Goal: Task Accomplishment & Management: Complete application form

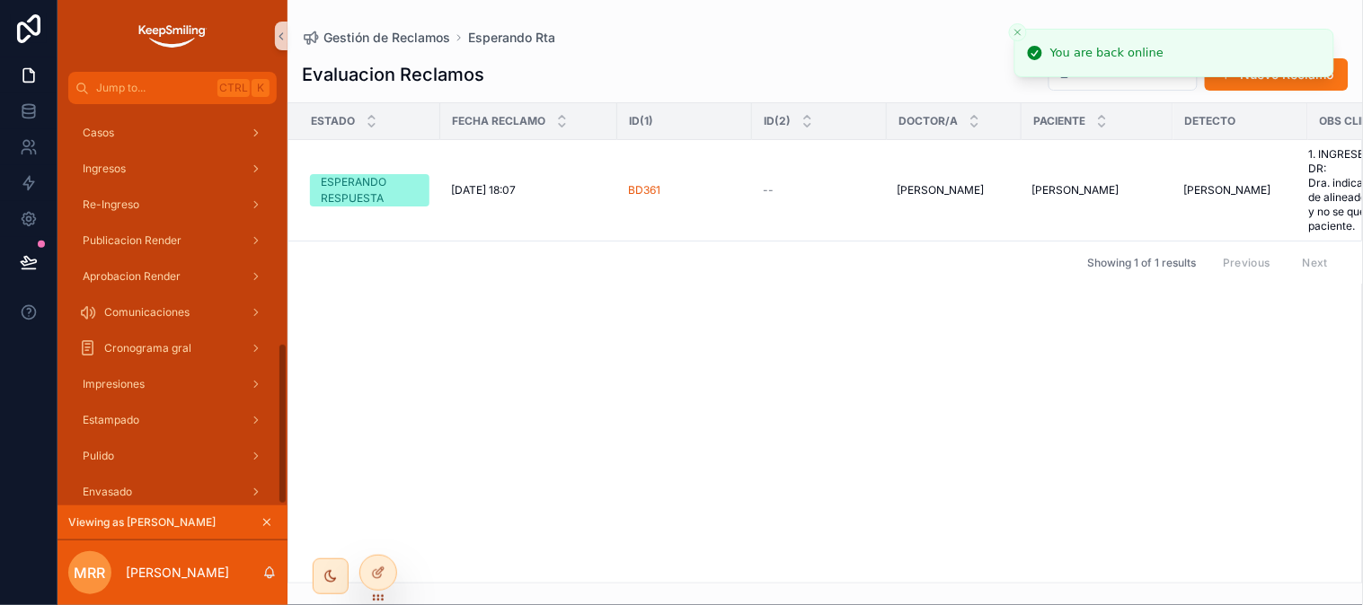
scroll to position [593, 0]
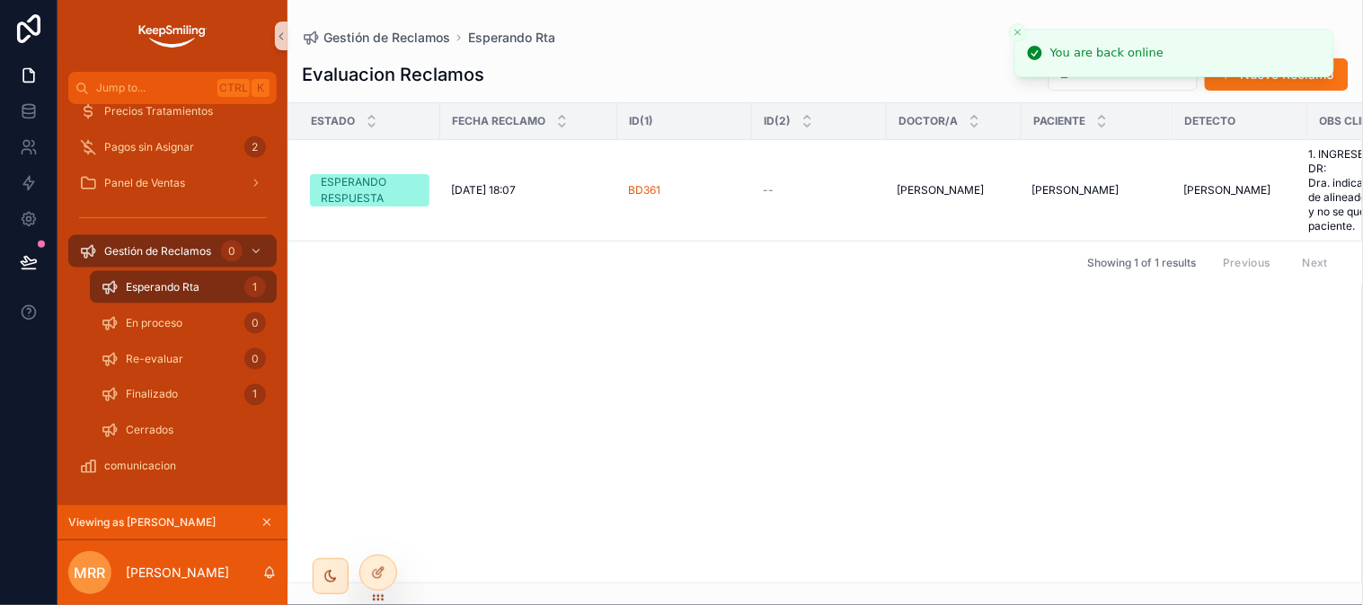
click at [213, 301] on div "Esperando Rta 1" at bounding box center [183, 287] width 165 height 29
click at [213, 327] on div "En proceso 0" at bounding box center [183, 323] width 165 height 29
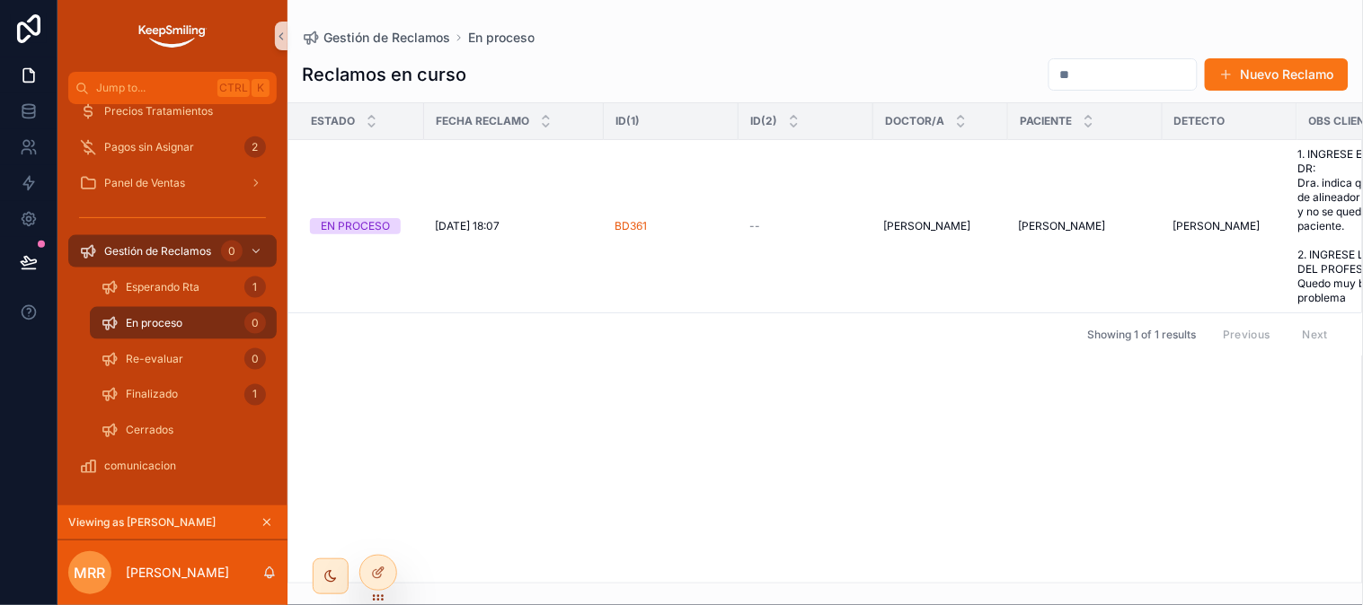
click at [213, 327] on div "En proceso 0" at bounding box center [183, 323] width 165 height 29
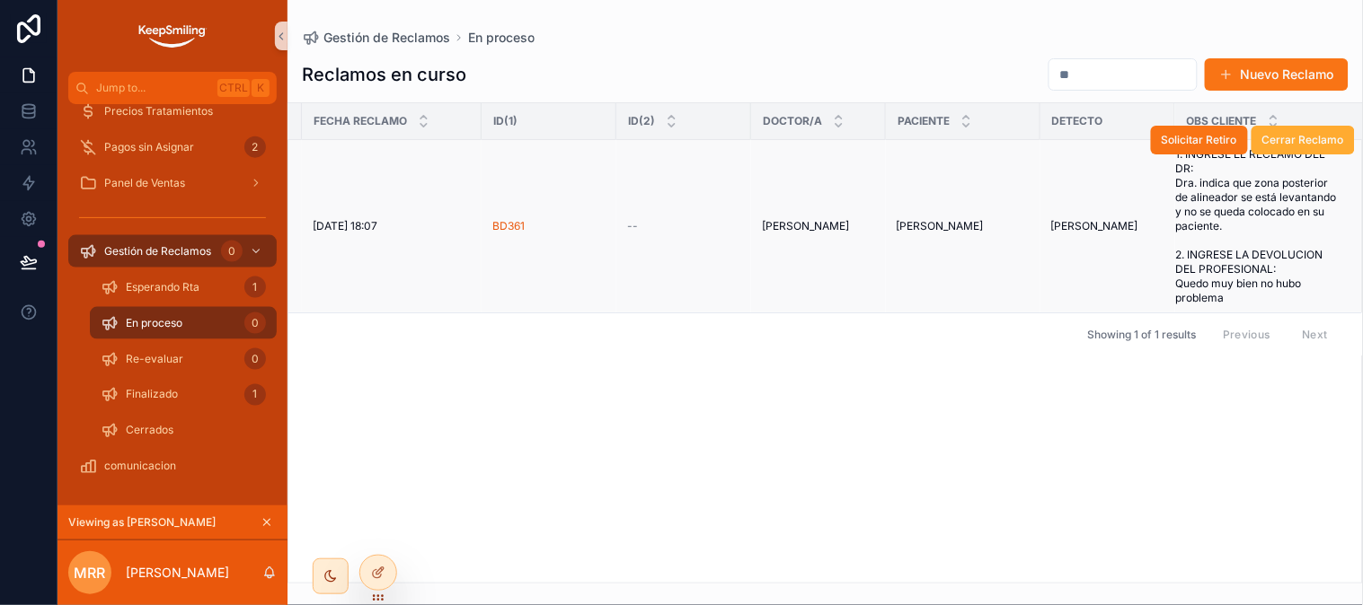
scroll to position [0, 124]
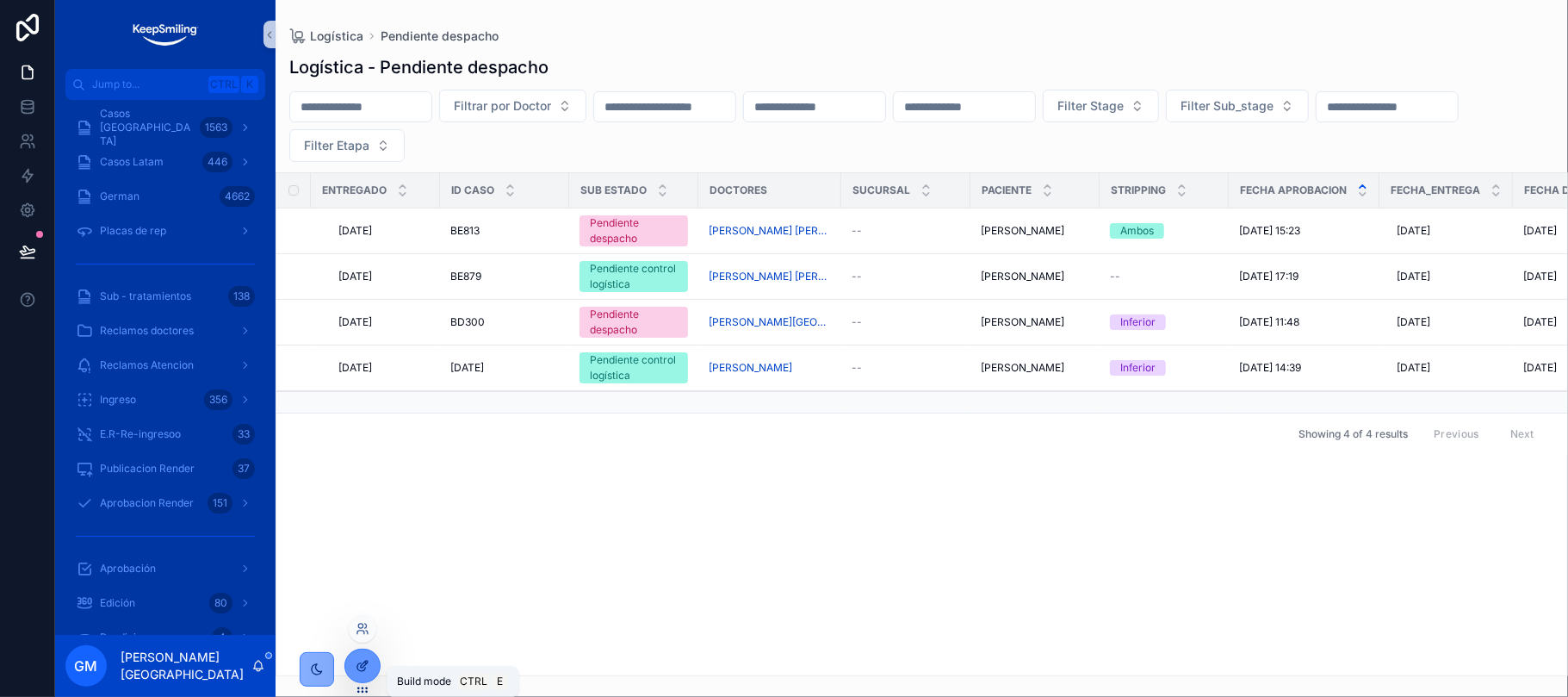
click at [367, 677] on div at bounding box center [362, 665] width 35 height 33
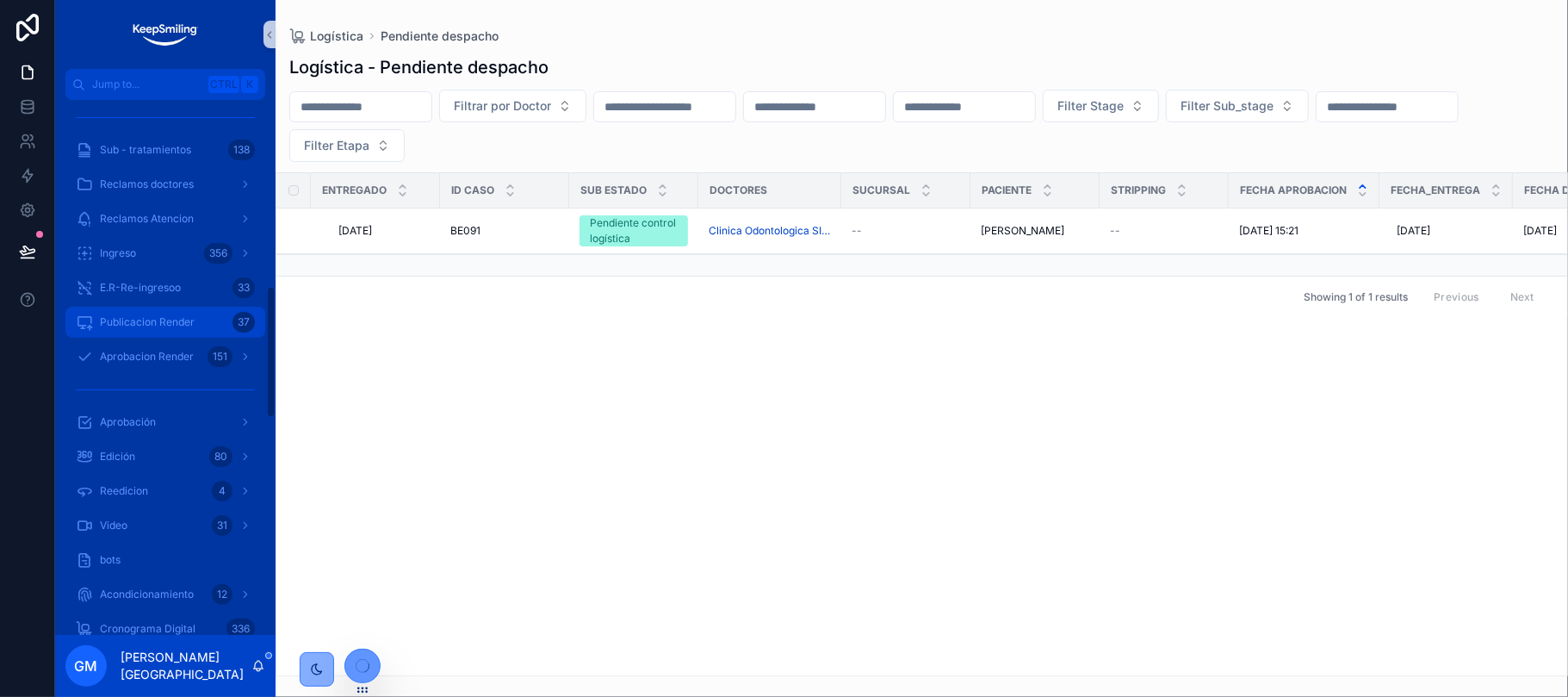
scroll to position [780, 0]
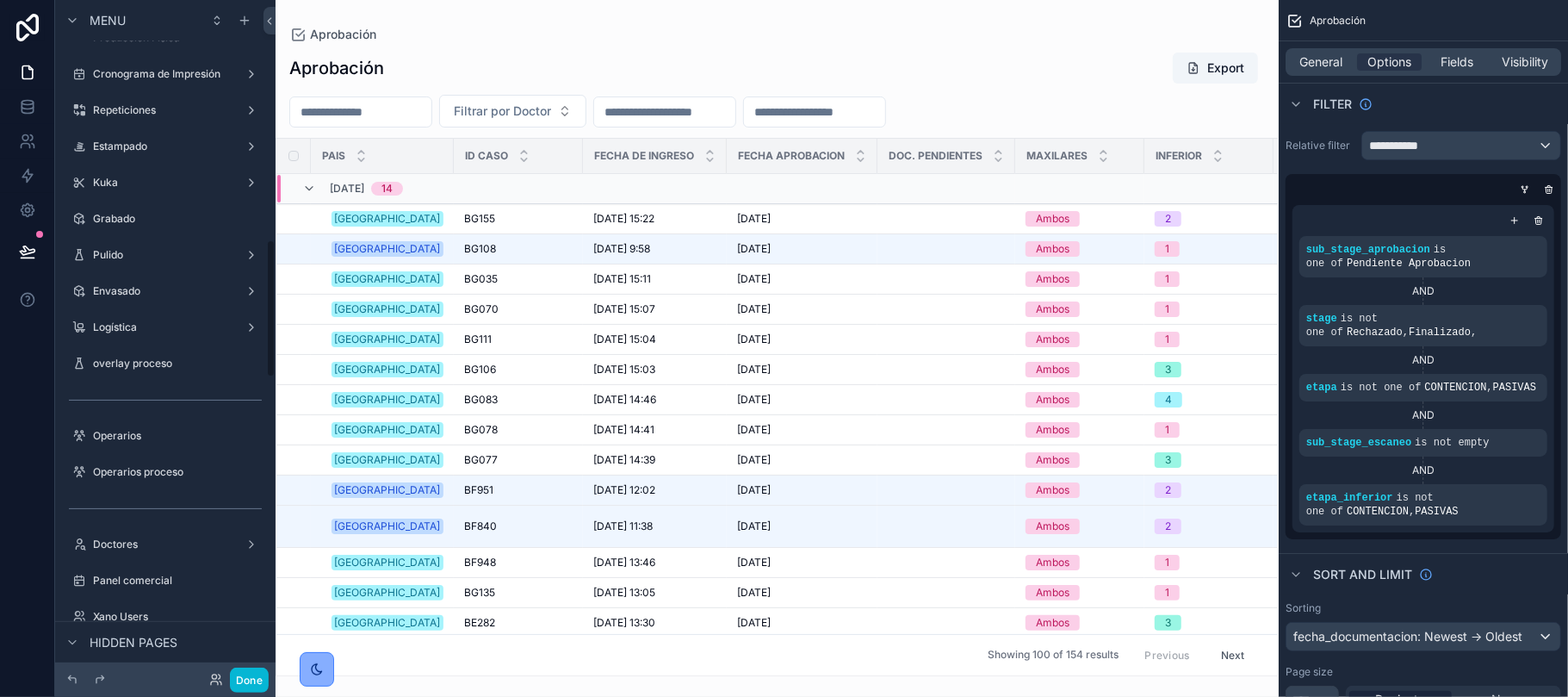
click at [104, 495] on div "Casos [GEOGRAPHIC_DATA] Casos Latam German Placas de rep Sub - tratamientos Rec…" at bounding box center [165, 6] width 220 height 2265
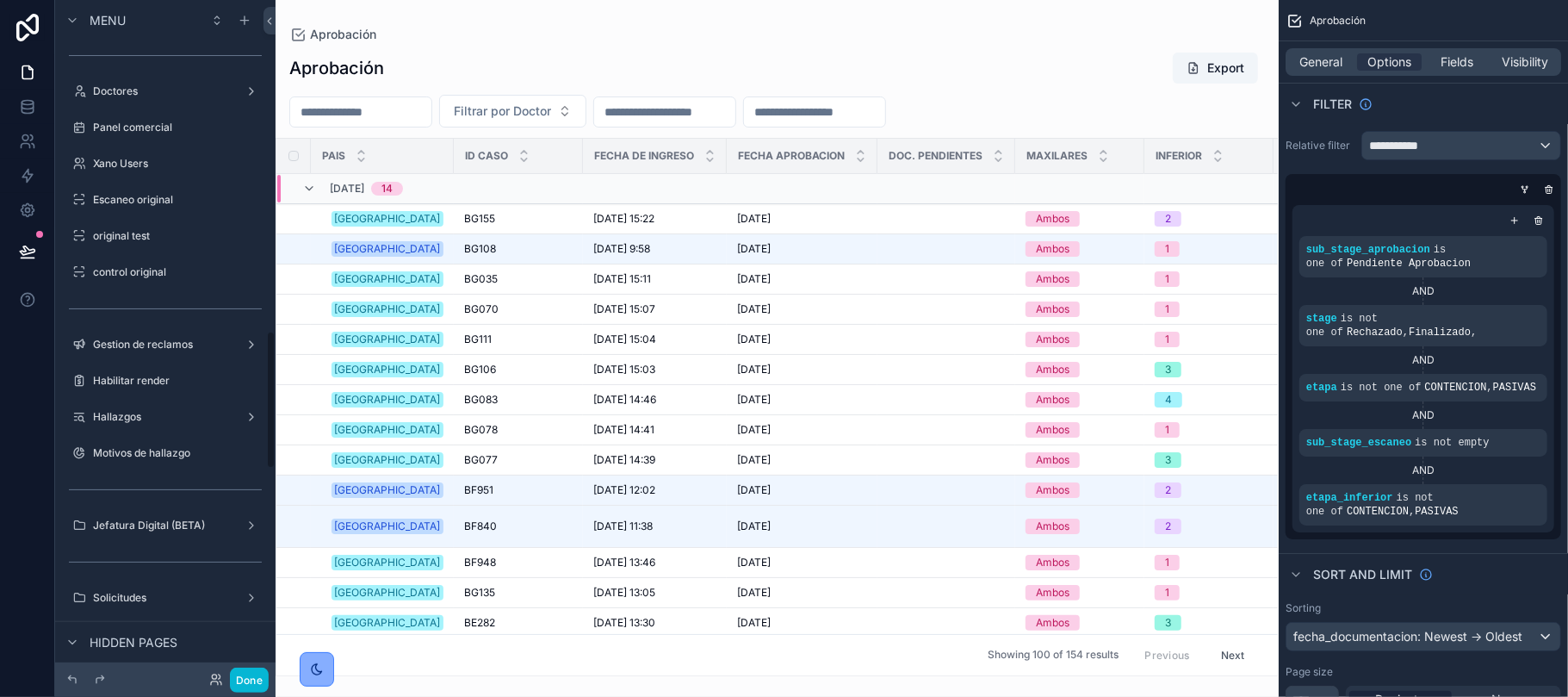
scroll to position [1623, 0]
click at [114, 605] on div "Solicitudes" at bounding box center [165, 594] width 193 height 28
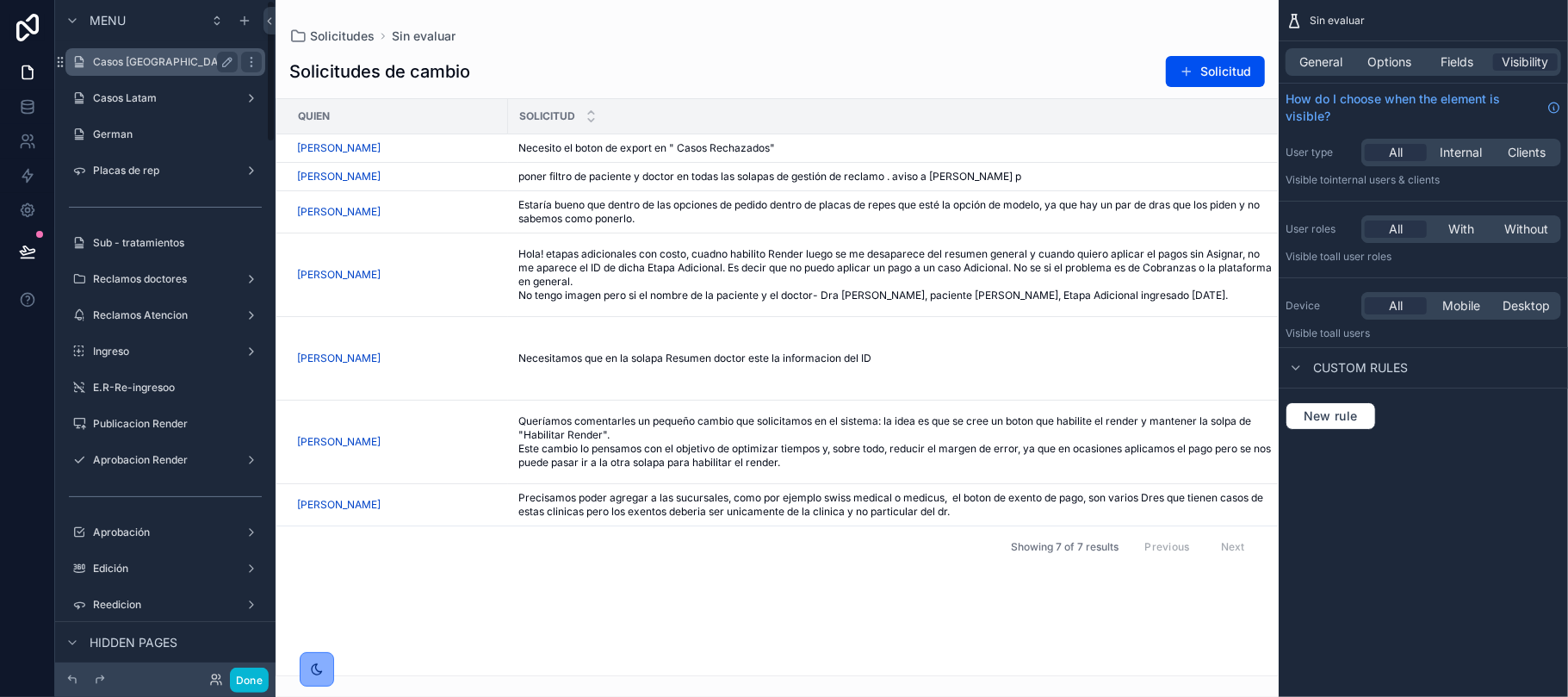
click at [171, 59] on label "Casos [GEOGRAPHIC_DATA]" at bounding box center [164, 61] width 142 height 13
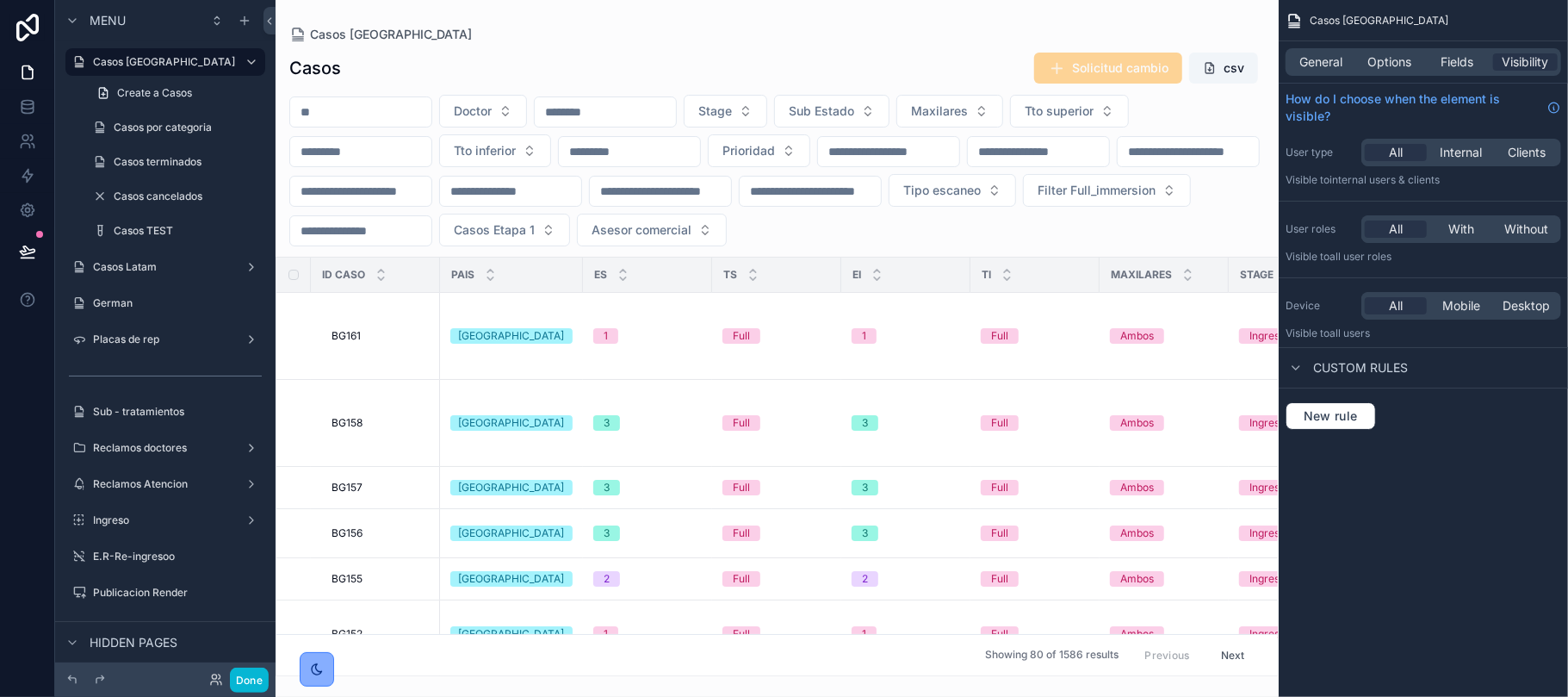
drag, startPoint x: 419, startPoint y: 76, endPoint x: 136, endPoint y: 360, distance: 400.9
click at [419, 76] on div "scrollable content" at bounding box center [776, 348] width 1003 height 697
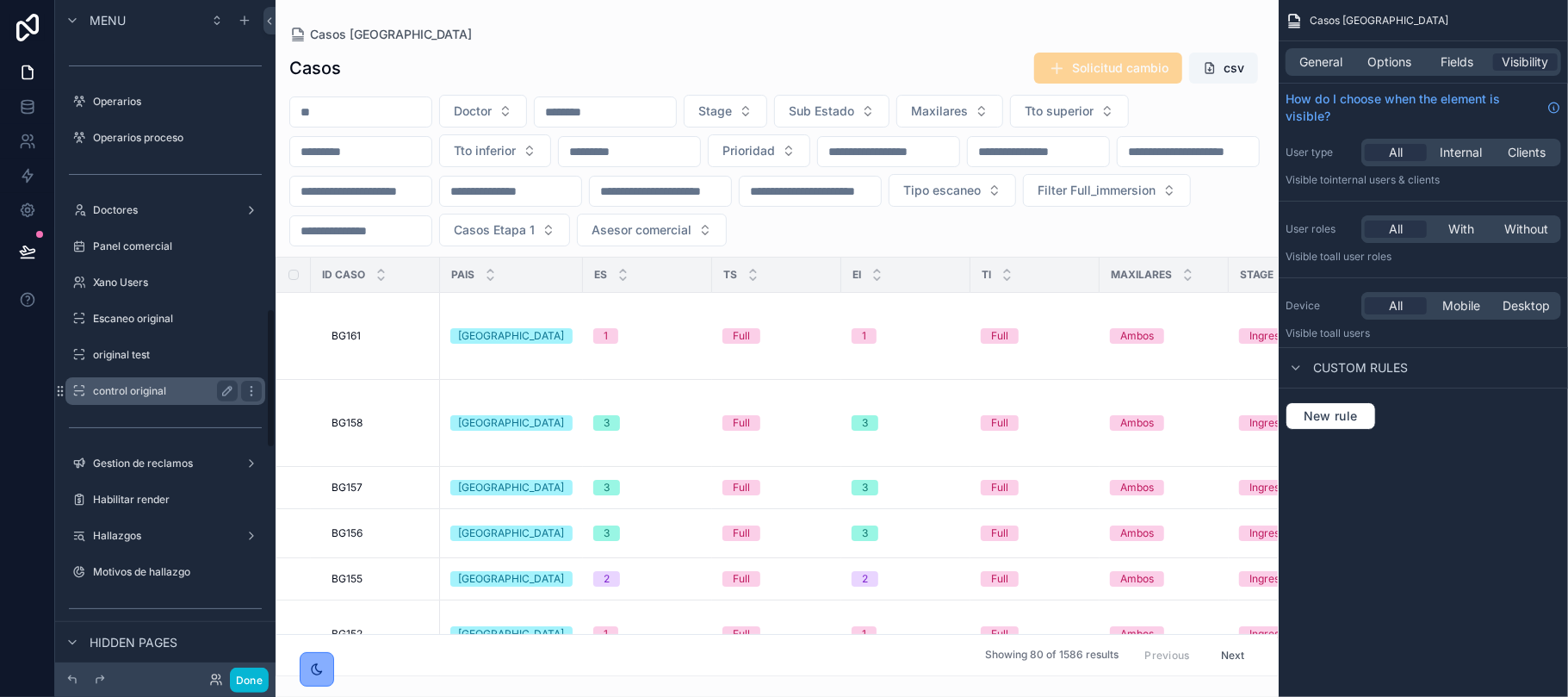
scroll to position [1494, 0]
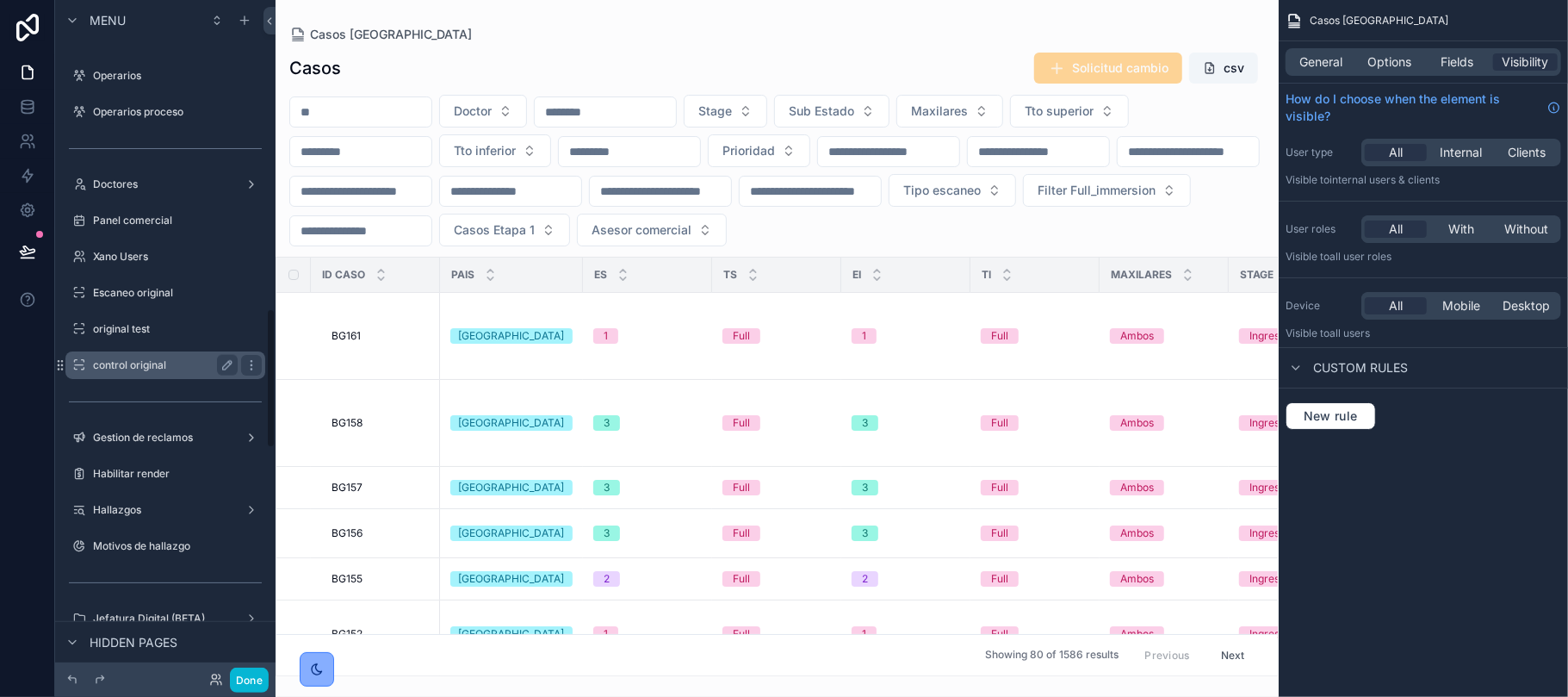
click at [136, 360] on label "control original" at bounding box center [162, 365] width 138 height 13
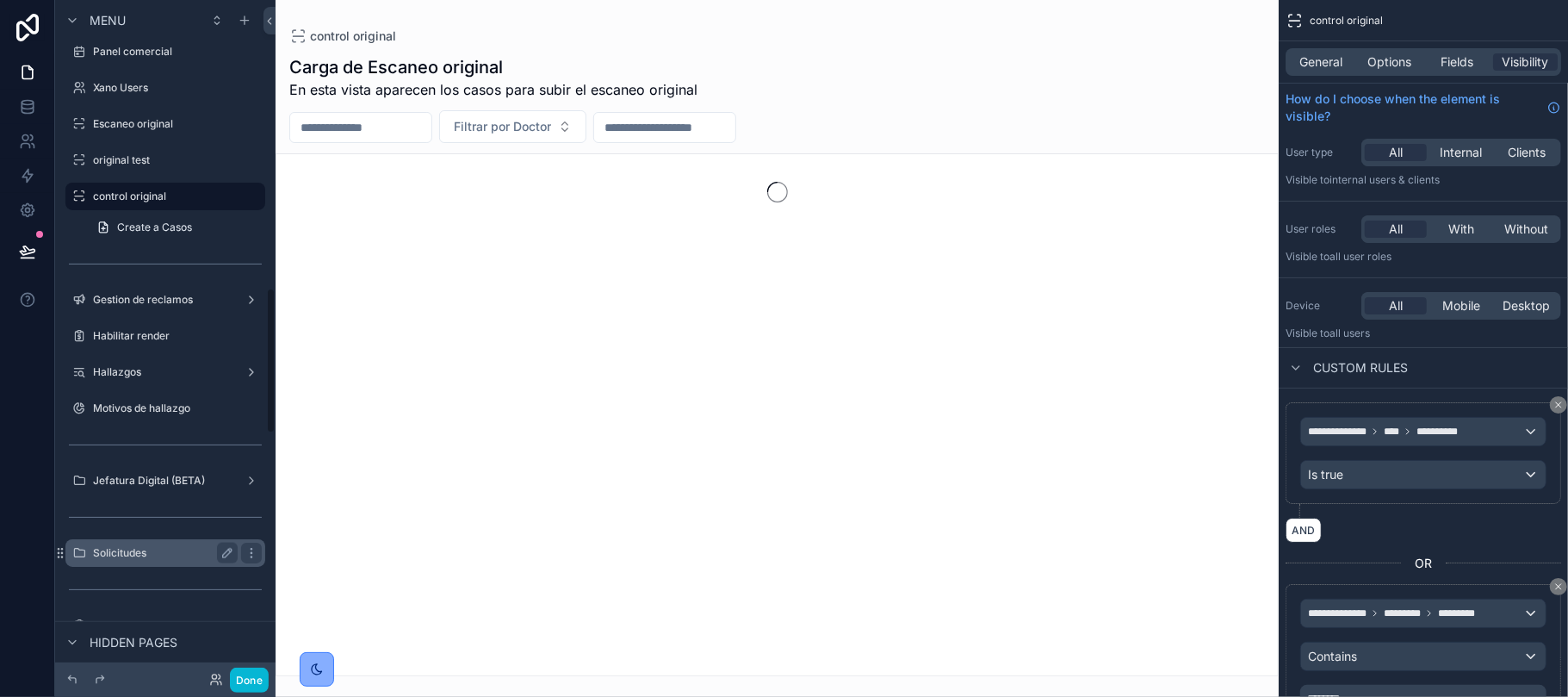
scroll to position [1592, 0]
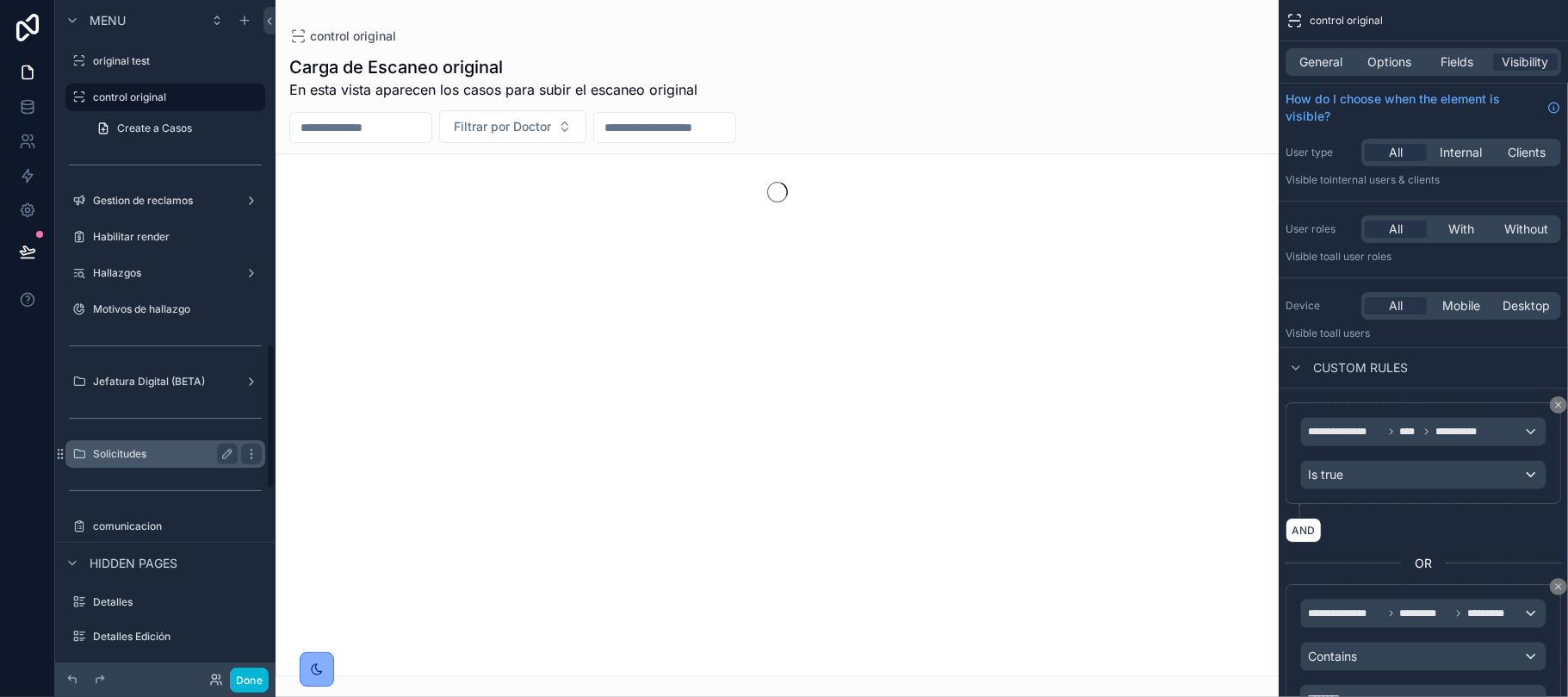
click at [123, 442] on div "Solicitudes" at bounding box center [165, 453] width 193 height 28
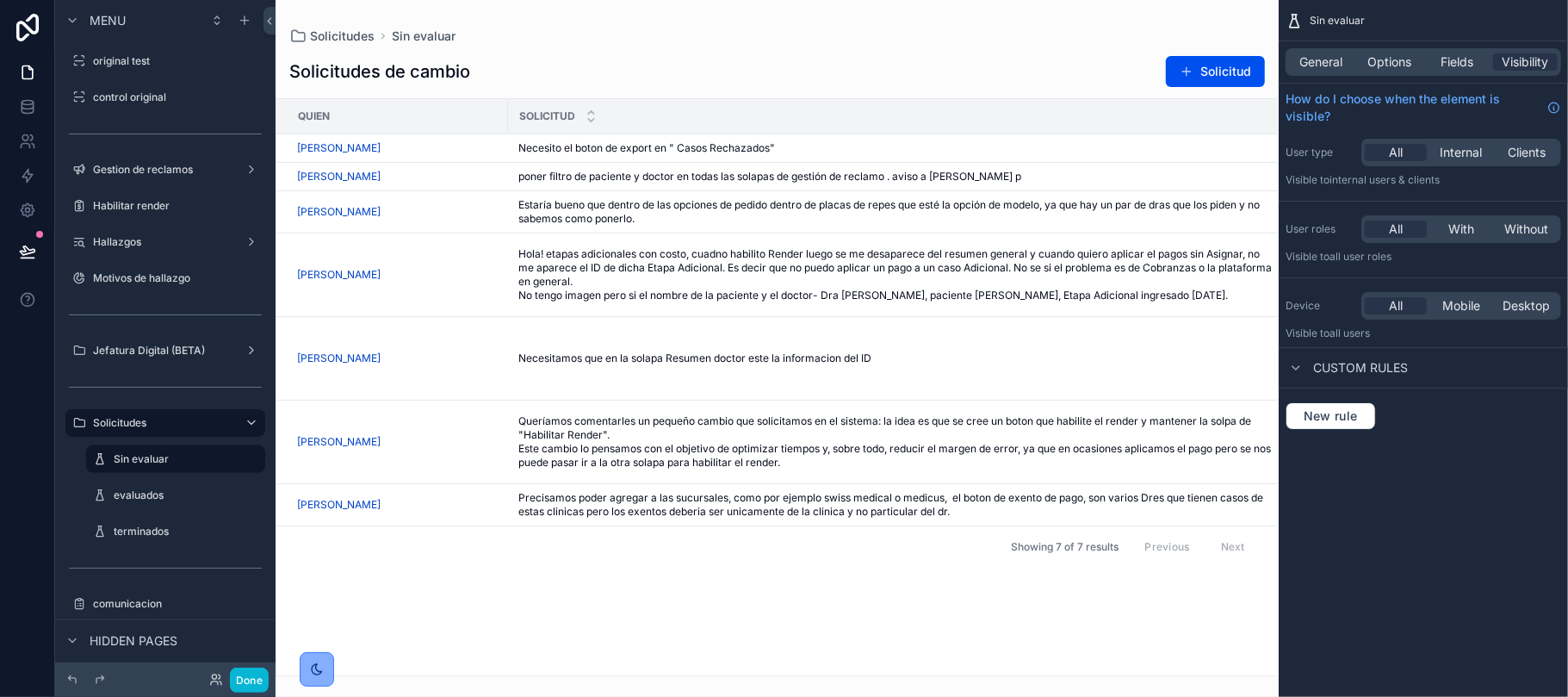
click at [1171, 155] on div "scrollable content" at bounding box center [776, 348] width 1003 height 697
click at [1202, 136] on span "evaluar" at bounding box center [1204, 133] width 58 height 12
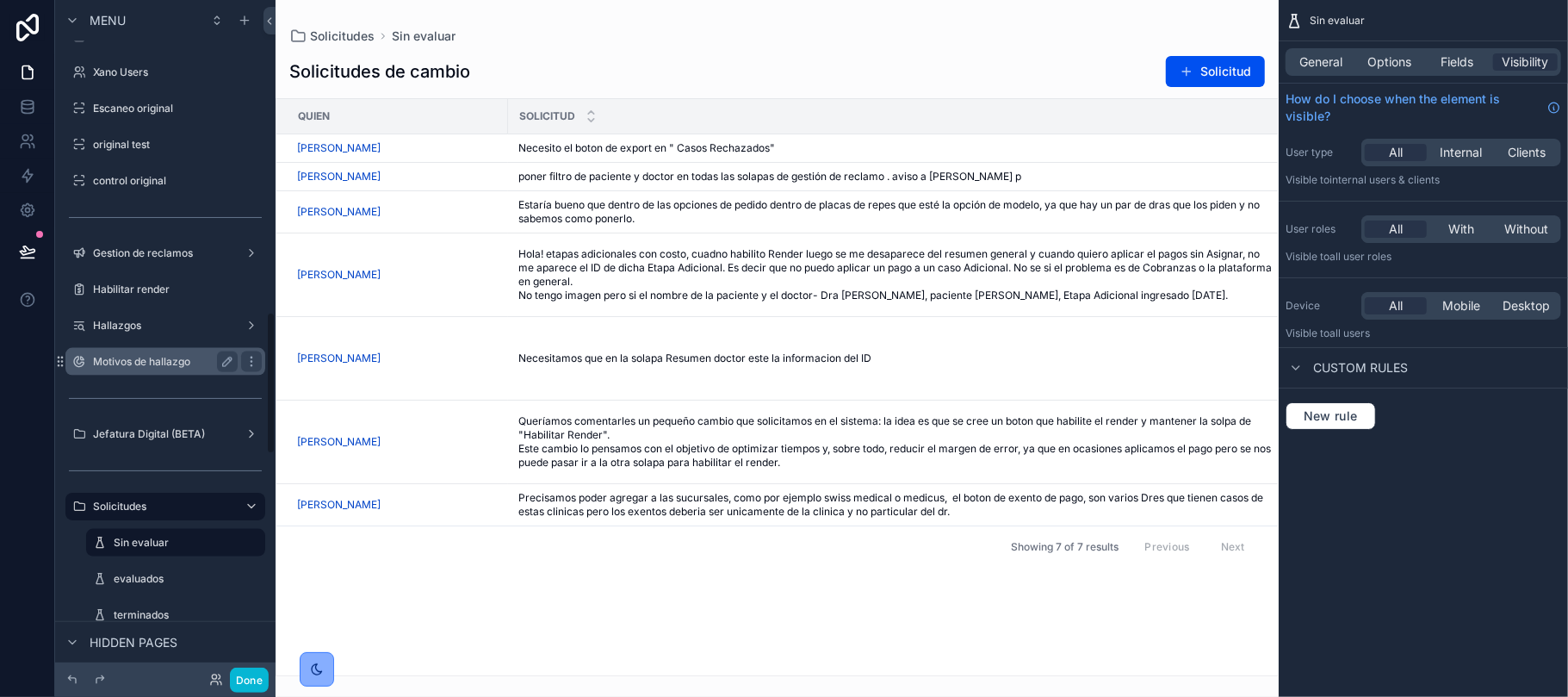
scroll to position [1478, 0]
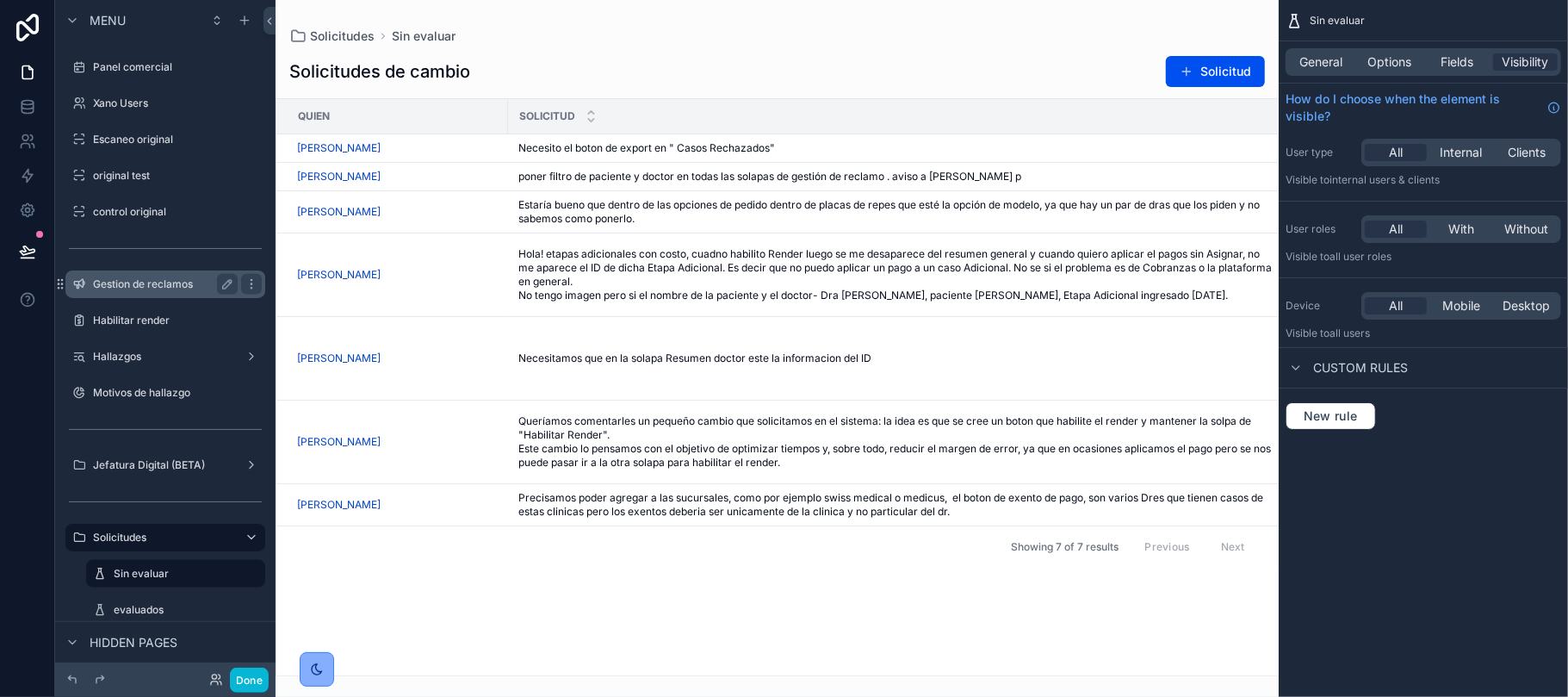
click at [184, 284] on label "Gestion de reclamos" at bounding box center [162, 284] width 138 height 13
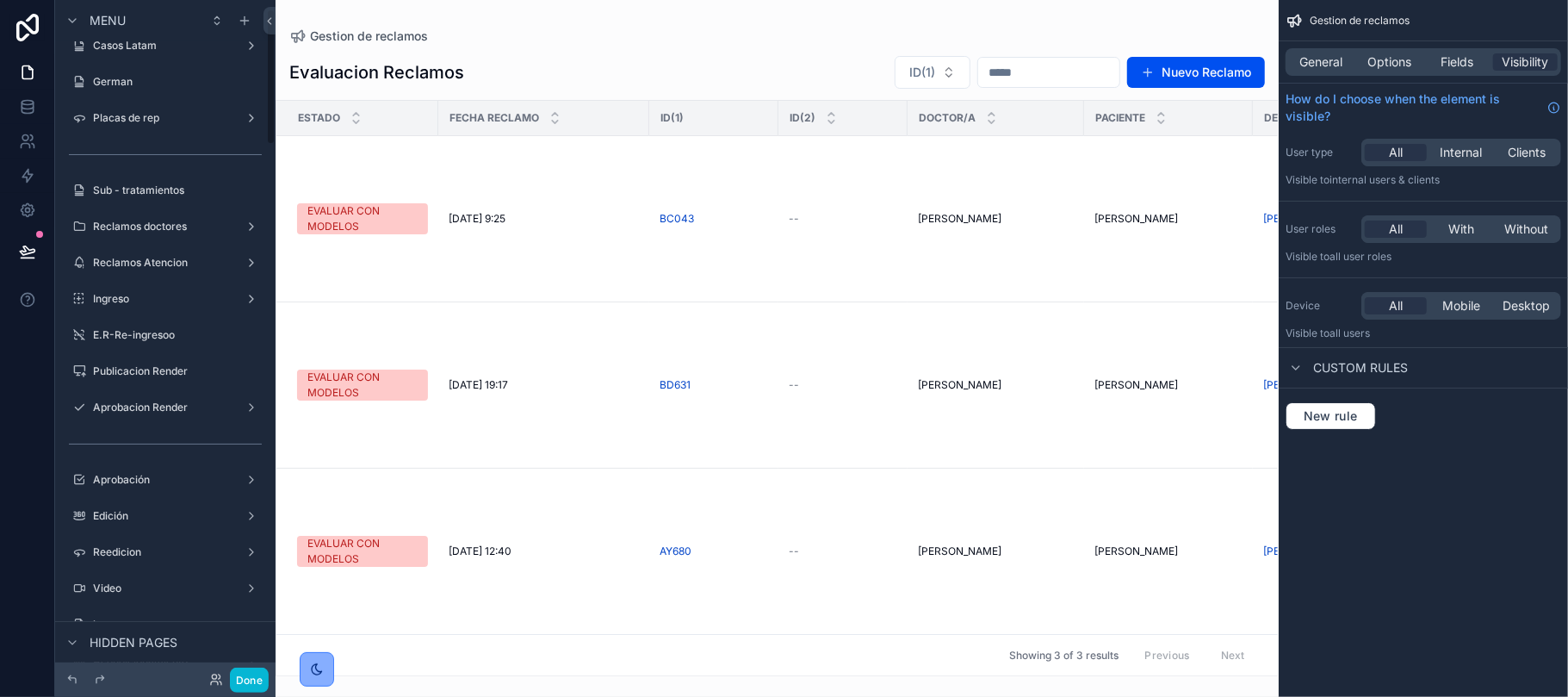
scroll to position [43, 0]
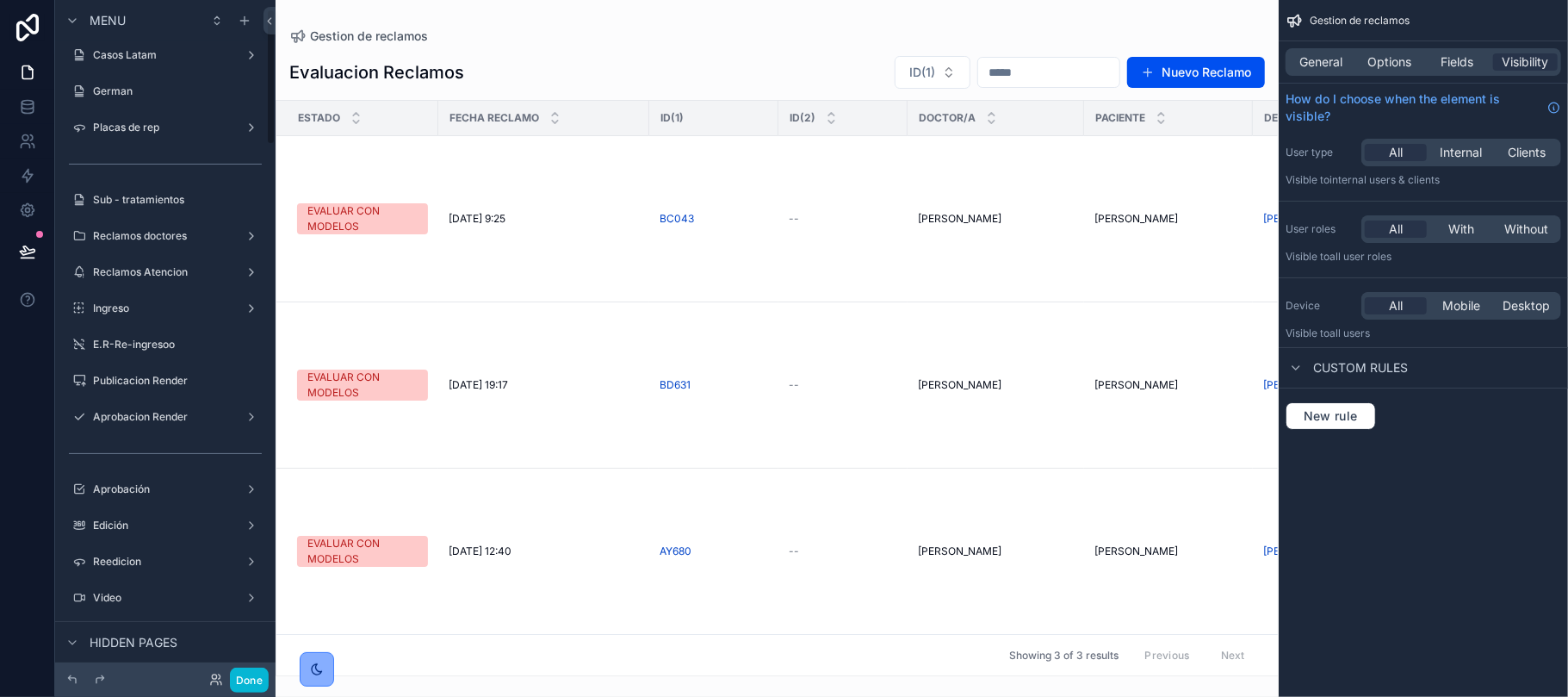
click at [134, 343] on label "E.R-Re-ingresoo" at bounding box center [177, 344] width 169 height 13
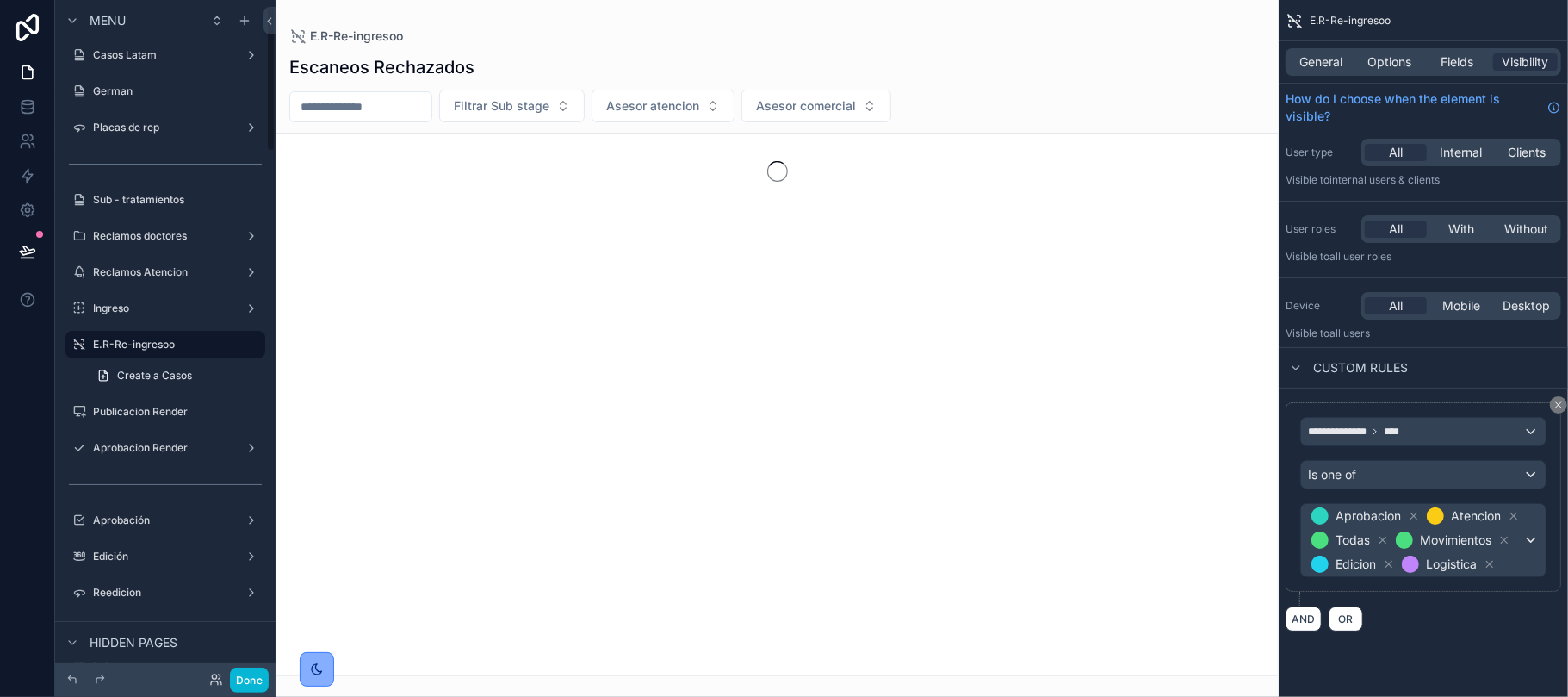
scroll to position [31, 0]
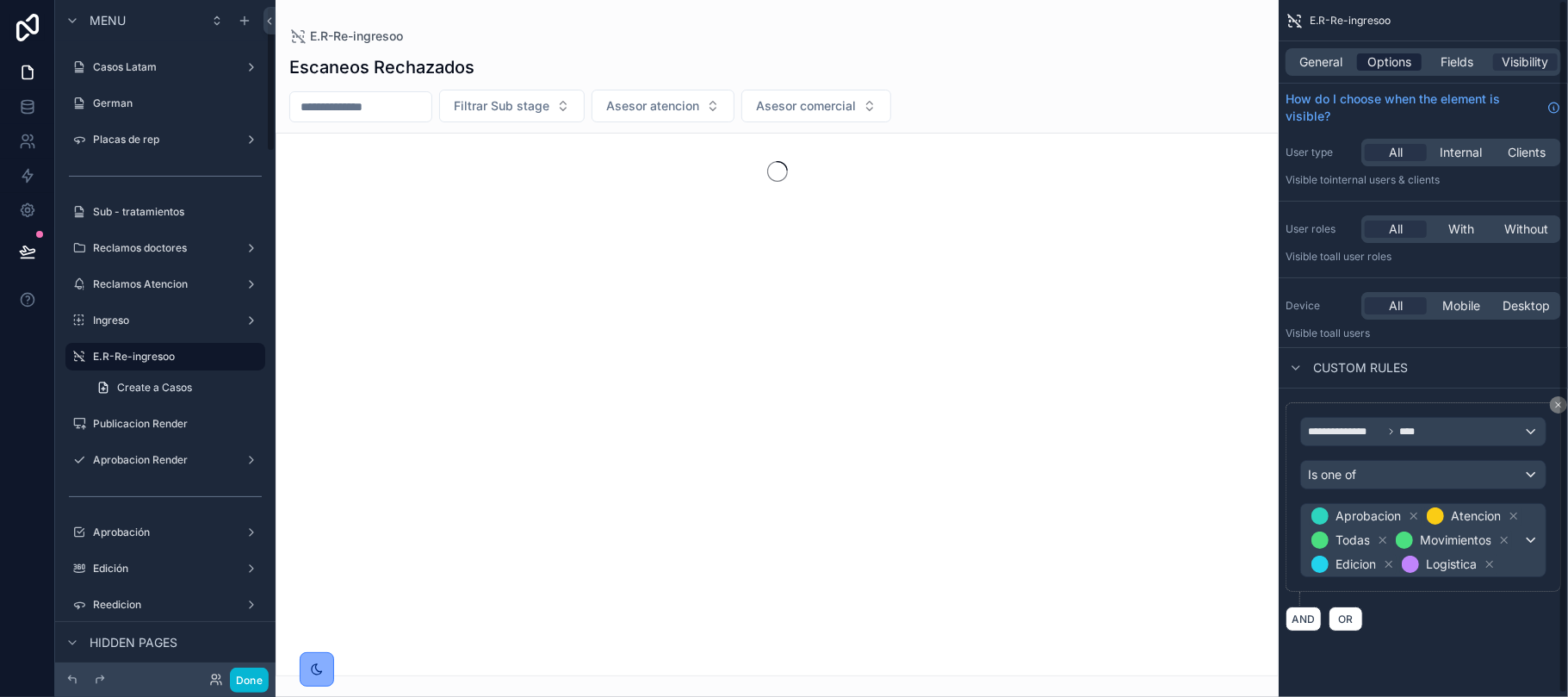
click at [1388, 69] on span "Options" at bounding box center [1390, 62] width 44 height 17
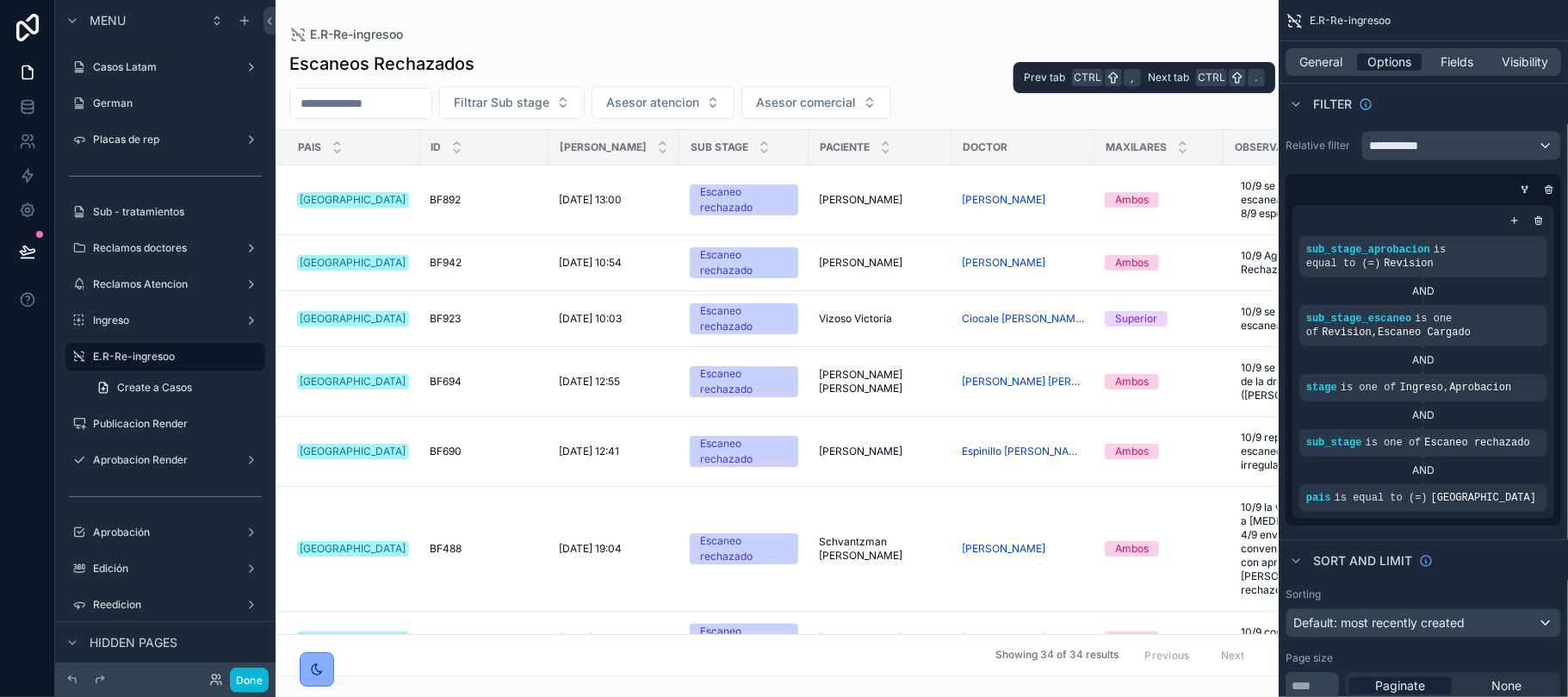
click at [1388, 69] on span "Options" at bounding box center [1390, 62] width 44 height 17
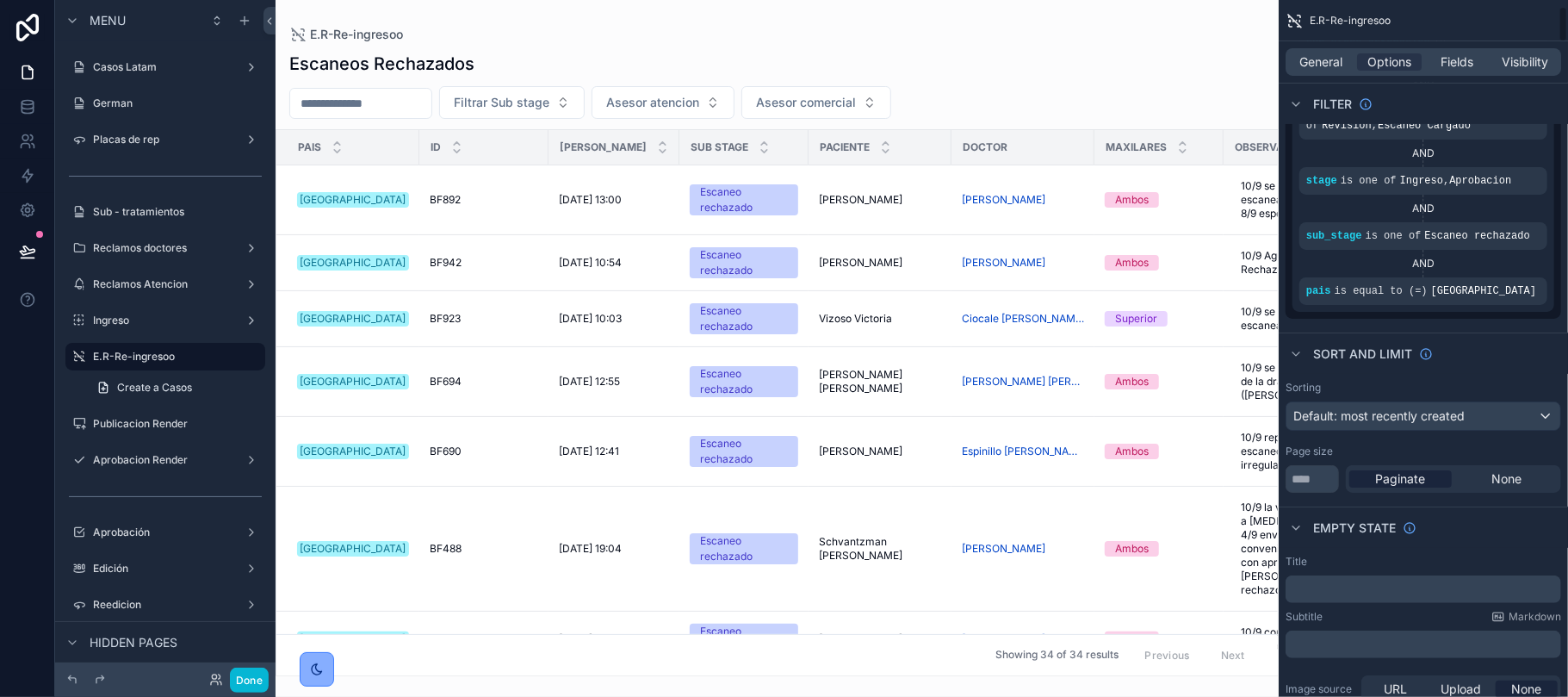
scroll to position [0, 0]
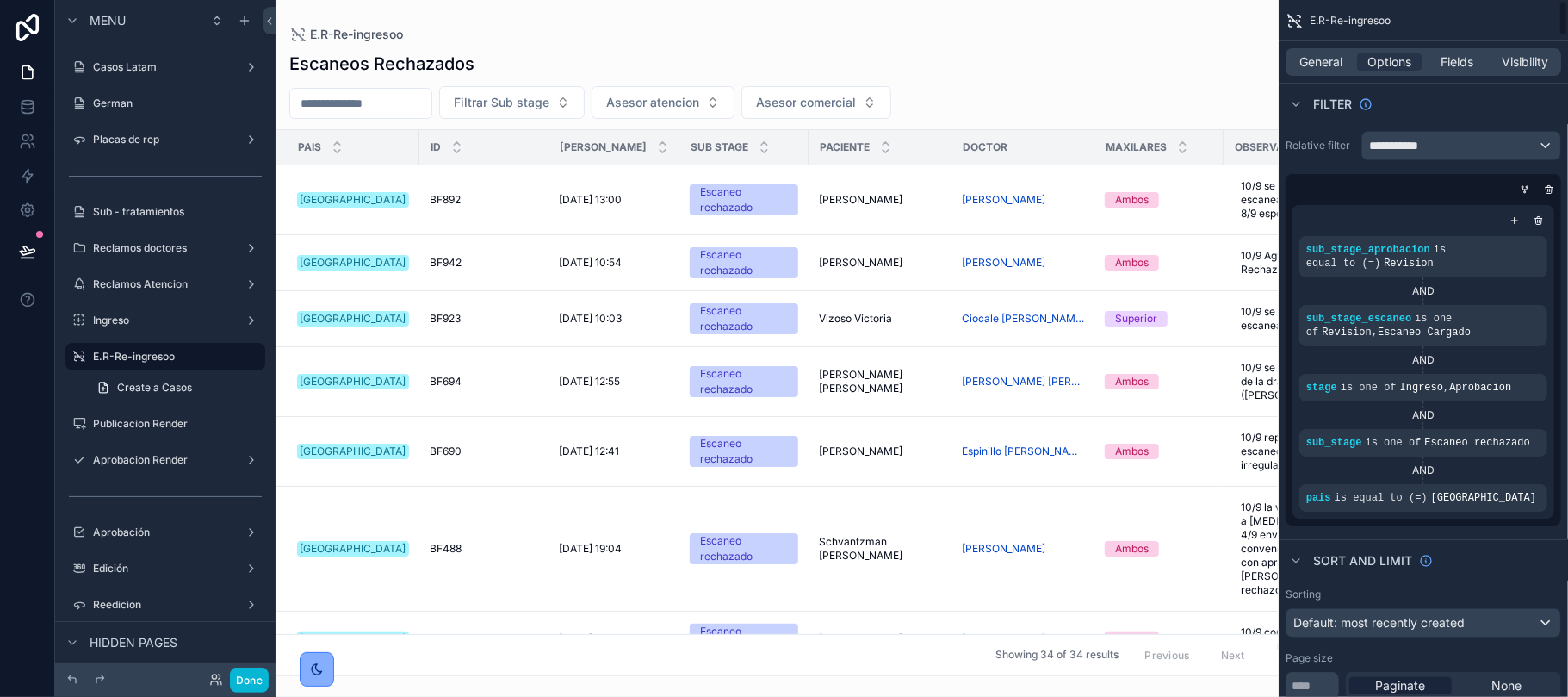
click at [1469, 105] on div "Filter" at bounding box center [1423, 103] width 289 height 41
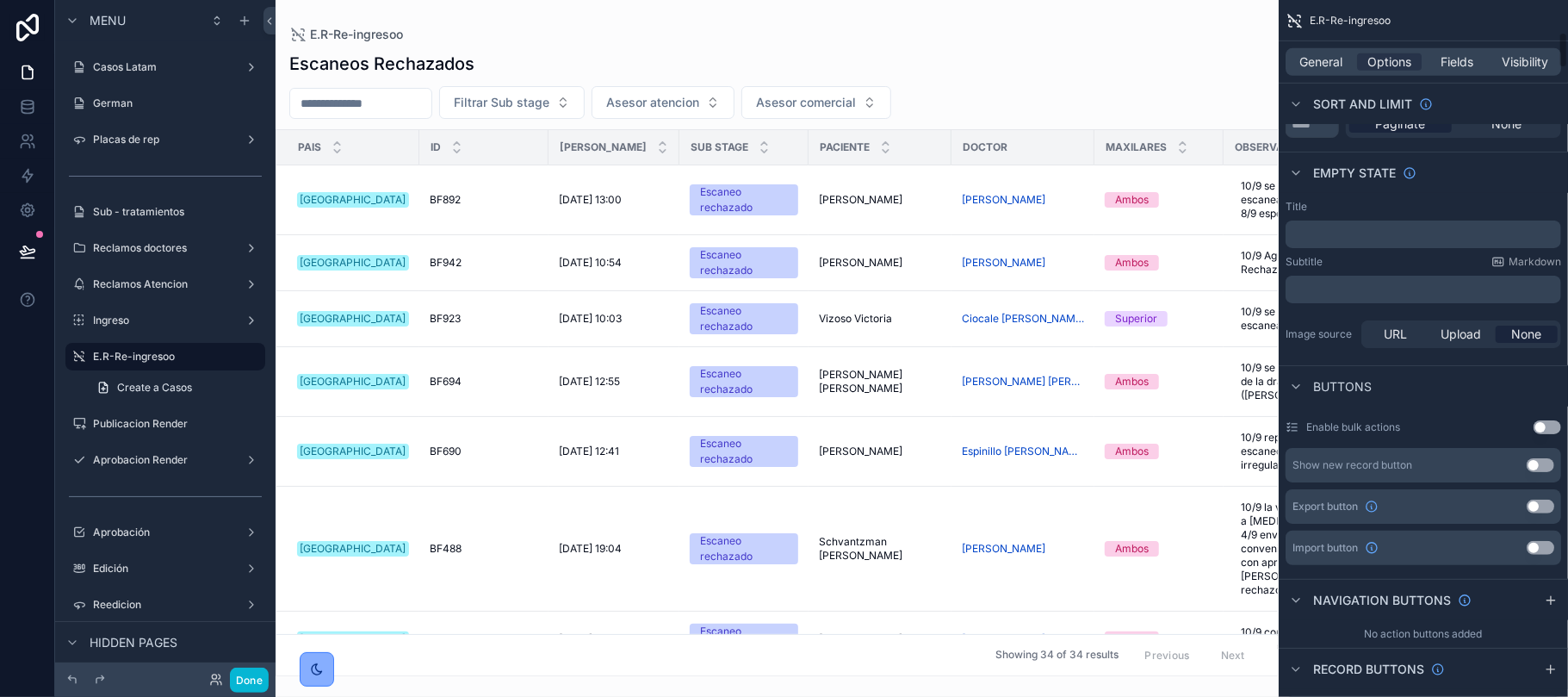
scroll to position [681, 0]
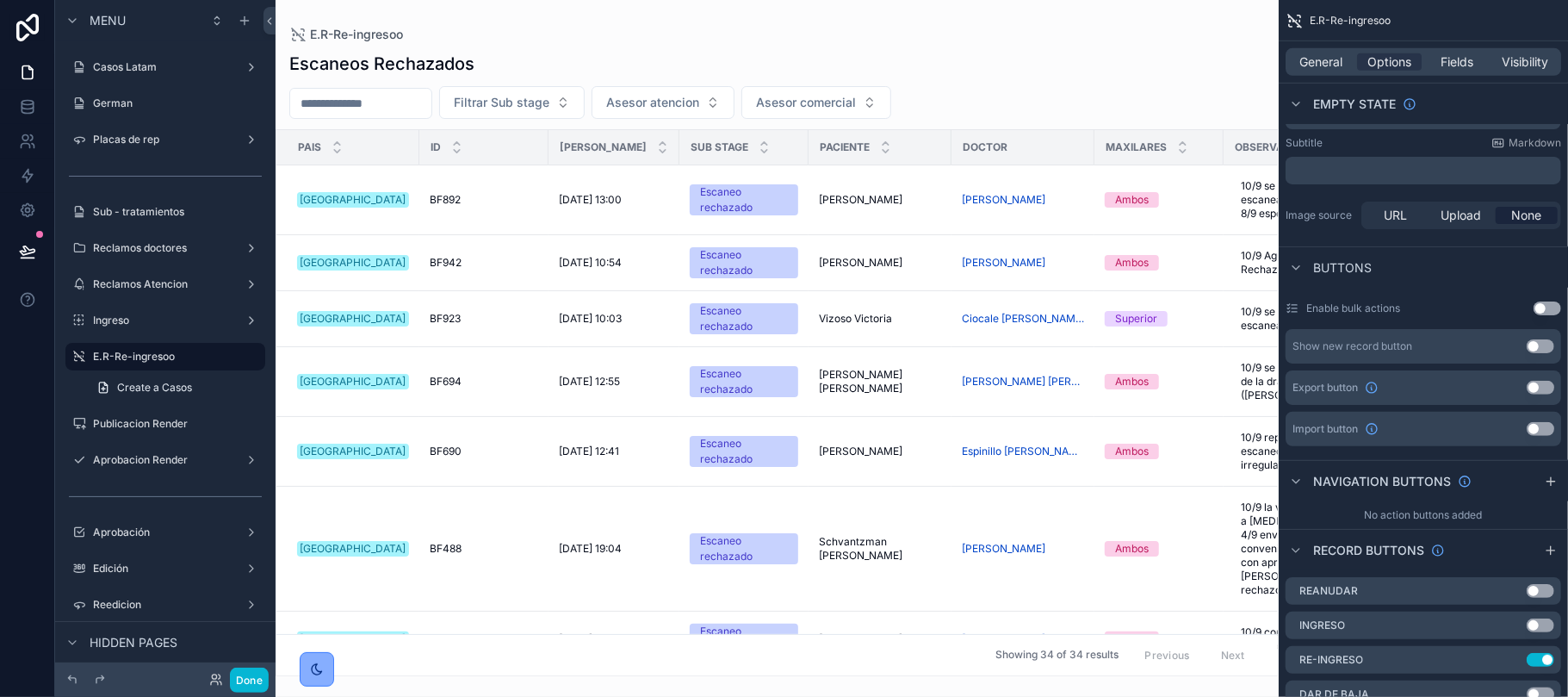
click at [1540, 384] on button "Use setting" at bounding box center [1540, 387] width 28 height 13
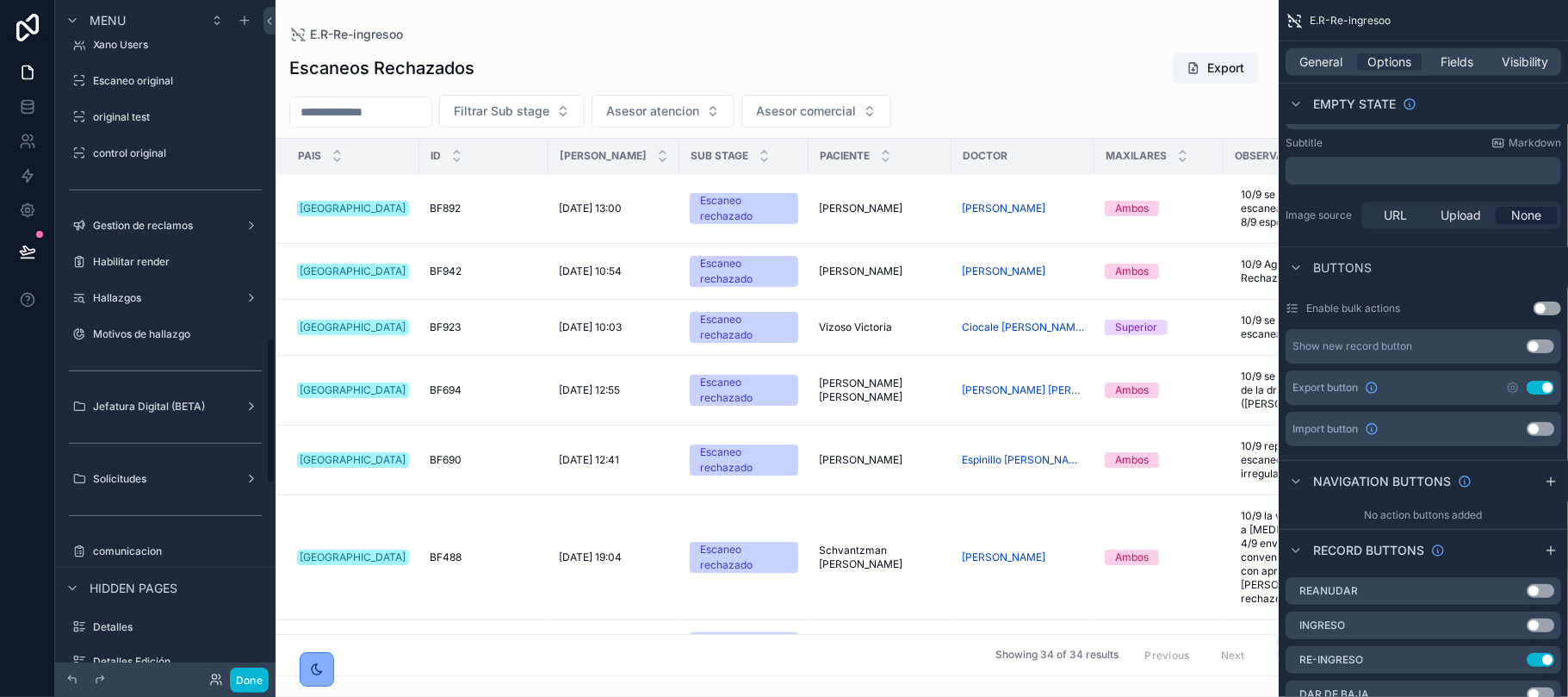
scroll to position [1559, 0]
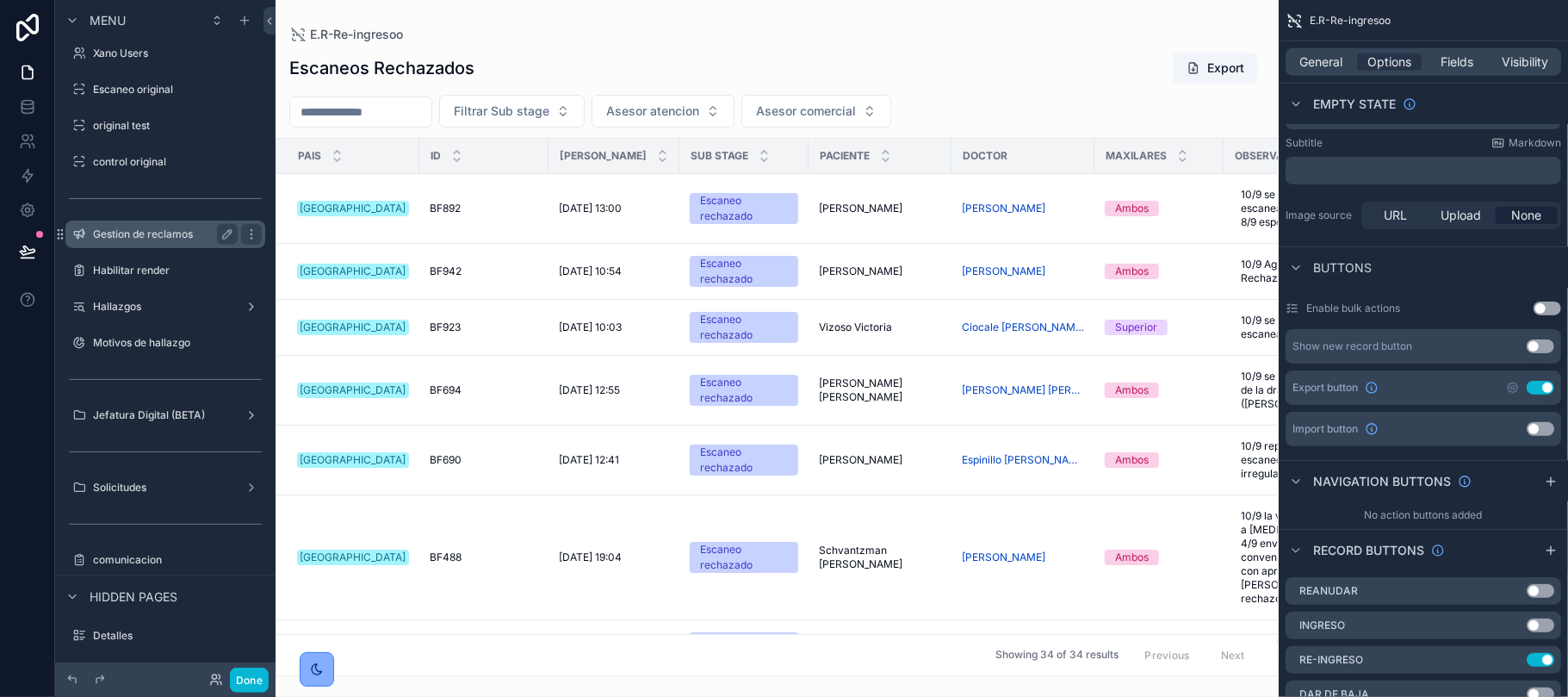
click at [171, 227] on label "Gestion de reclamos" at bounding box center [162, 234] width 138 height 13
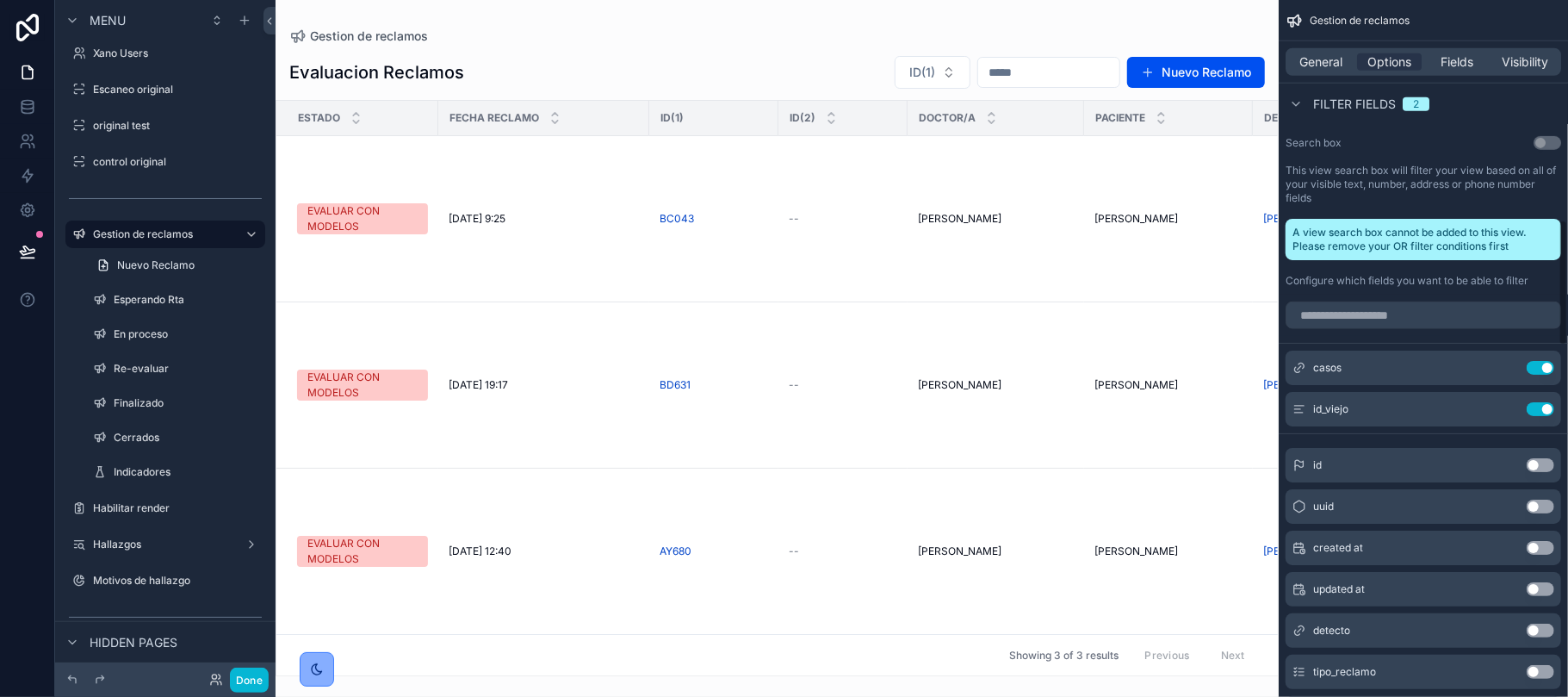
scroll to position [1215, 0]
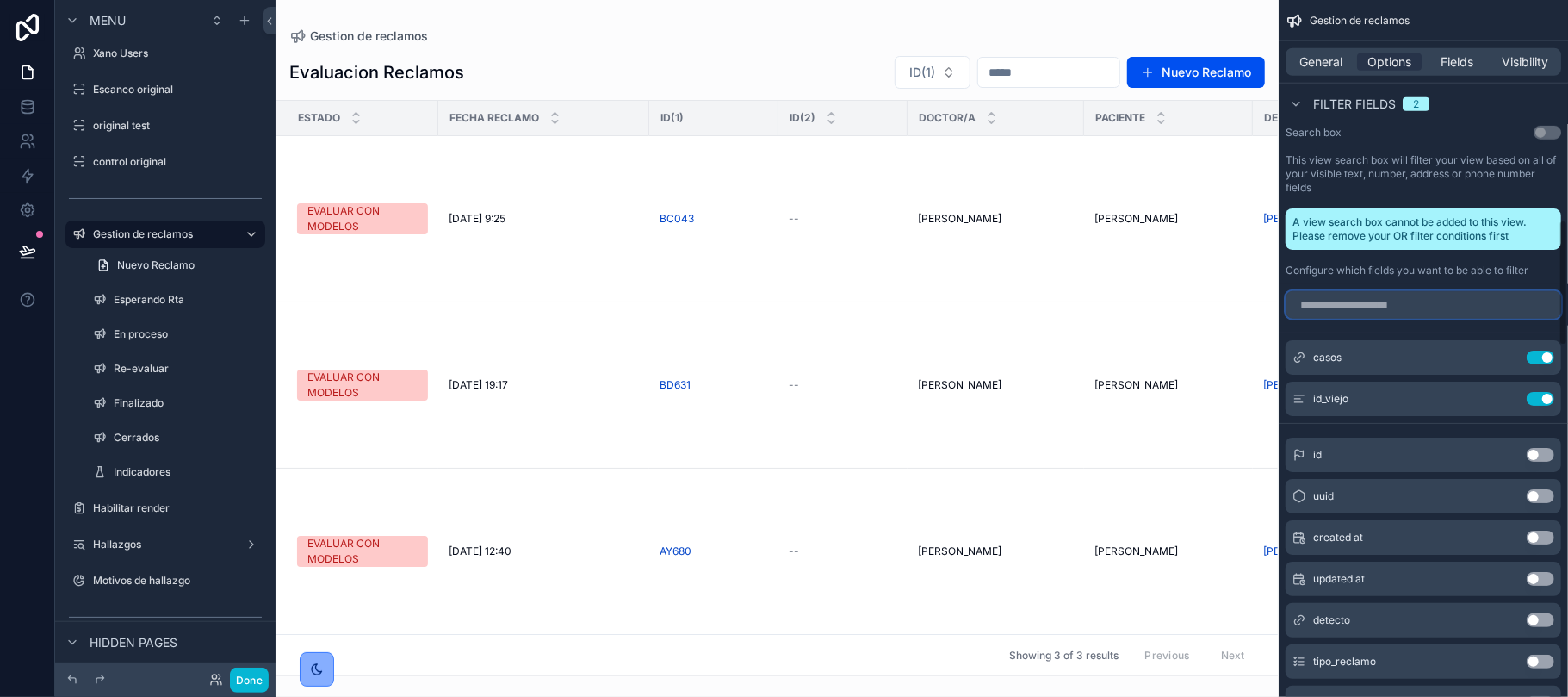
click at [1348, 301] on input "scrollable content" at bounding box center [1422, 305] width 275 height 28
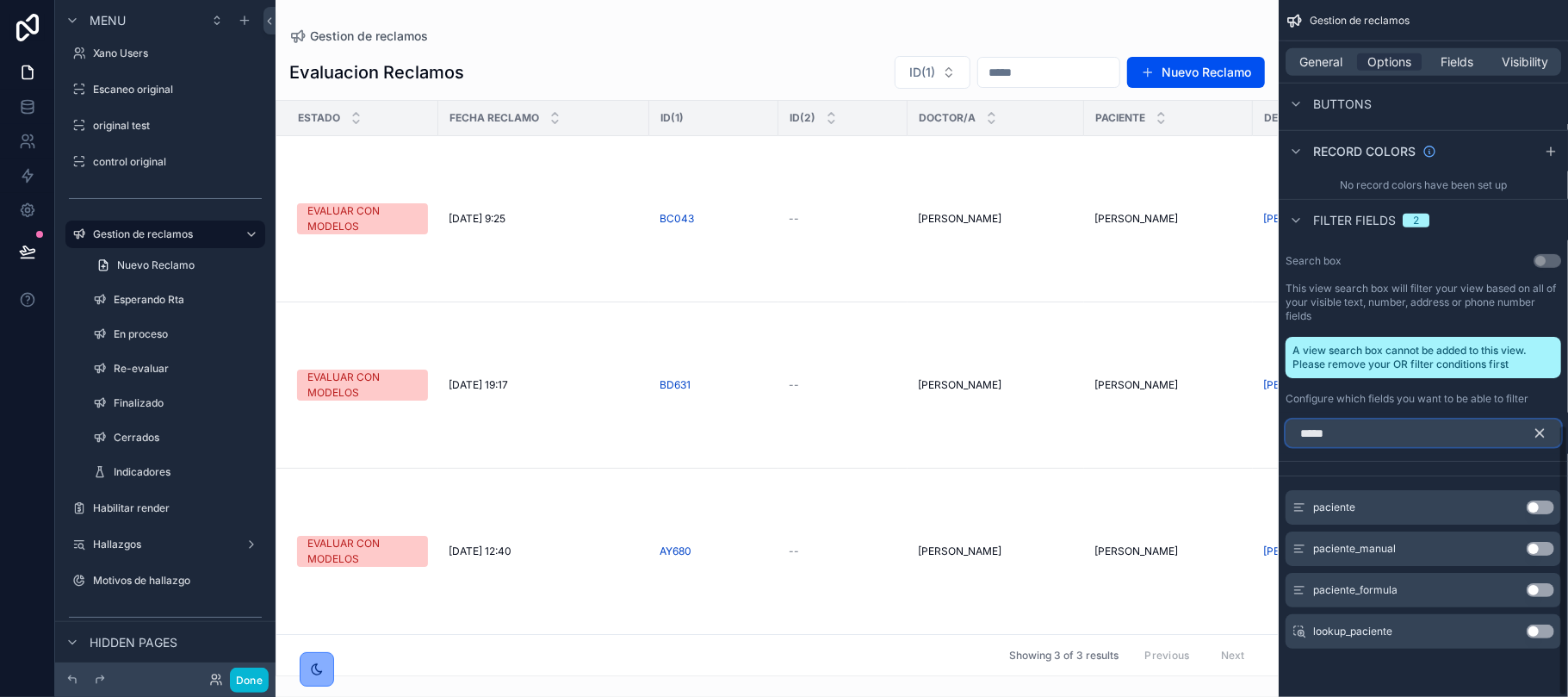
scroll to position [1087, 0]
type input "********"
click at [1536, 638] on button "Use setting" at bounding box center [1540, 631] width 28 height 13
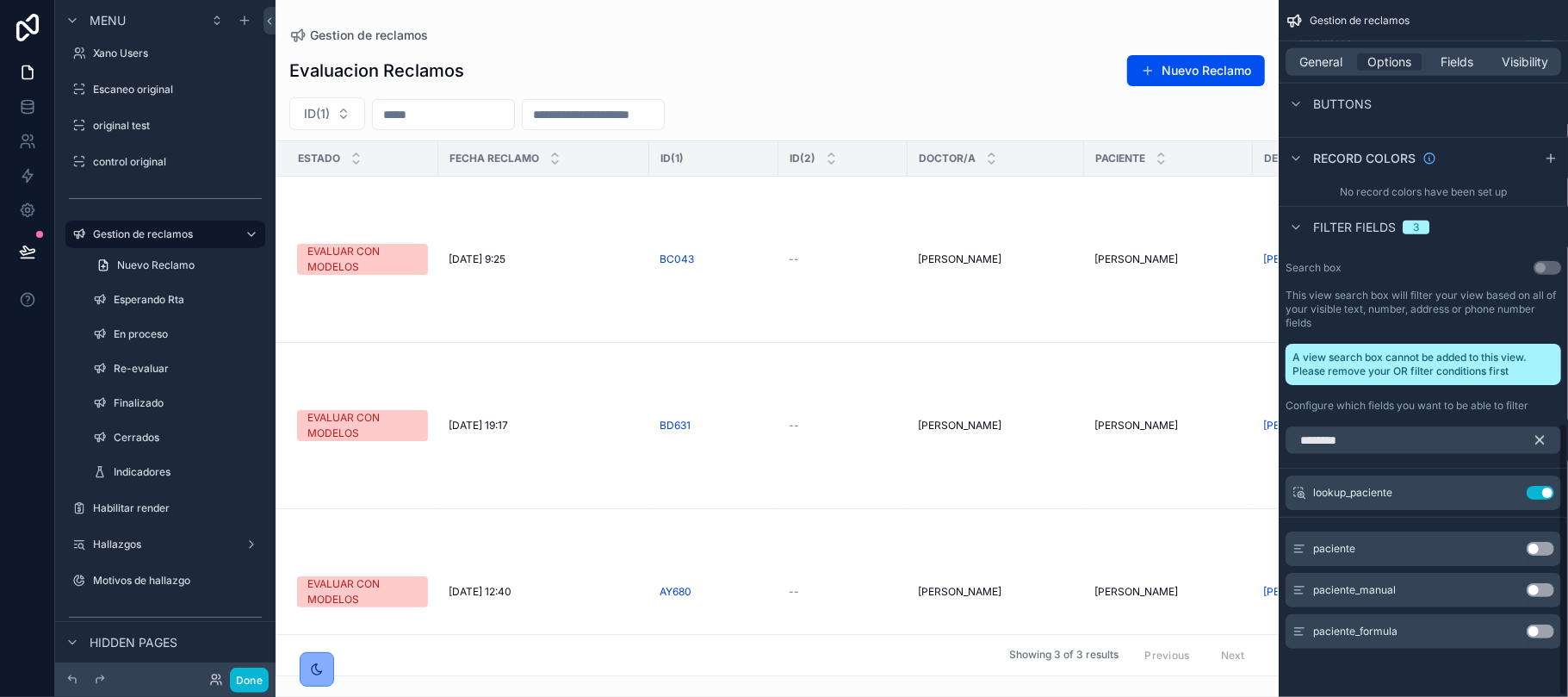
scroll to position [1080, 0]
click at [1461, 63] on span "Fields" at bounding box center [1458, 62] width 33 height 17
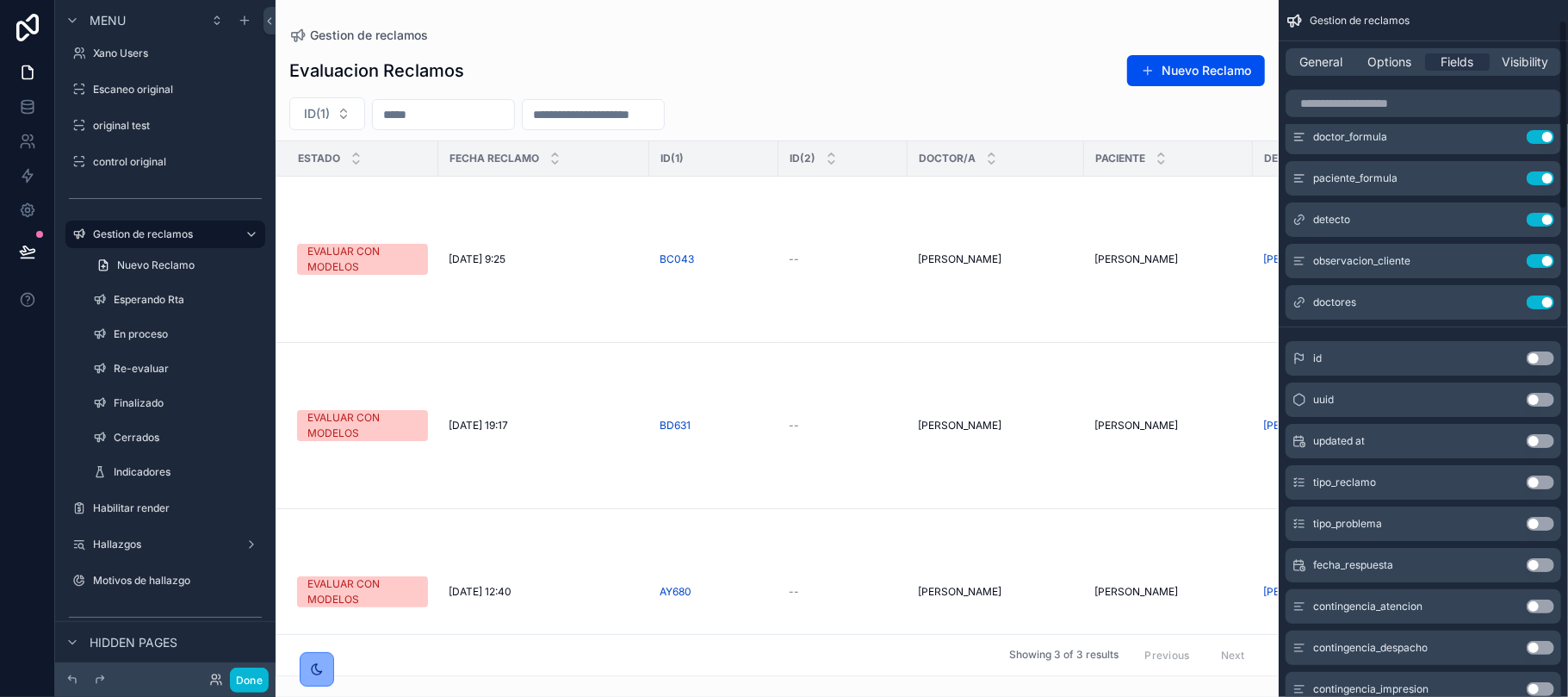
scroll to position [0, 0]
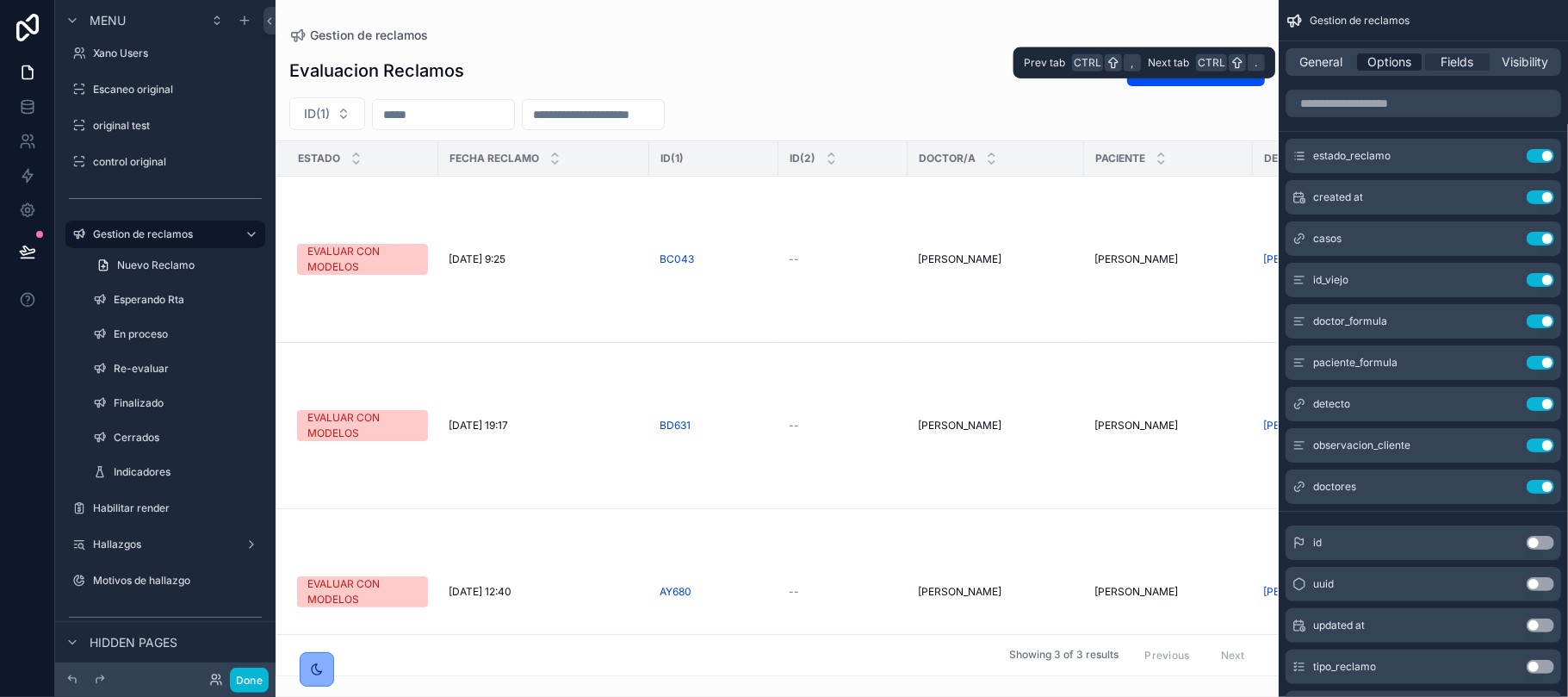
click at [1395, 65] on span "Options" at bounding box center [1390, 62] width 44 height 17
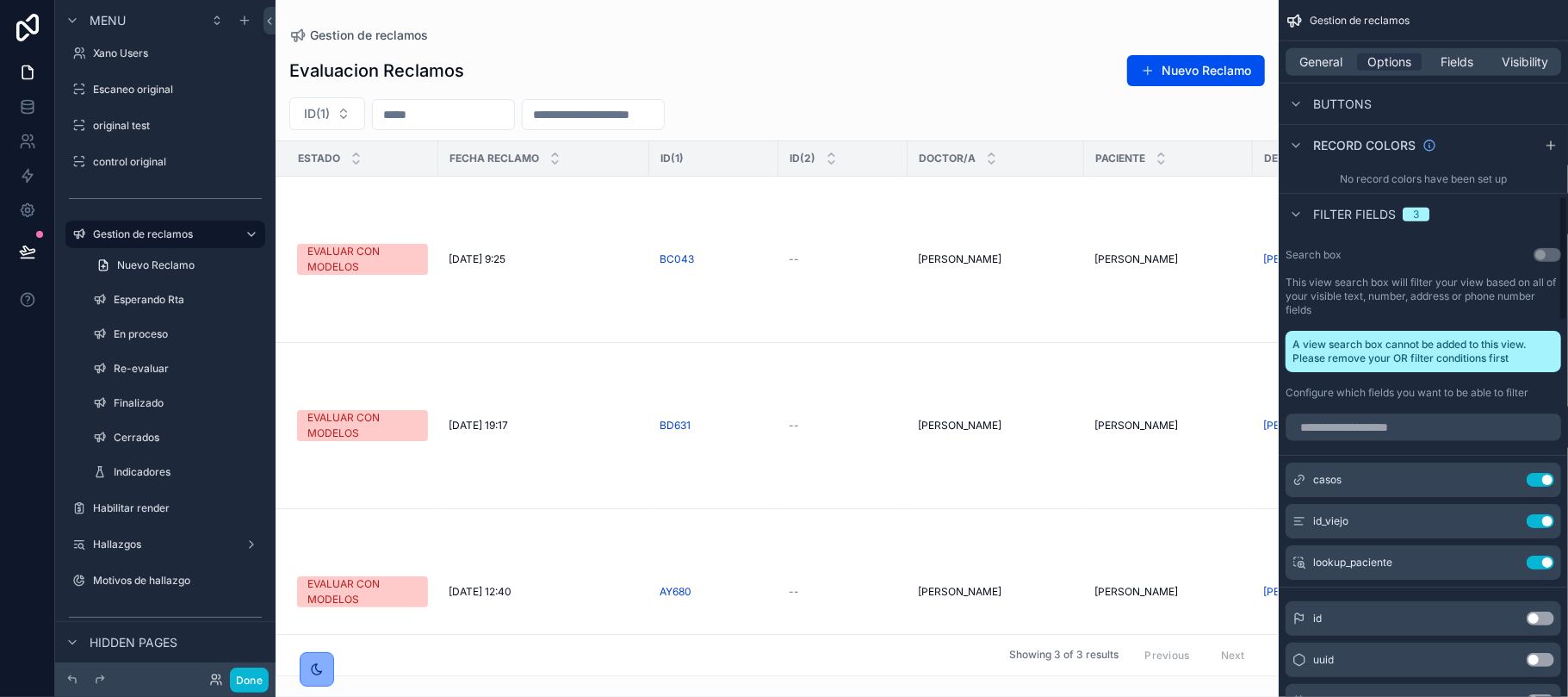
scroll to position [1097, 0]
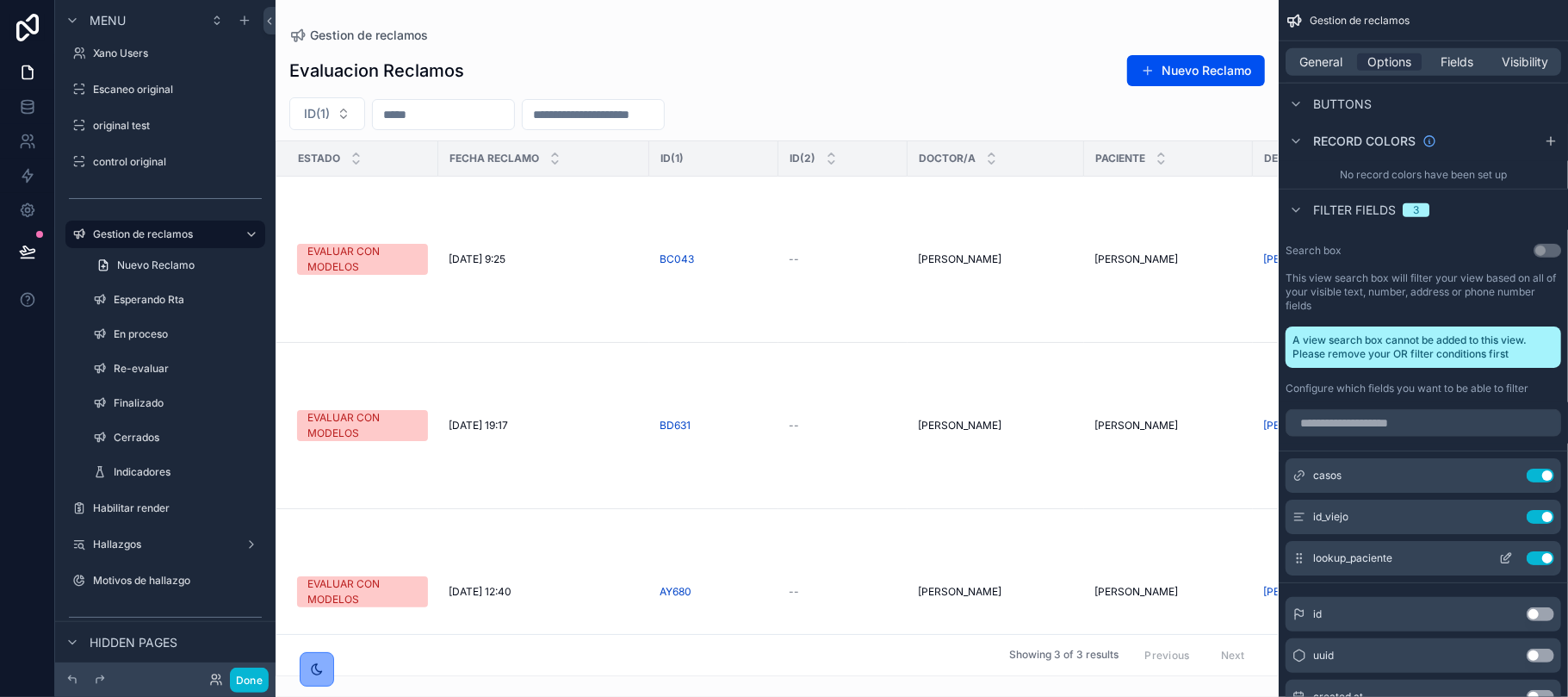
click at [1545, 555] on button "Use setting" at bounding box center [1540, 558] width 28 height 13
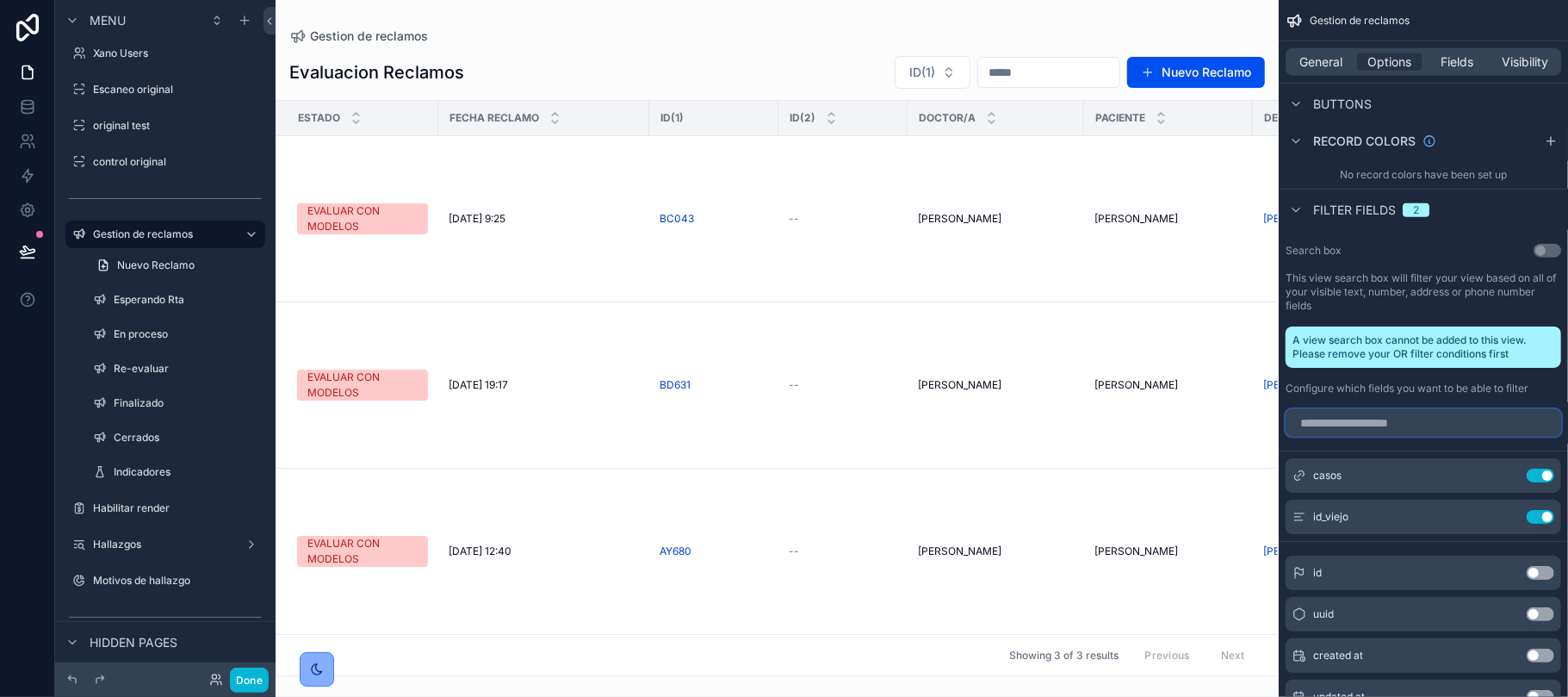
click at [1436, 422] on input "scrollable content" at bounding box center [1422, 423] width 275 height 28
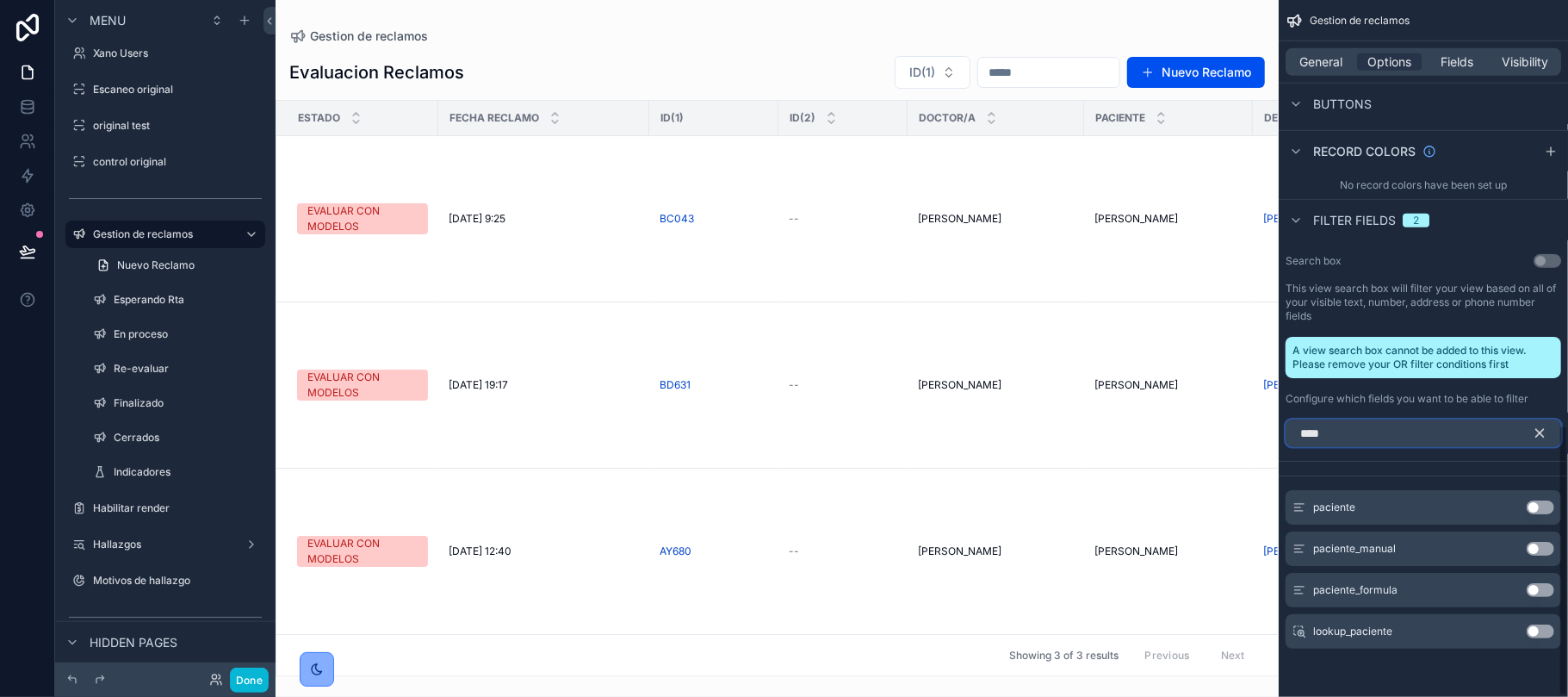
scroll to position [1087, 0]
click at [1540, 584] on button "Use setting" at bounding box center [1540, 590] width 28 height 13
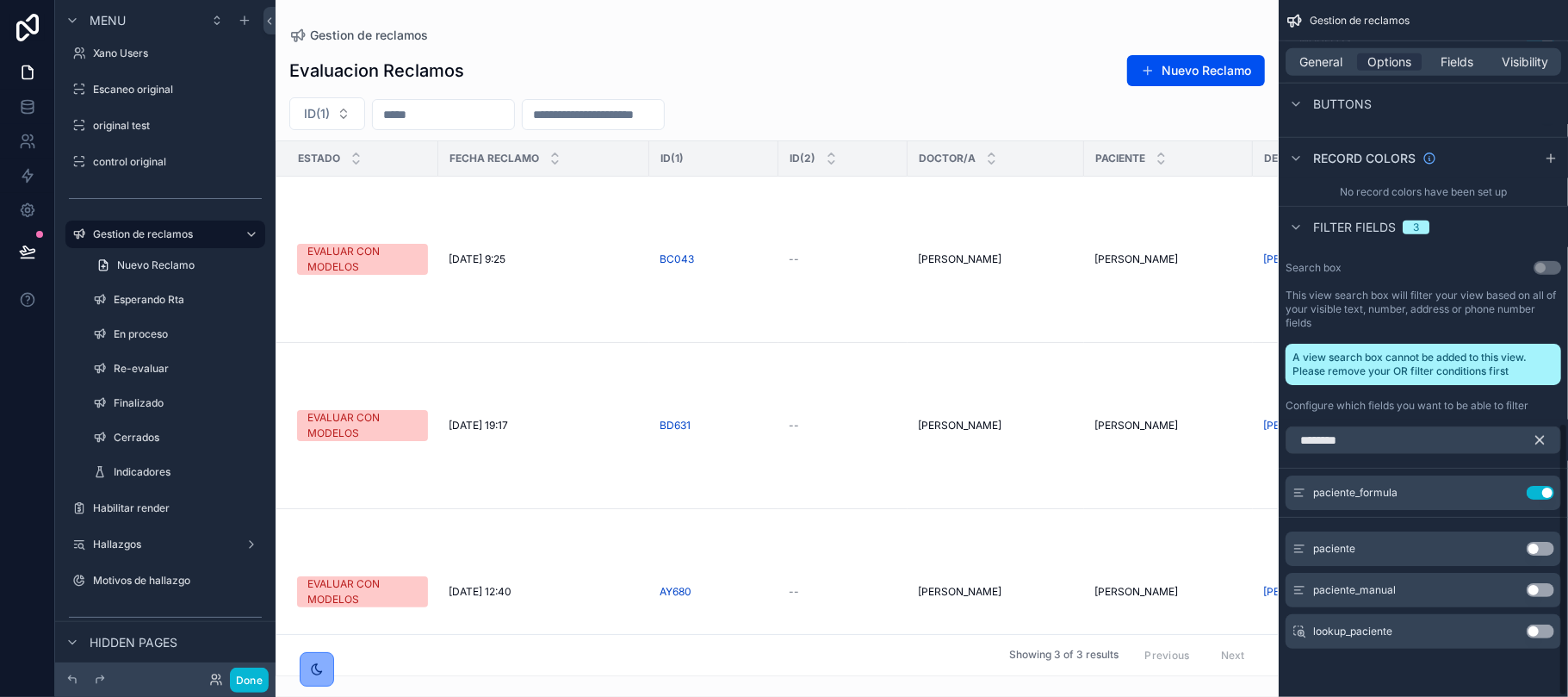
scroll to position [1080, 0]
click at [1333, 442] on input "********" at bounding box center [1422, 440] width 275 height 28
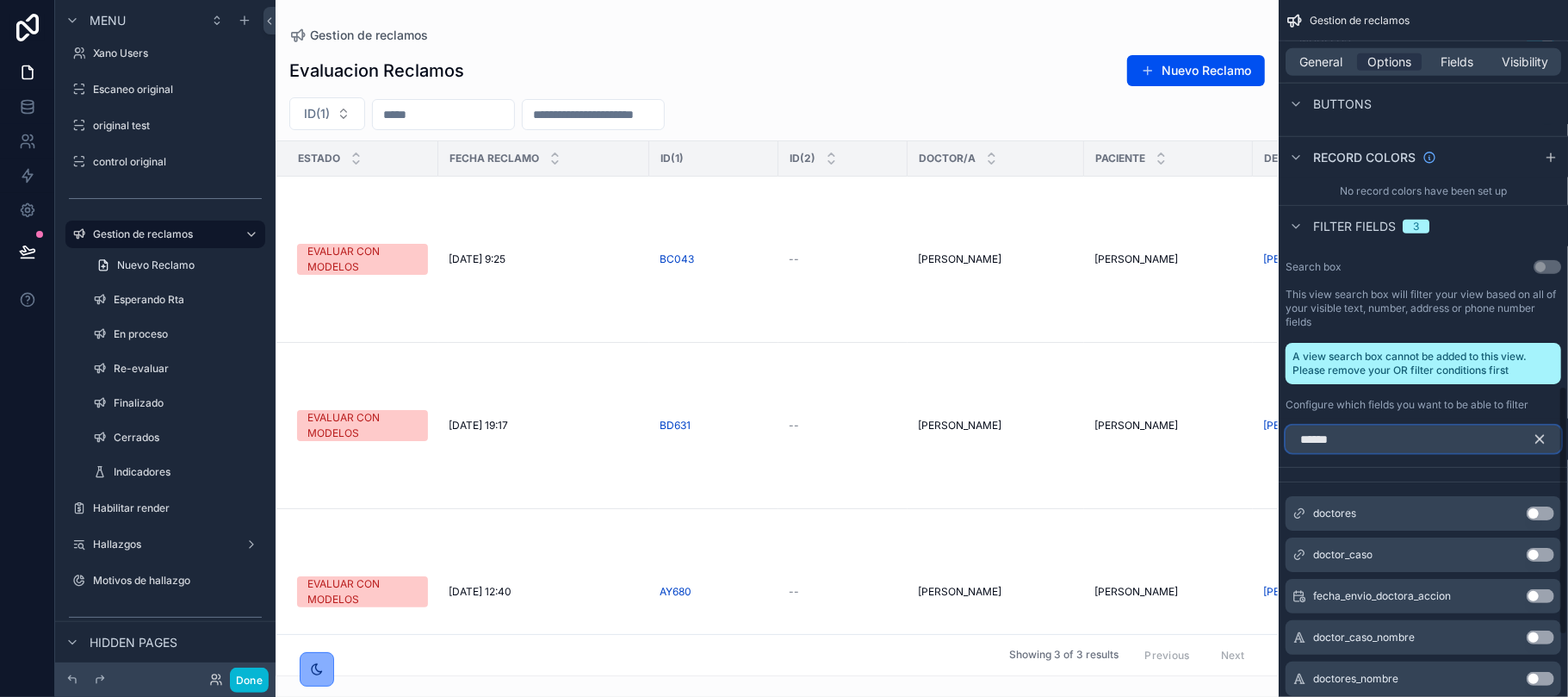
click at [1375, 446] on input "******" at bounding box center [1422, 439] width 275 height 28
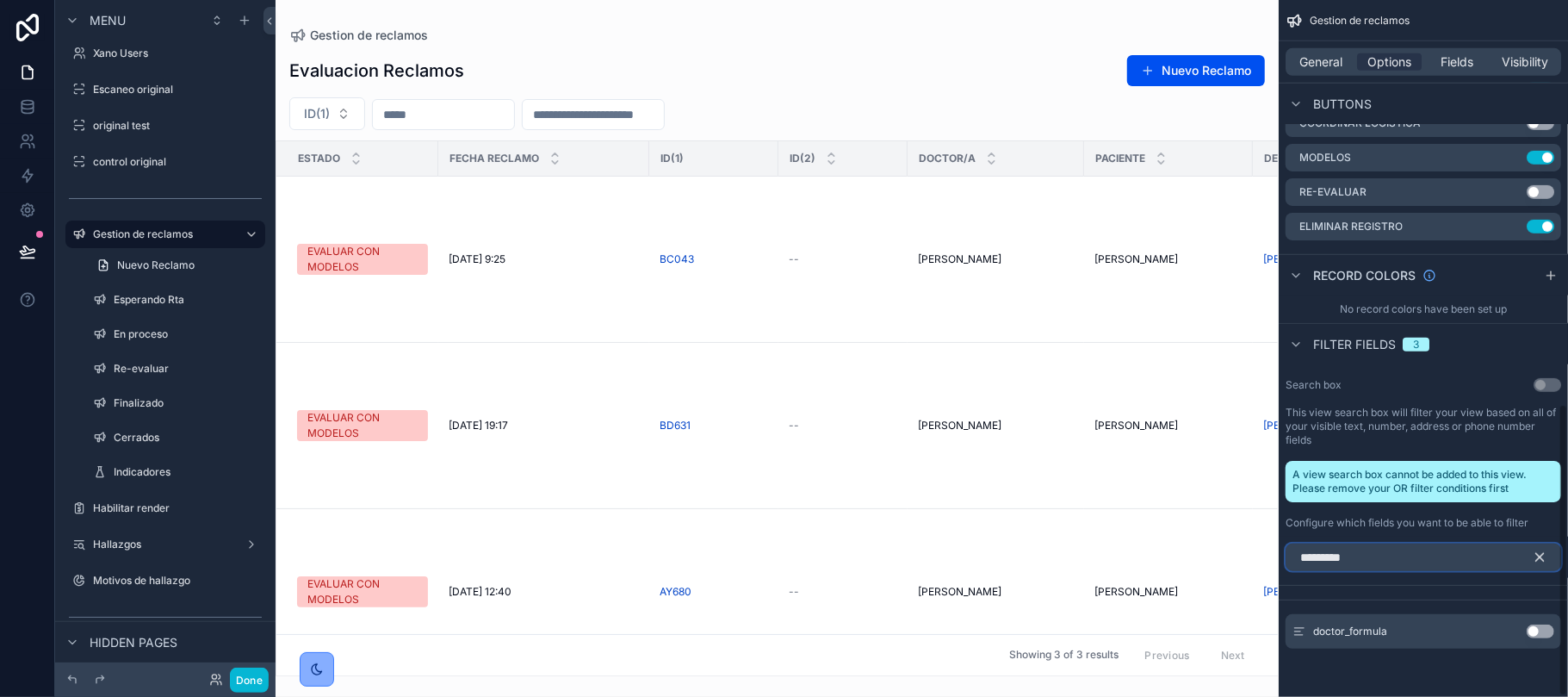
scroll to position [963, 0]
type input "**********"
click at [1550, 635] on button "Use setting" at bounding box center [1540, 631] width 28 height 13
click at [1536, 551] on icon "scrollable content" at bounding box center [1539, 557] width 15 height 15
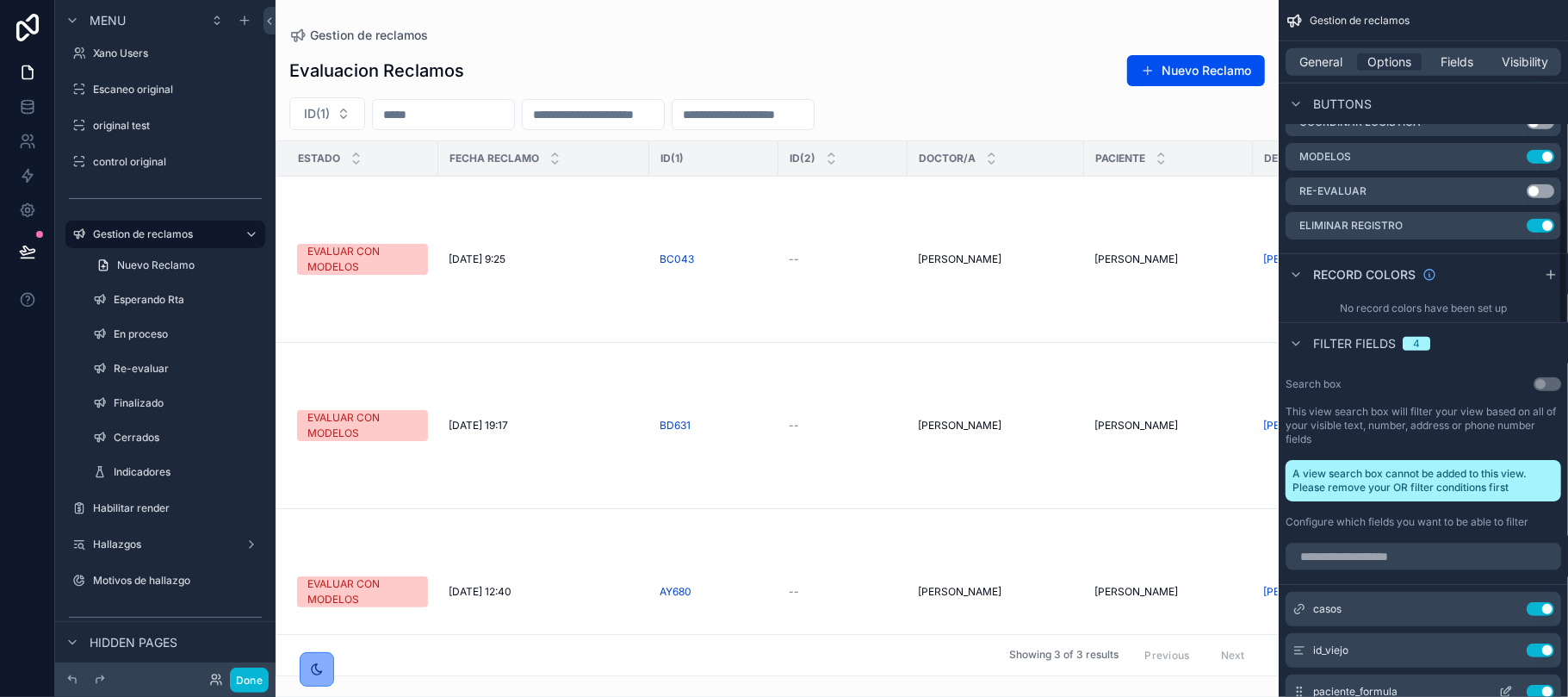
scroll to position [1094, 0]
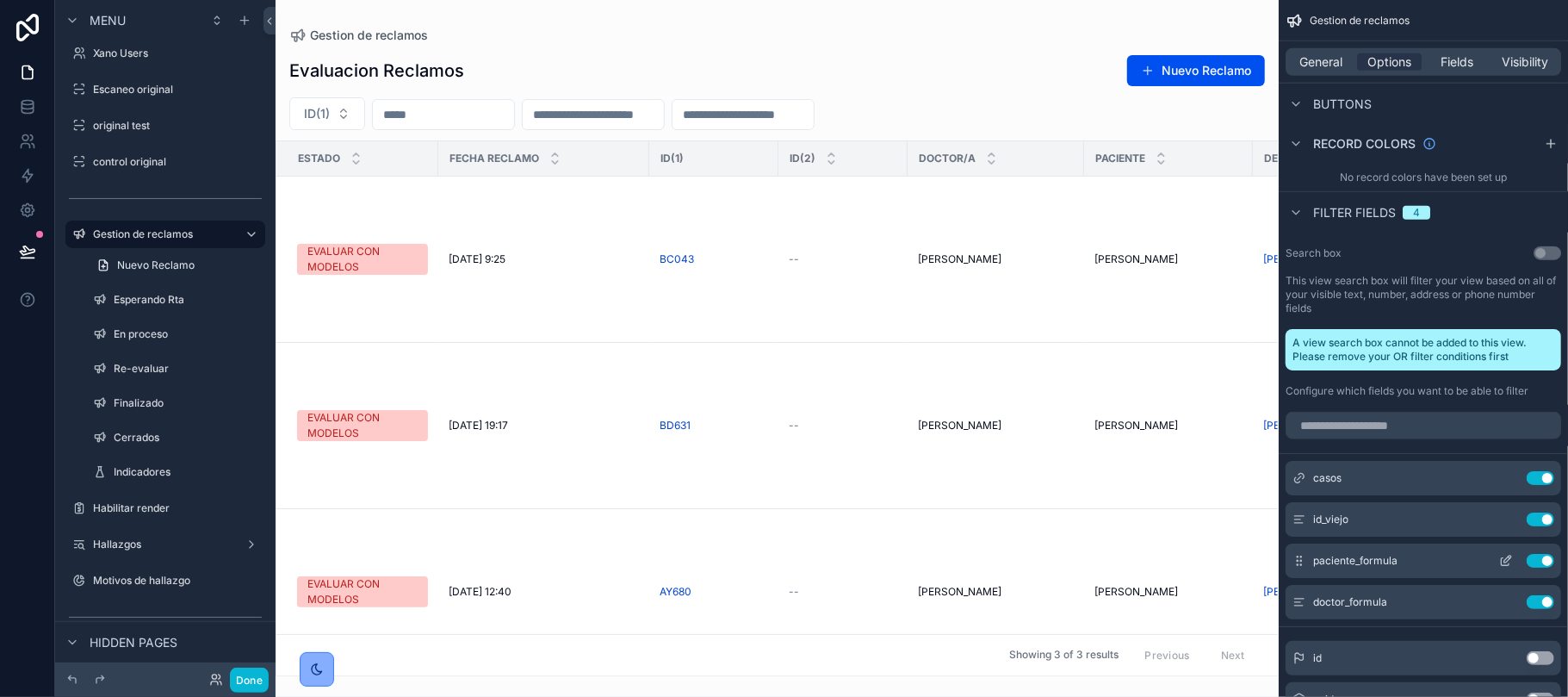
click at [1498, 562] on button "scrollable content" at bounding box center [1506, 561] width 28 height 13
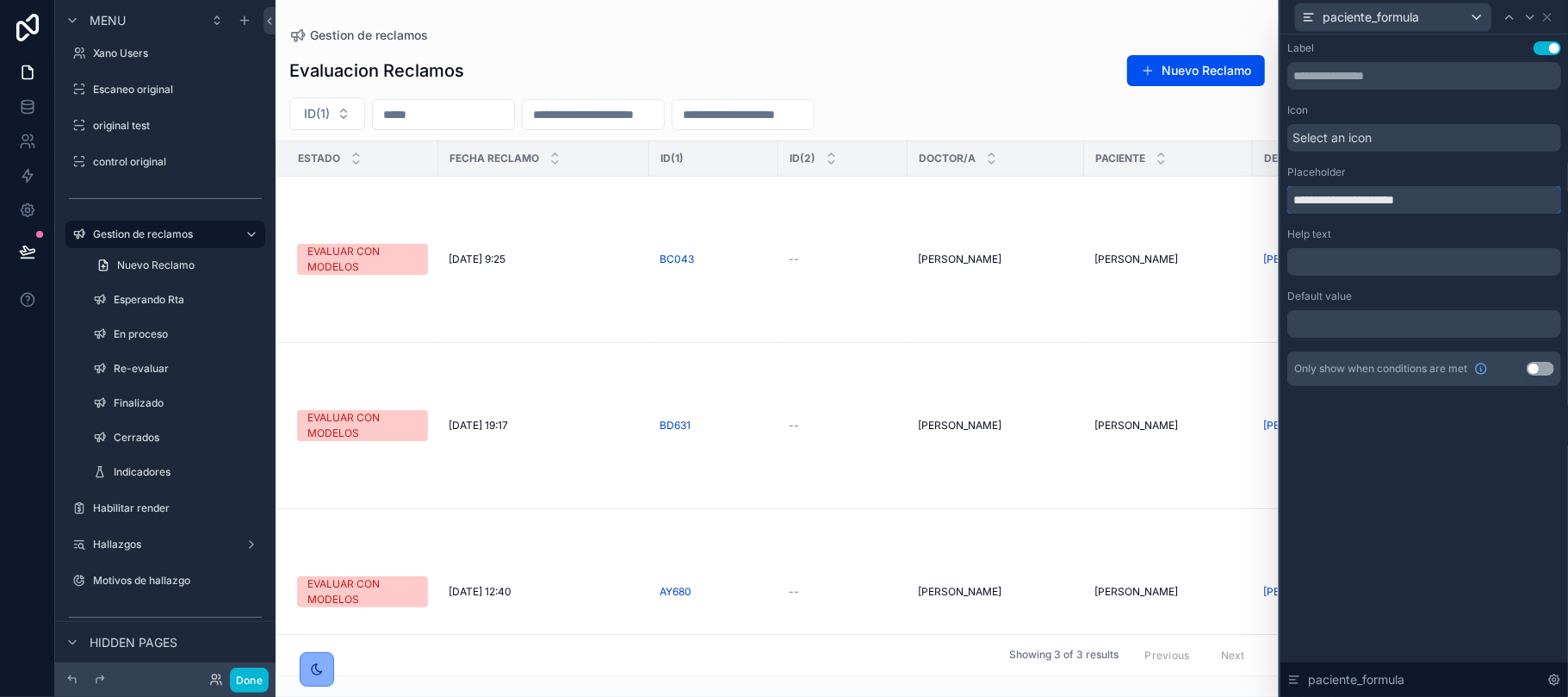
click at [1389, 203] on input "**********" at bounding box center [1424, 199] width 274 height 28
click at [1326, 195] on input "**********" at bounding box center [1424, 199] width 274 height 28
type input "********"
click at [1522, 18] on div at bounding box center [1531, 17] width 21 height 21
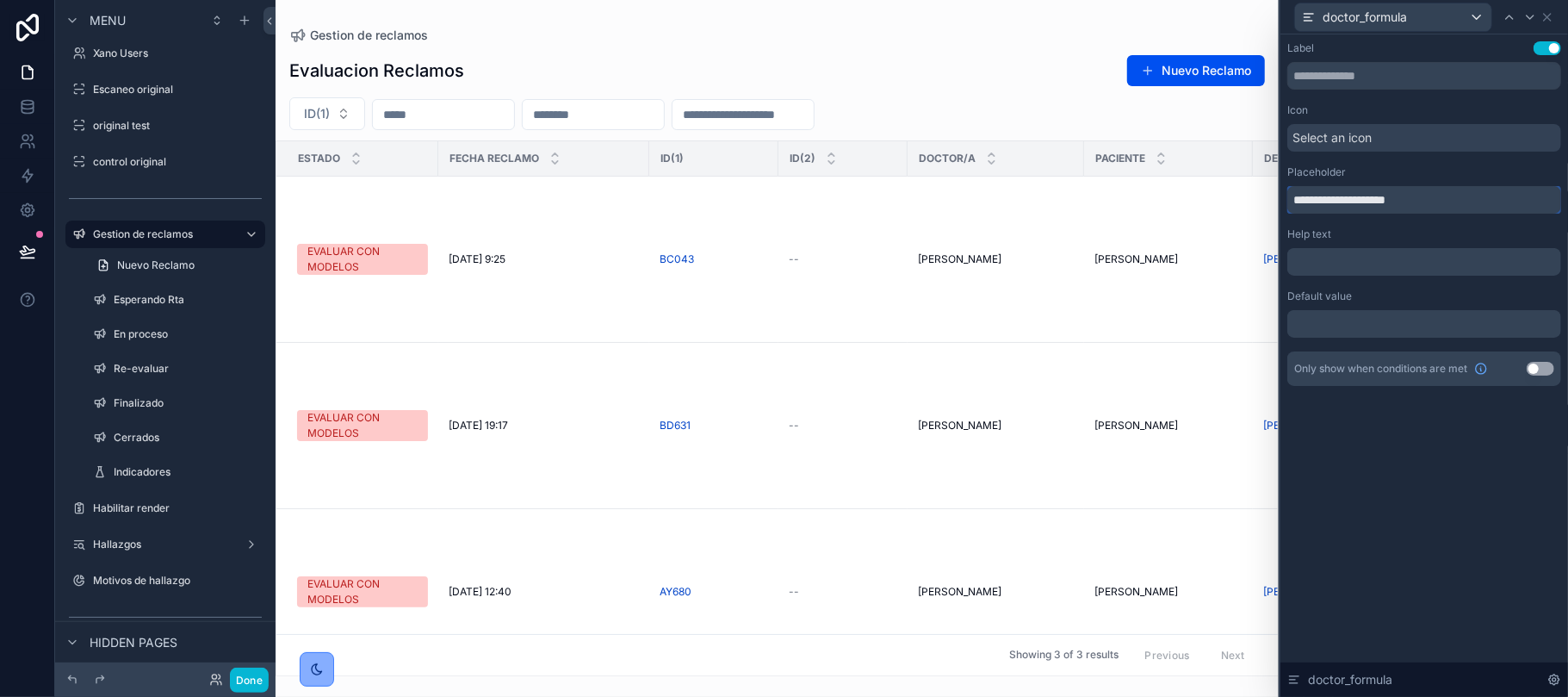
click at [1300, 199] on input "**********" at bounding box center [1424, 199] width 274 height 28
click at [1333, 199] on input "**********" at bounding box center [1424, 199] width 274 height 28
type input "******"
click at [142, 307] on div "Esperando Rta" at bounding box center [175, 300] width 124 height 21
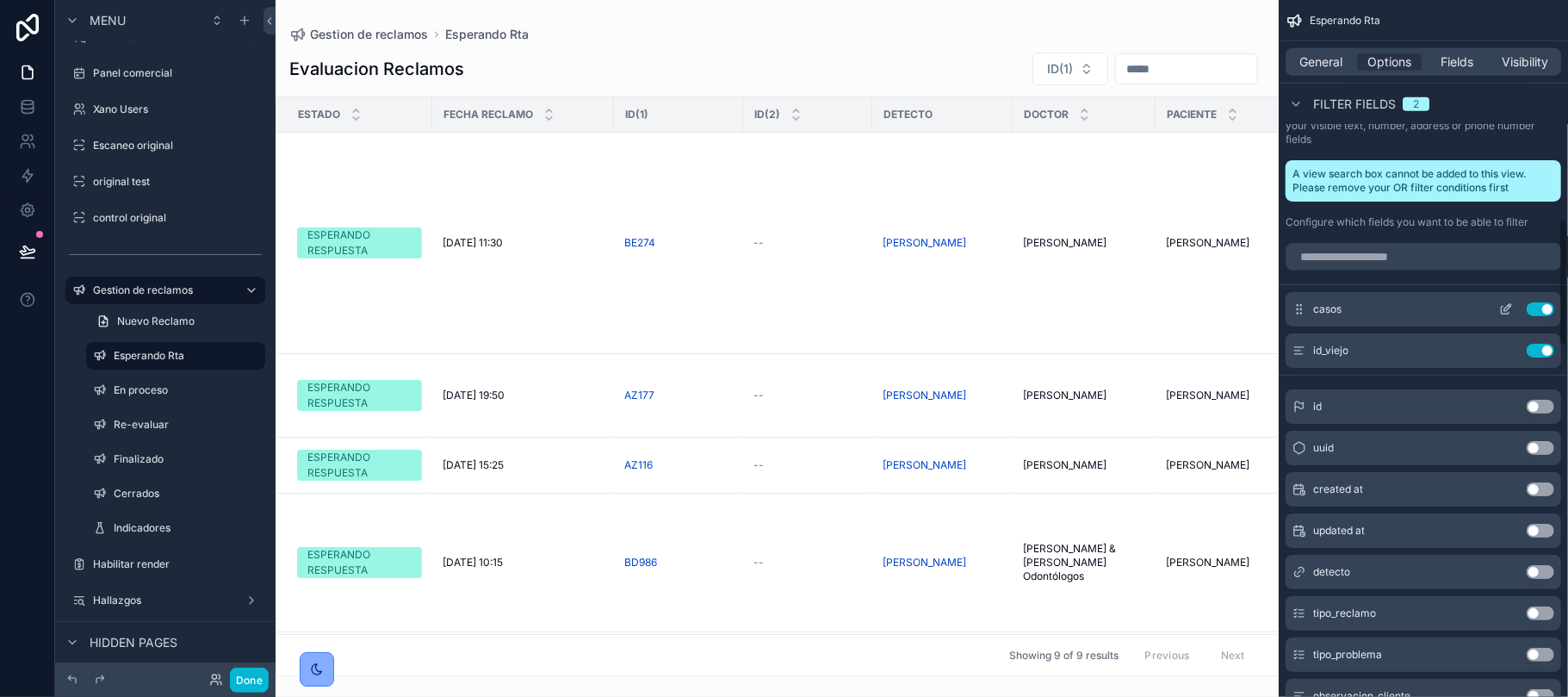
scroll to position [1176, 0]
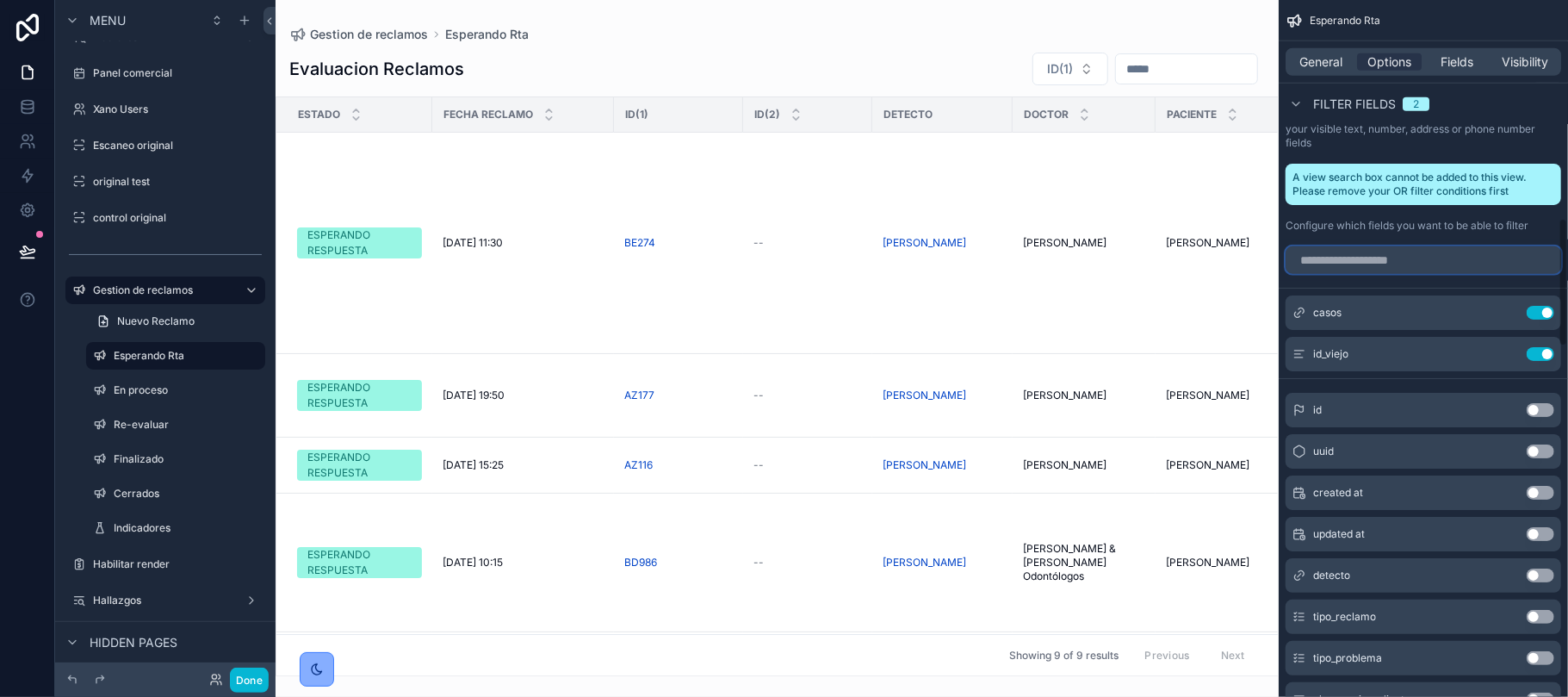
click at [1382, 251] on input "scrollable content" at bounding box center [1422, 260] width 275 height 28
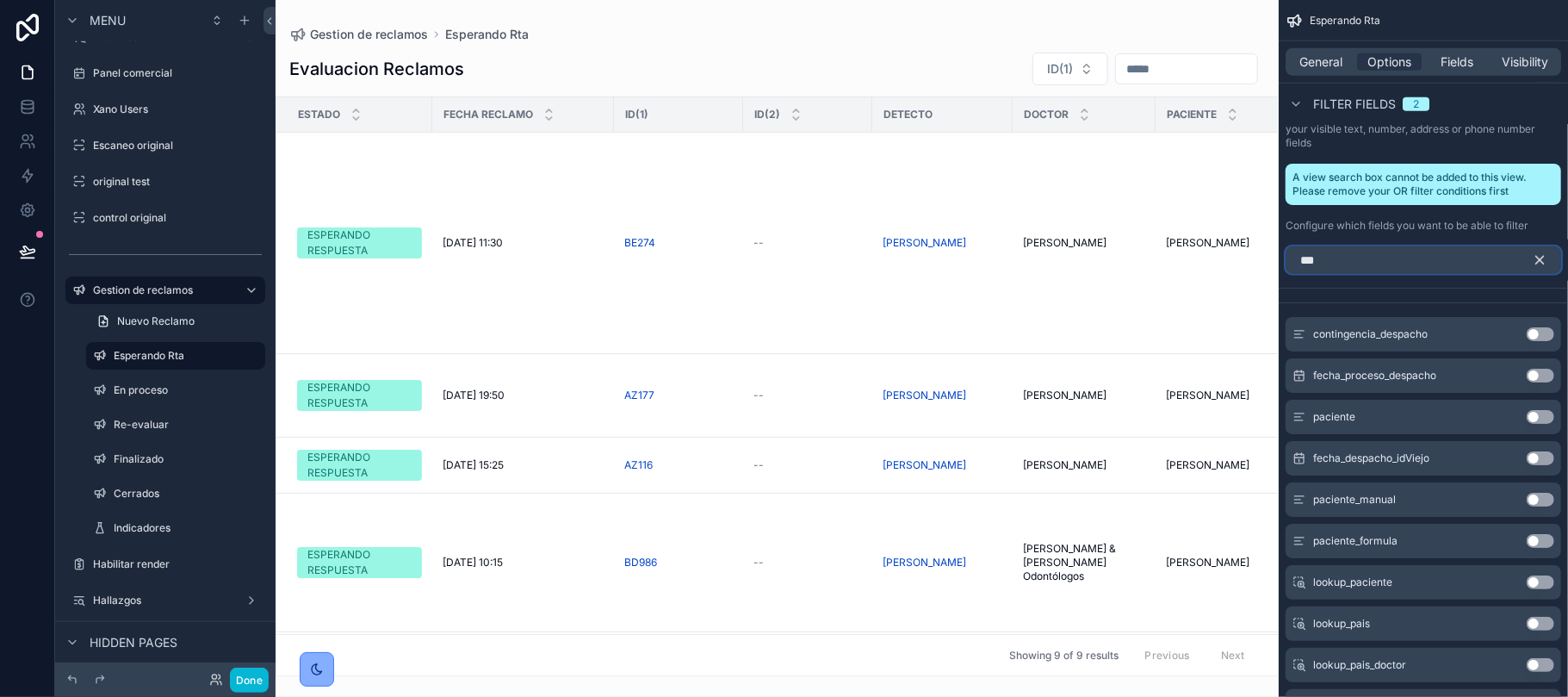
scroll to position [1004, 0]
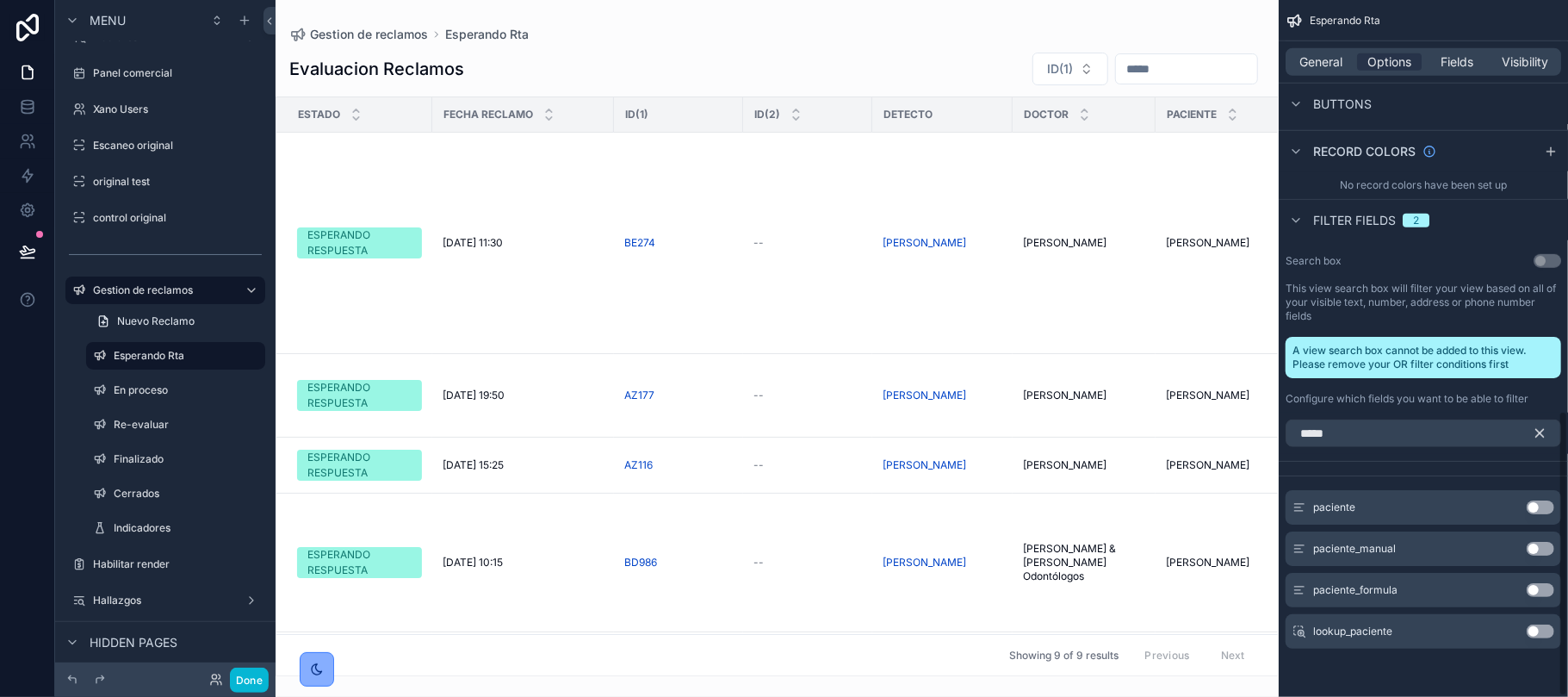
click at [1541, 590] on button "Use setting" at bounding box center [1540, 590] width 28 height 13
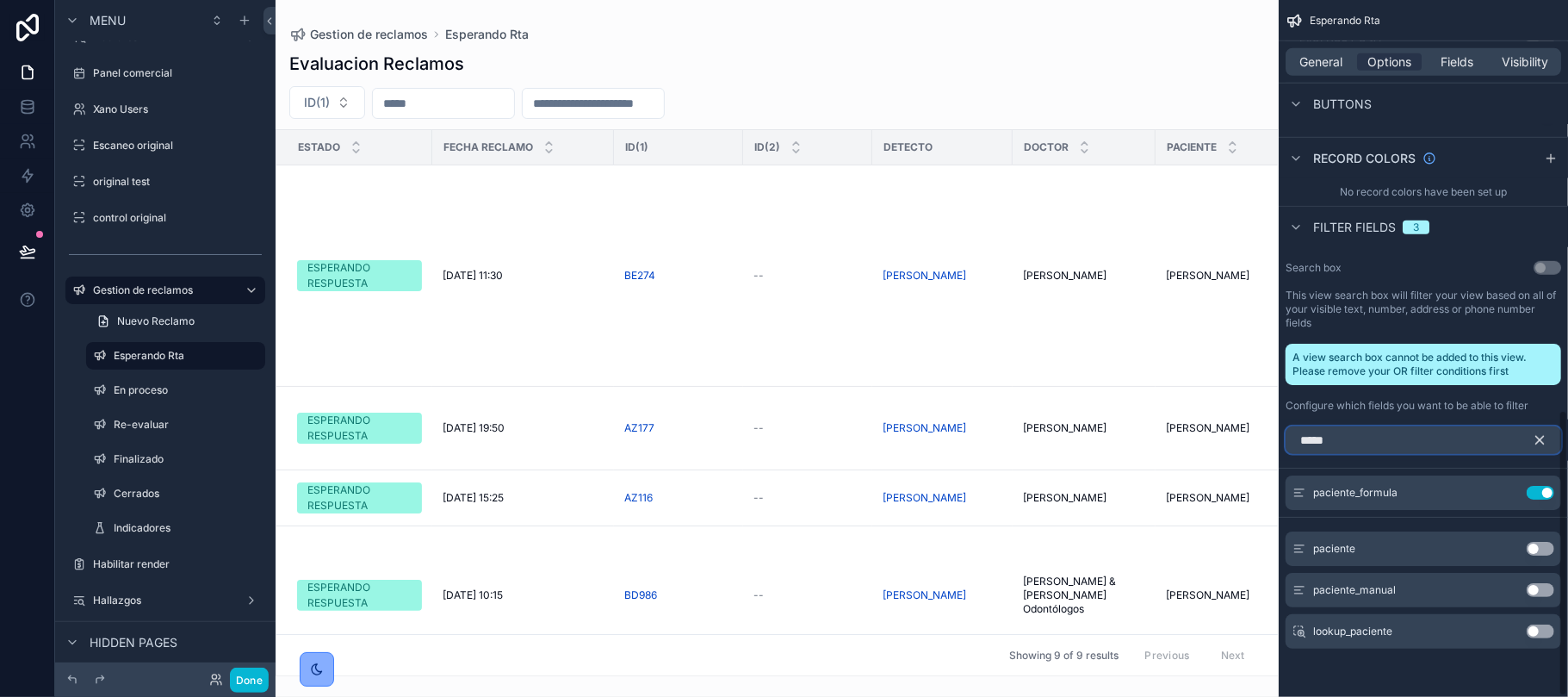
click at [1325, 443] on input "*****" at bounding box center [1422, 440] width 275 height 28
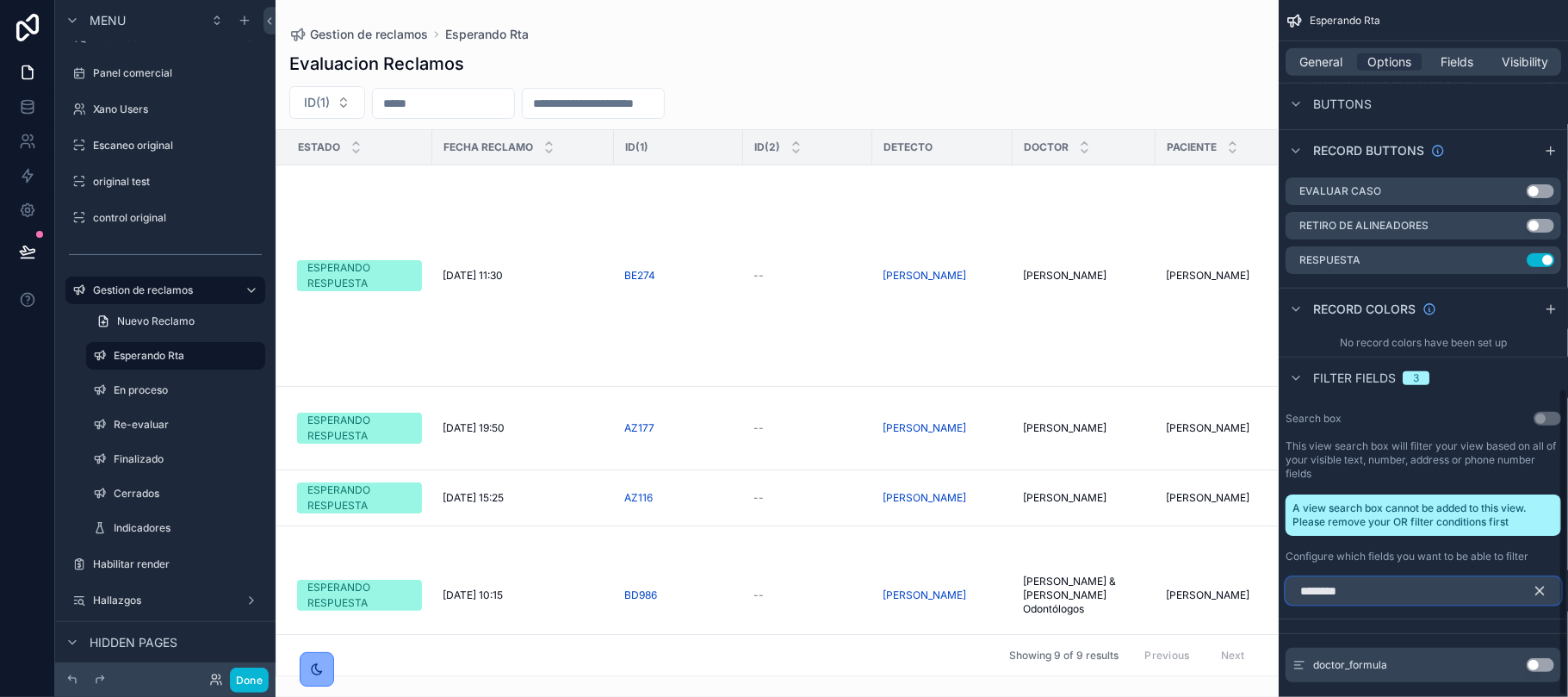
scroll to position [880, 0]
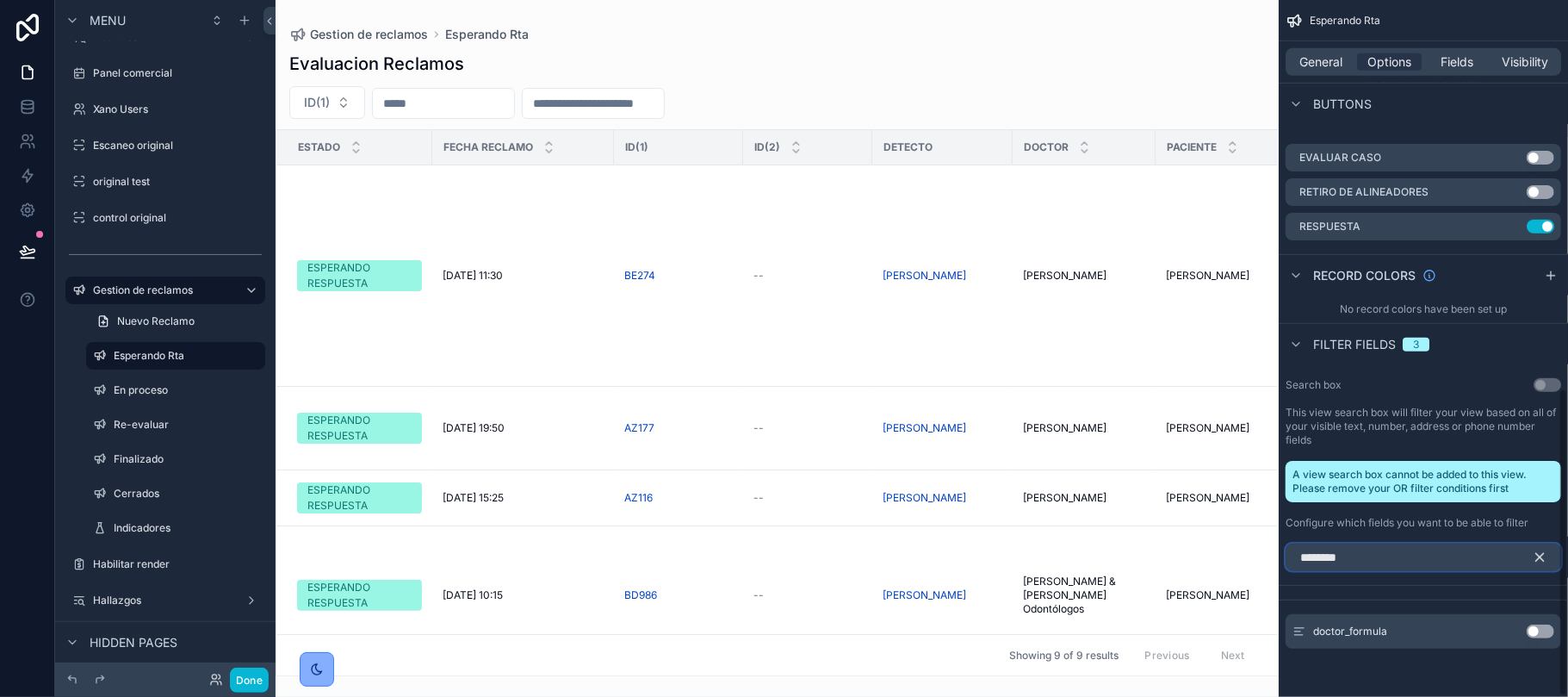
type input "********"
click at [1539, 639] on div "doctor_formula Use setting" at bounding box center [1422, 631] width 275 height 35
click at [1543, 628] on button "Use setting" at bounding box center [1540, 631] width 28 height 13
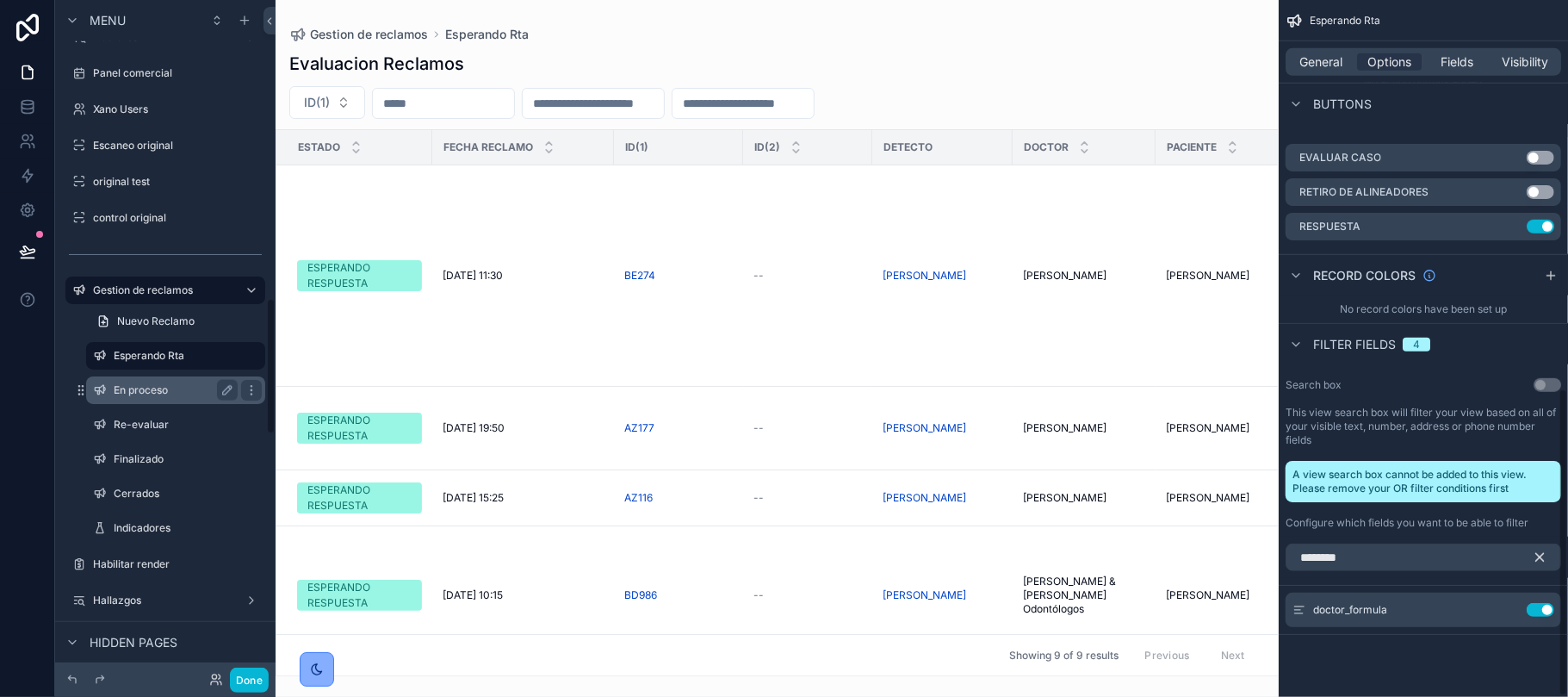
click at [149, 385] on label "En proceso" at bounding box center [173, 390] width 117 height 13
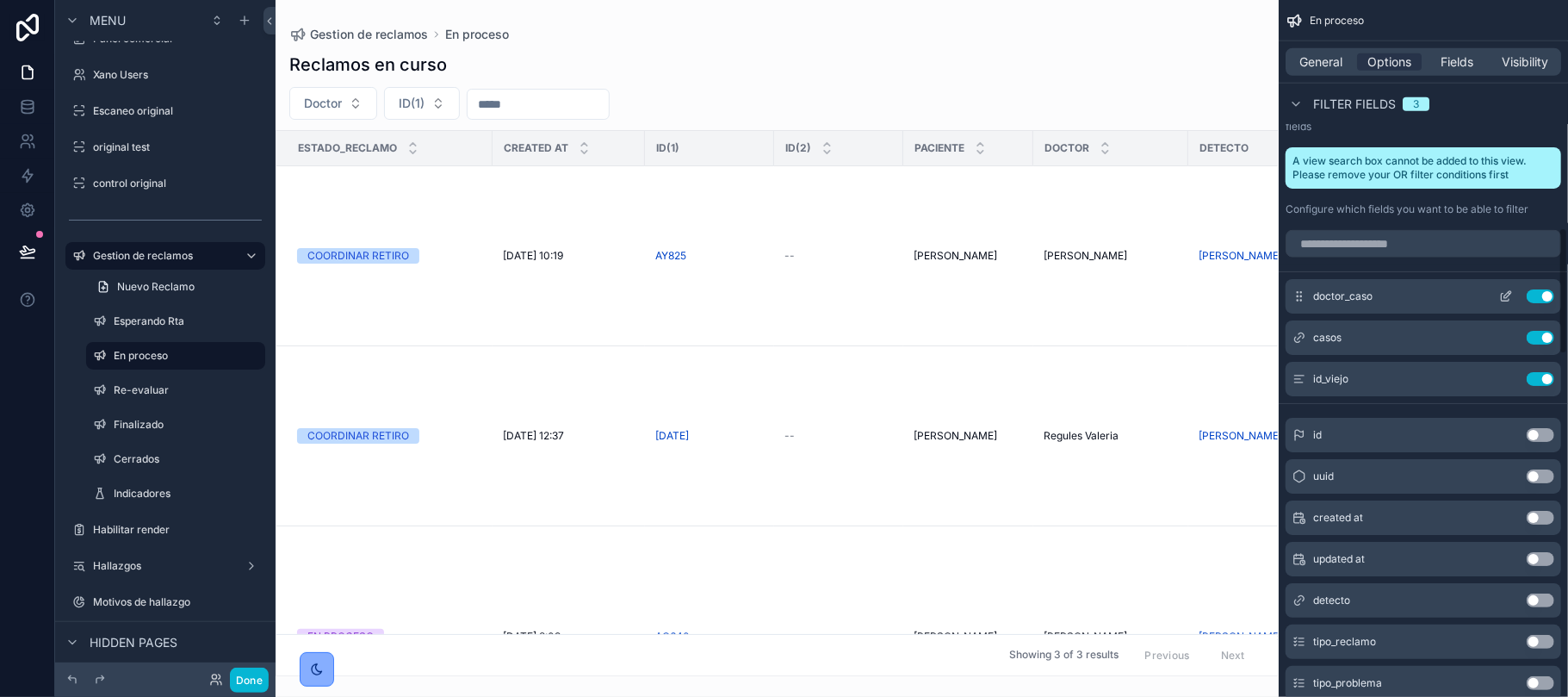
scroll to position [1242, 0]
click at [1403, 250] on input "scrollable content" at bounding box center [1422, 243] width 275 height 28
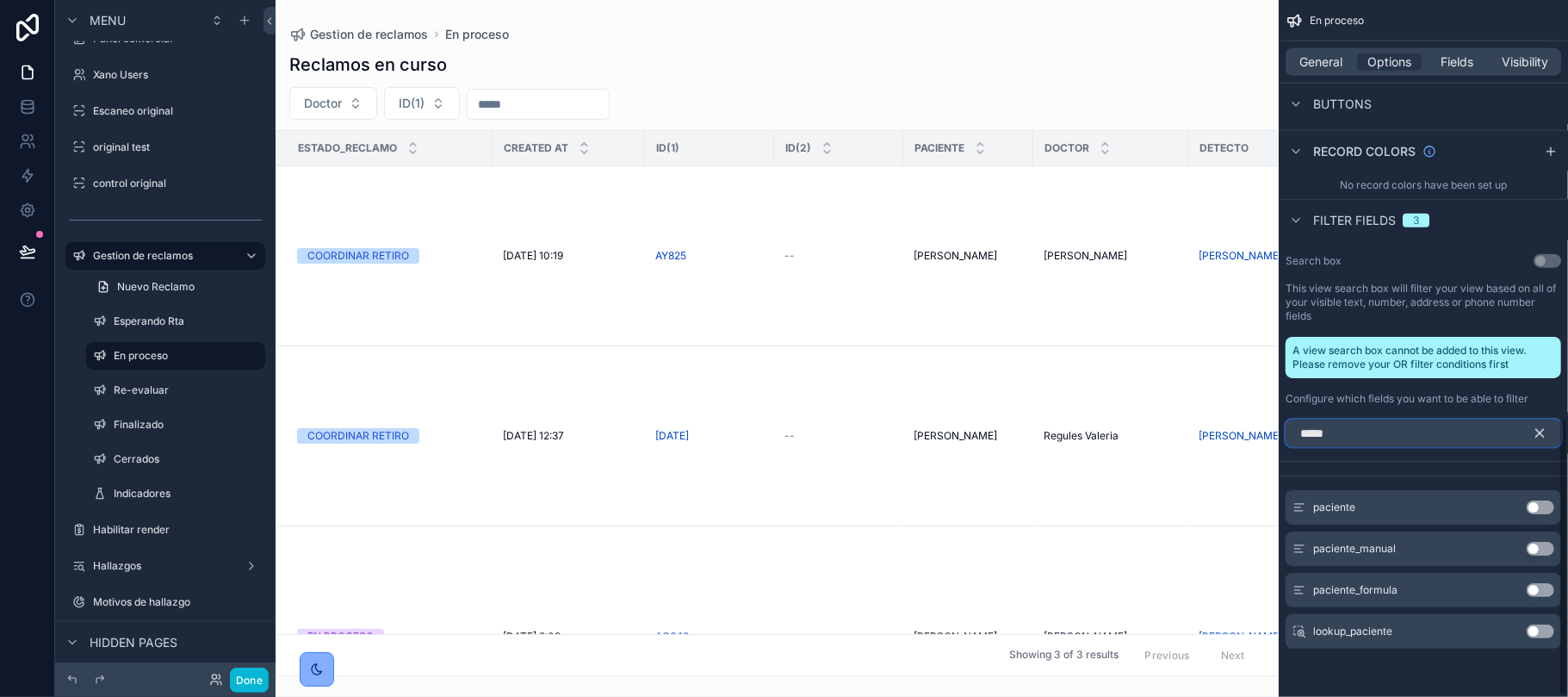
scroll to position [1053, 0]
click at [1543, 587] on button "Use setting" at bounding box center [1540, 590] width 28 height 13
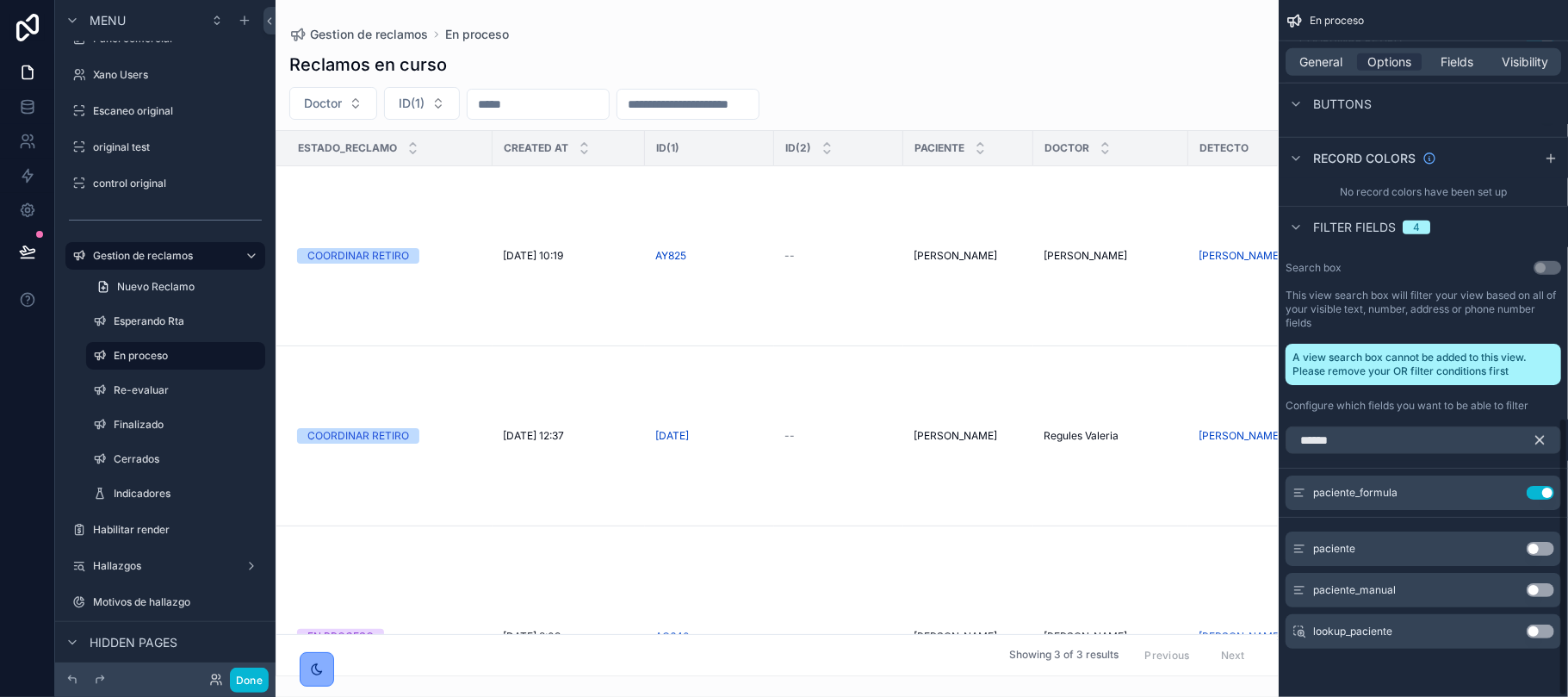
scroll to position [1046, 0]
click at [1326, 441] on input "******" at bounding box center [1422, 440] width 275 height 28
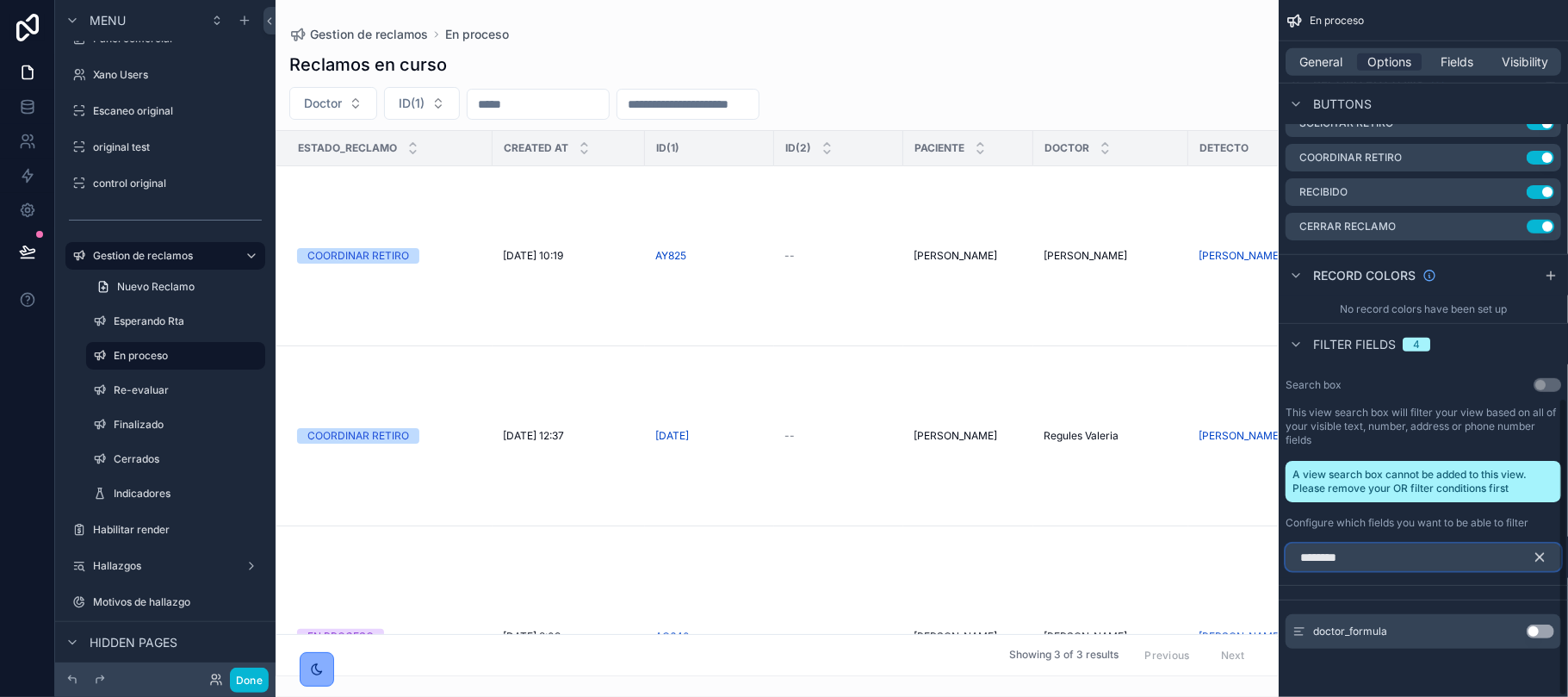
scroll to position [928, 0]
type input "********"
click at [1537, 635] on button "Use setting" at bounding box center [1540, 631] width 28 height 13
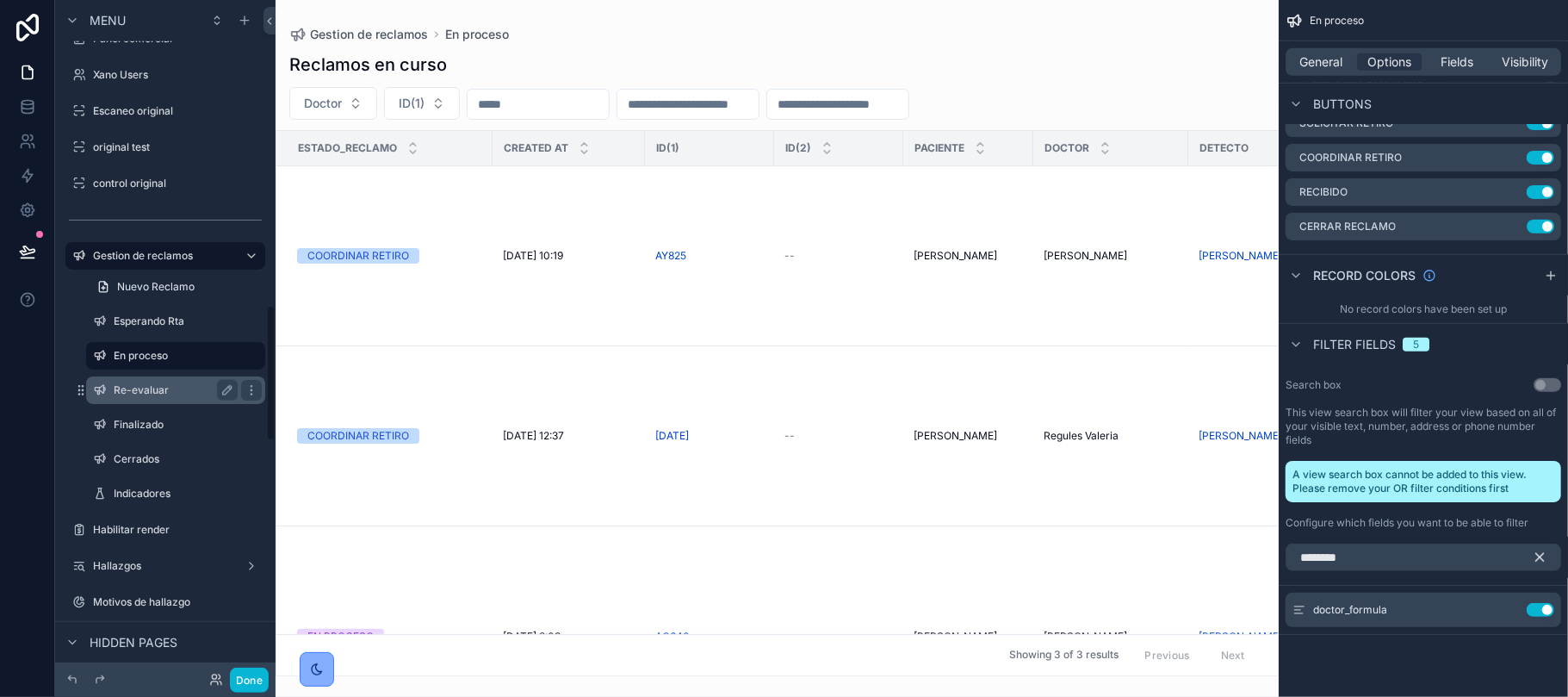
click at [117, 385] on label "Re-evaluar" at bounding box center [173, 390] width 117 height 13
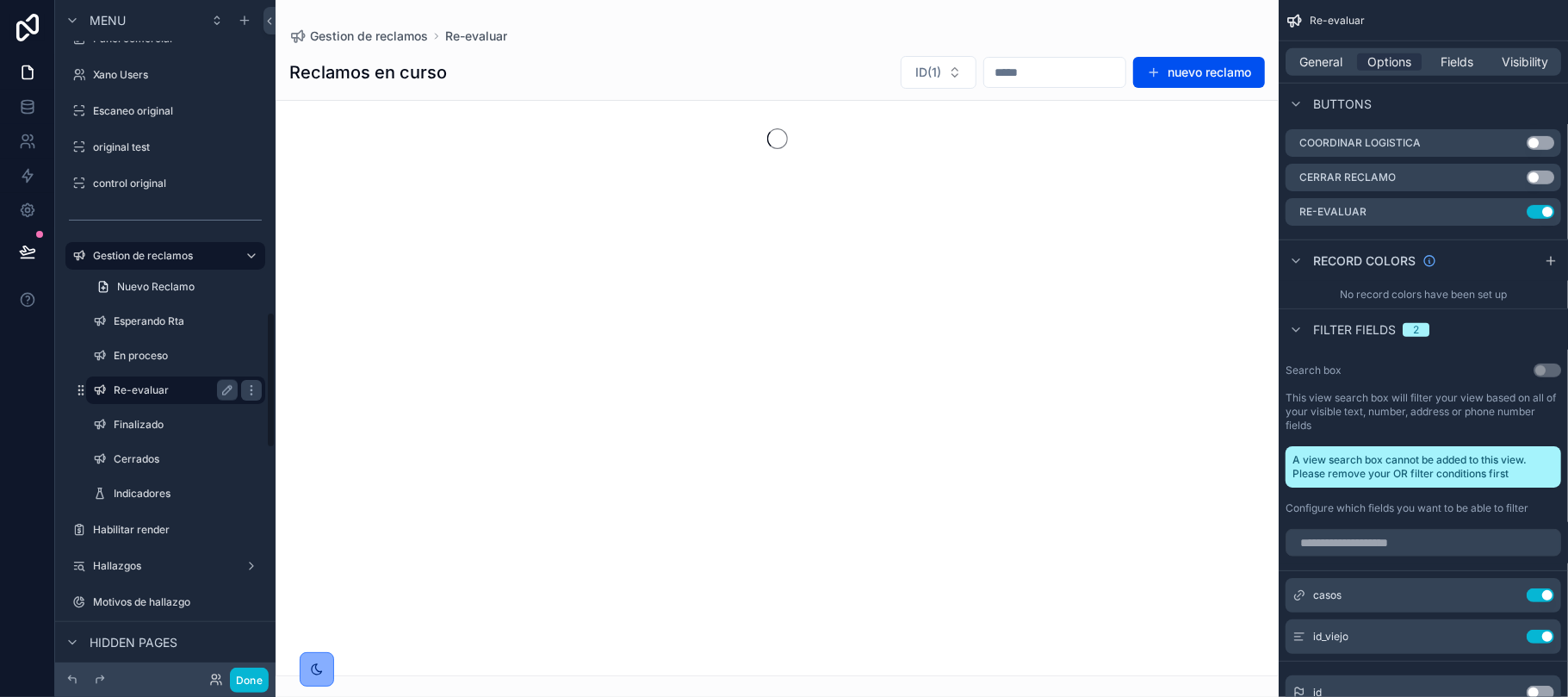
scroll to position [1541, 0]
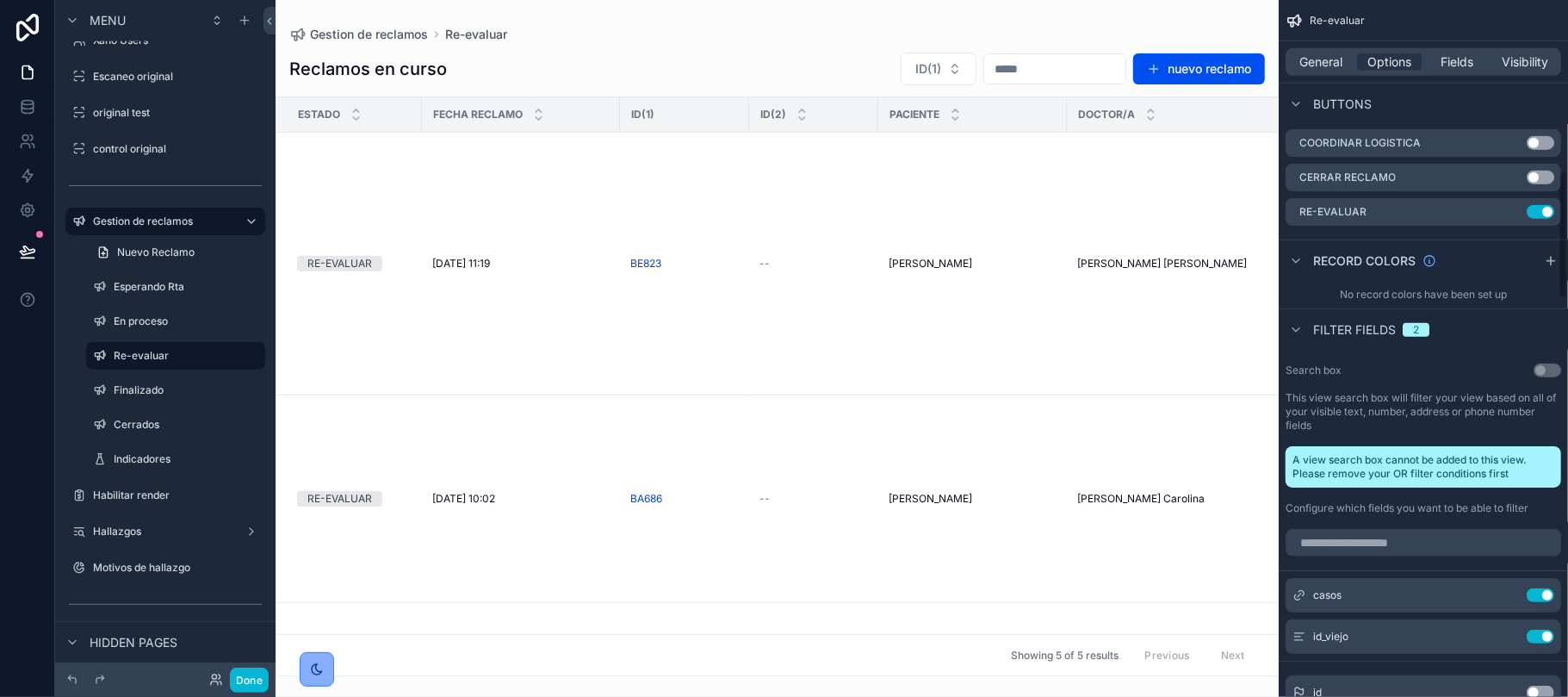
click at [1351, 618] on div "casos Use setting id_viejo Use setting" at bounding box center [1423, 616] width 289 height 76
drag, startPoint x: 1351, startPoint y: 618, endPoint x: 1353, endPoint y: 571, distance: 47.0
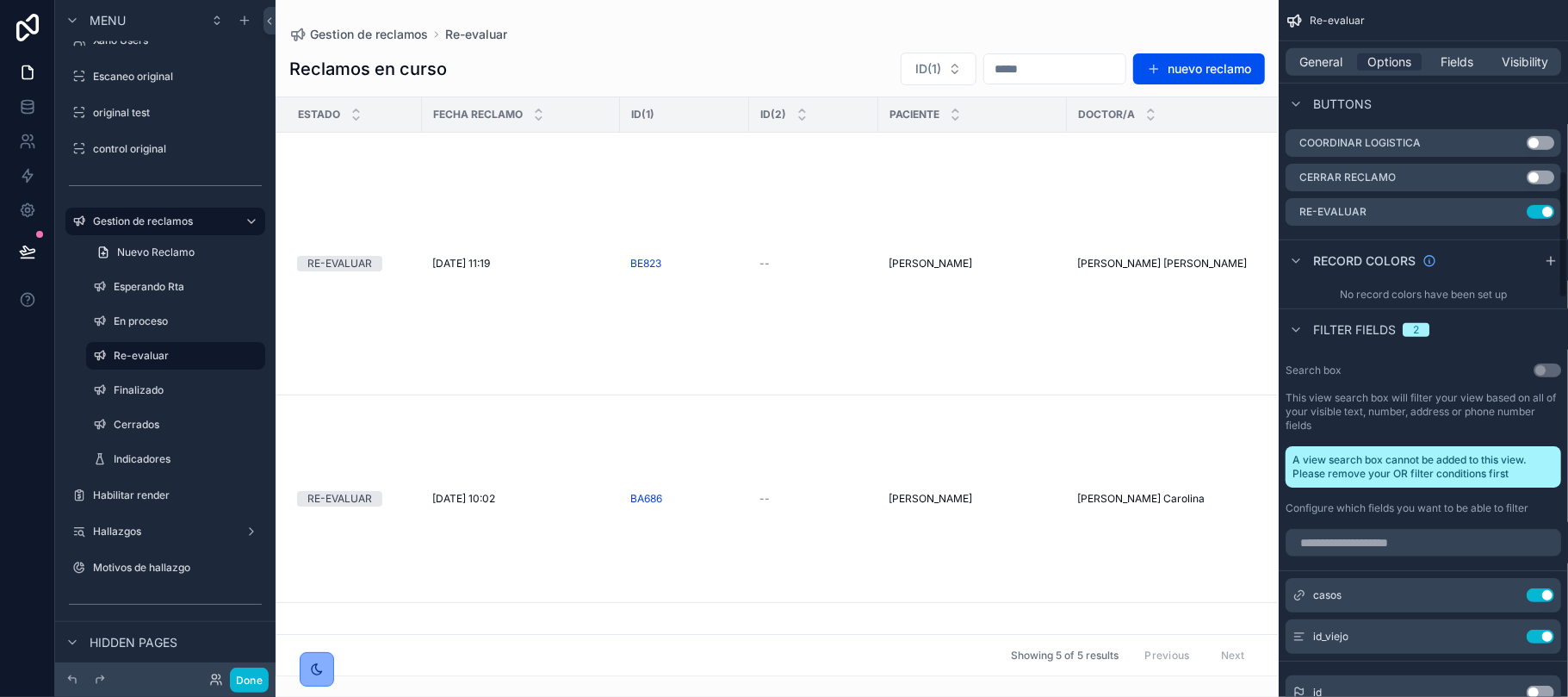
click at [1353, 548] on input "scrollable content" at bounding box center [1422, 543] width 275 height 28
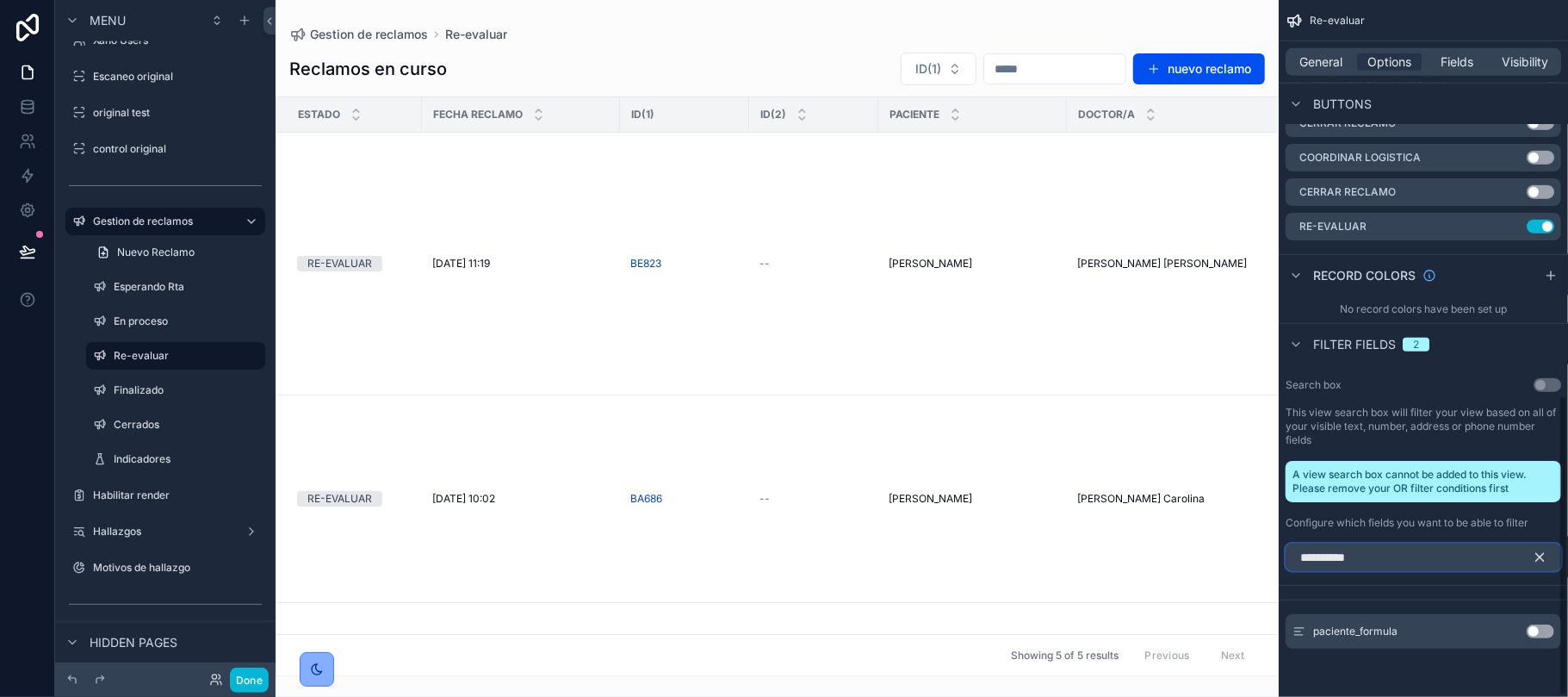
scroll to position [915, 0]
type input "**********"
click at [1536, 631] on button "Use setting" at bounding box center [1540, 631] width 28 height 13
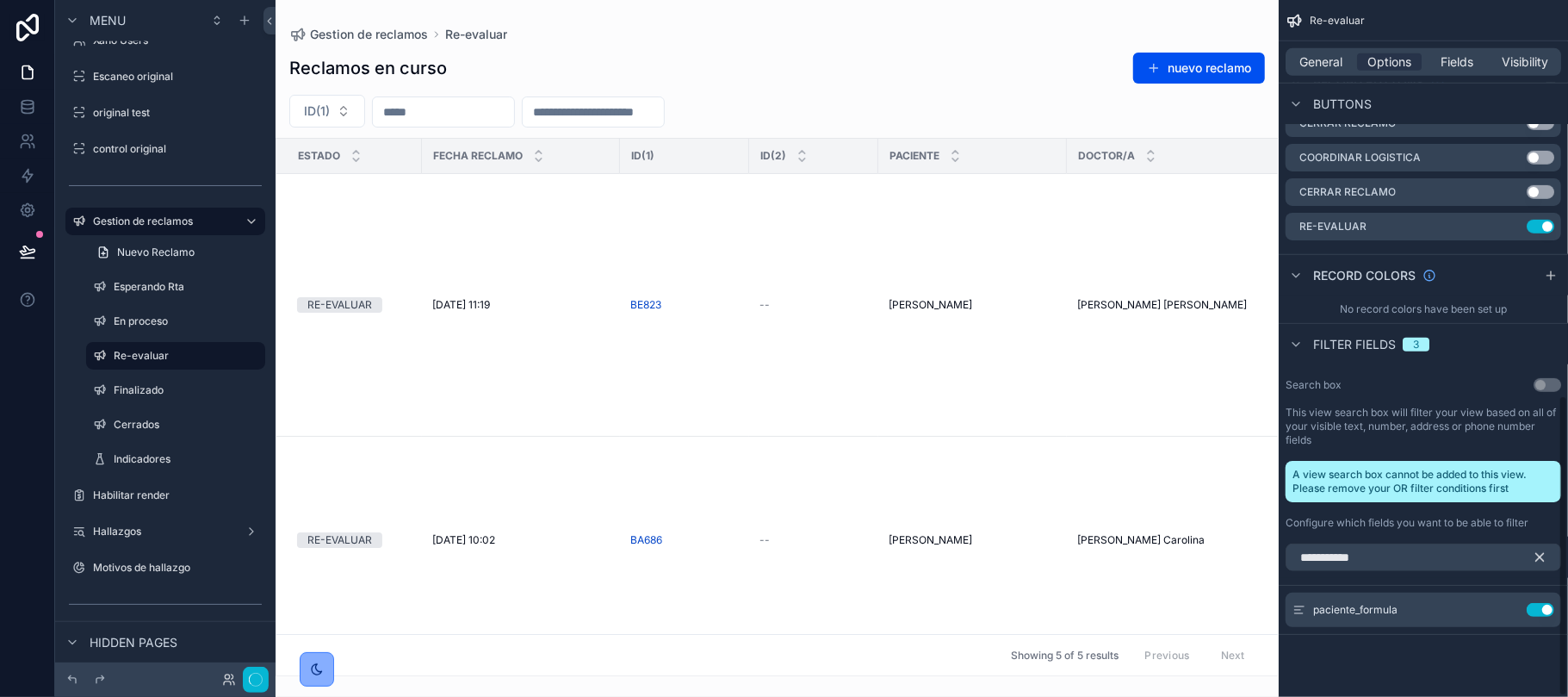
click at [1543, 558] on icon "scrollable content" at bounding box center [1539, 557] width 15 height 15
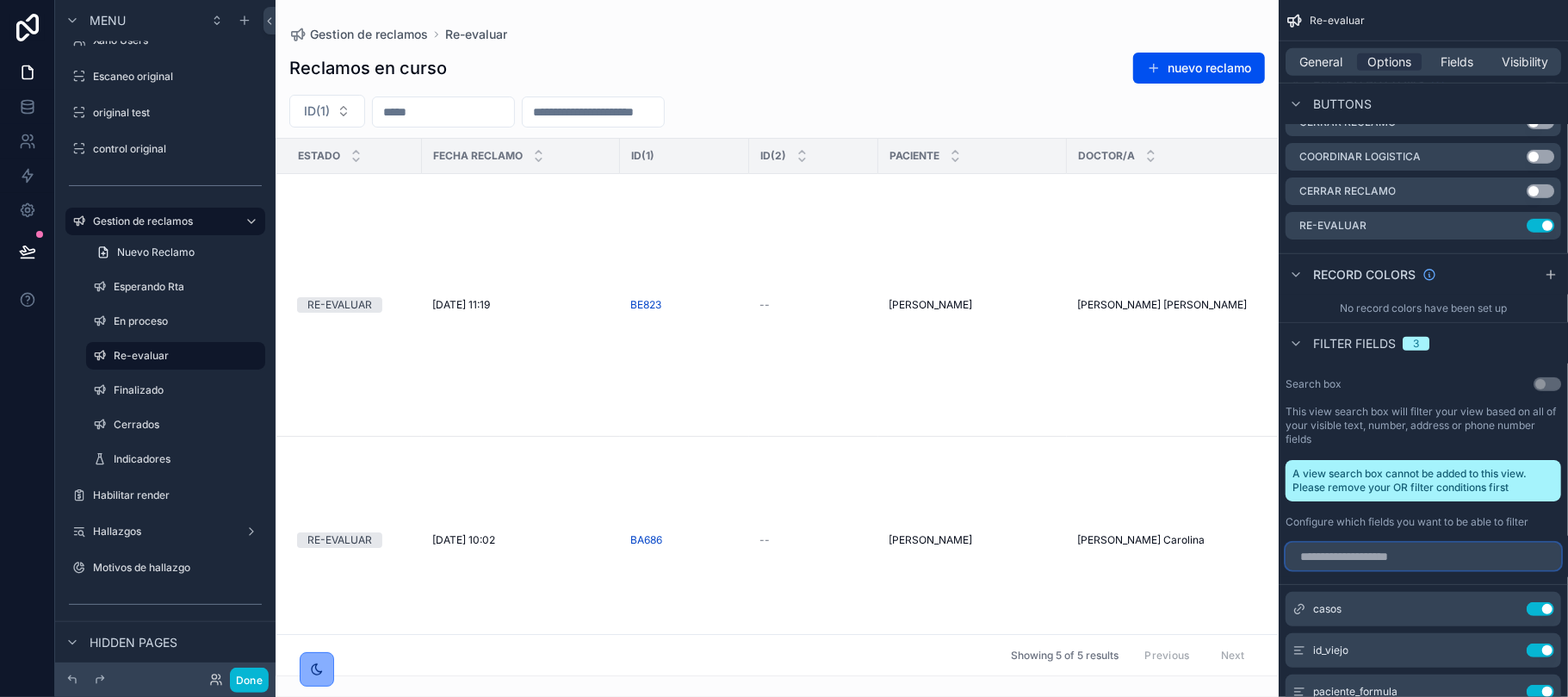
click at [1407, 569] on input "scrollable content" at bounding box center [1422, 556] width 275 height 28
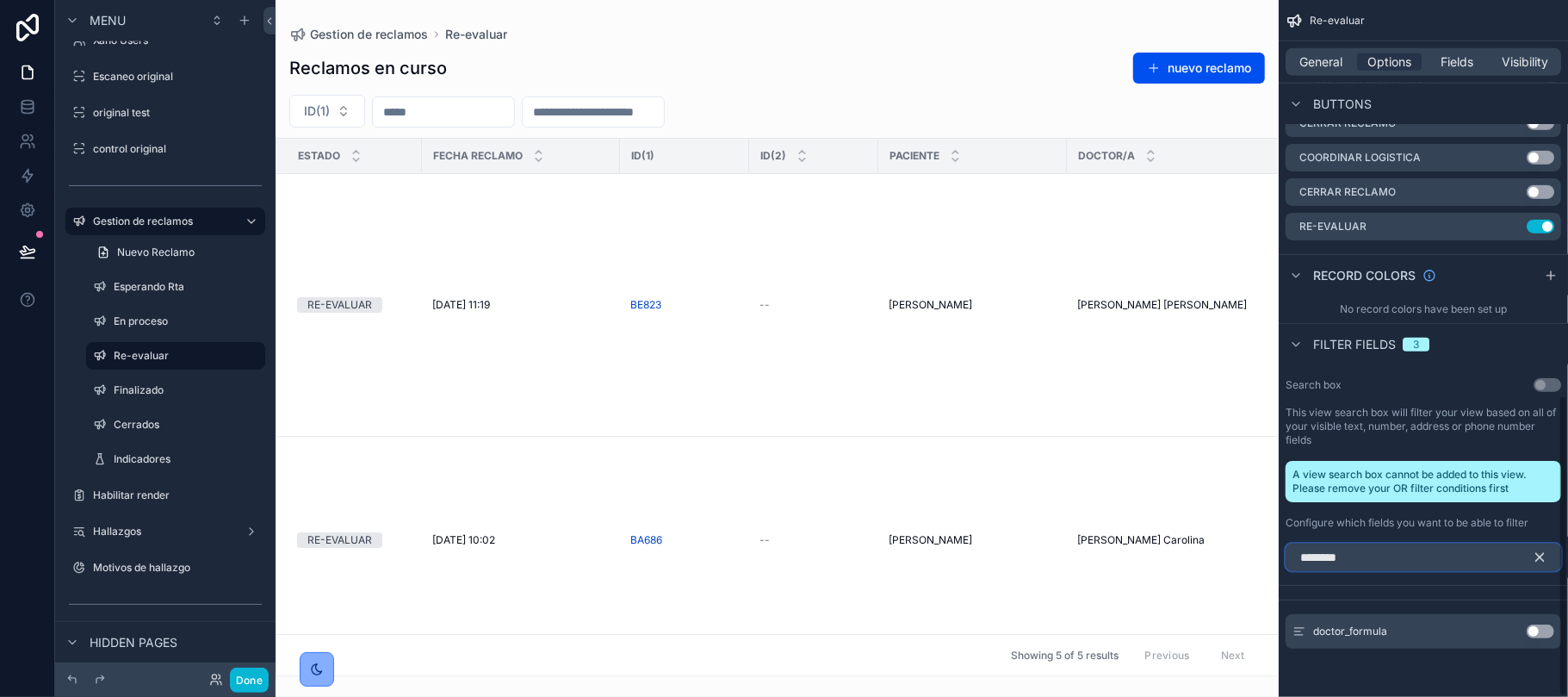
click at [1567, 624] on div "Re-evaluar General Options Fields Visibility Filter Relative filter estado_recl…" at bounding box center [1423, 348] width 289 height 697
type input "********"
click at [1537, 628] on button "Use setting" at bounding box center [1540, 631] width 28 height 13
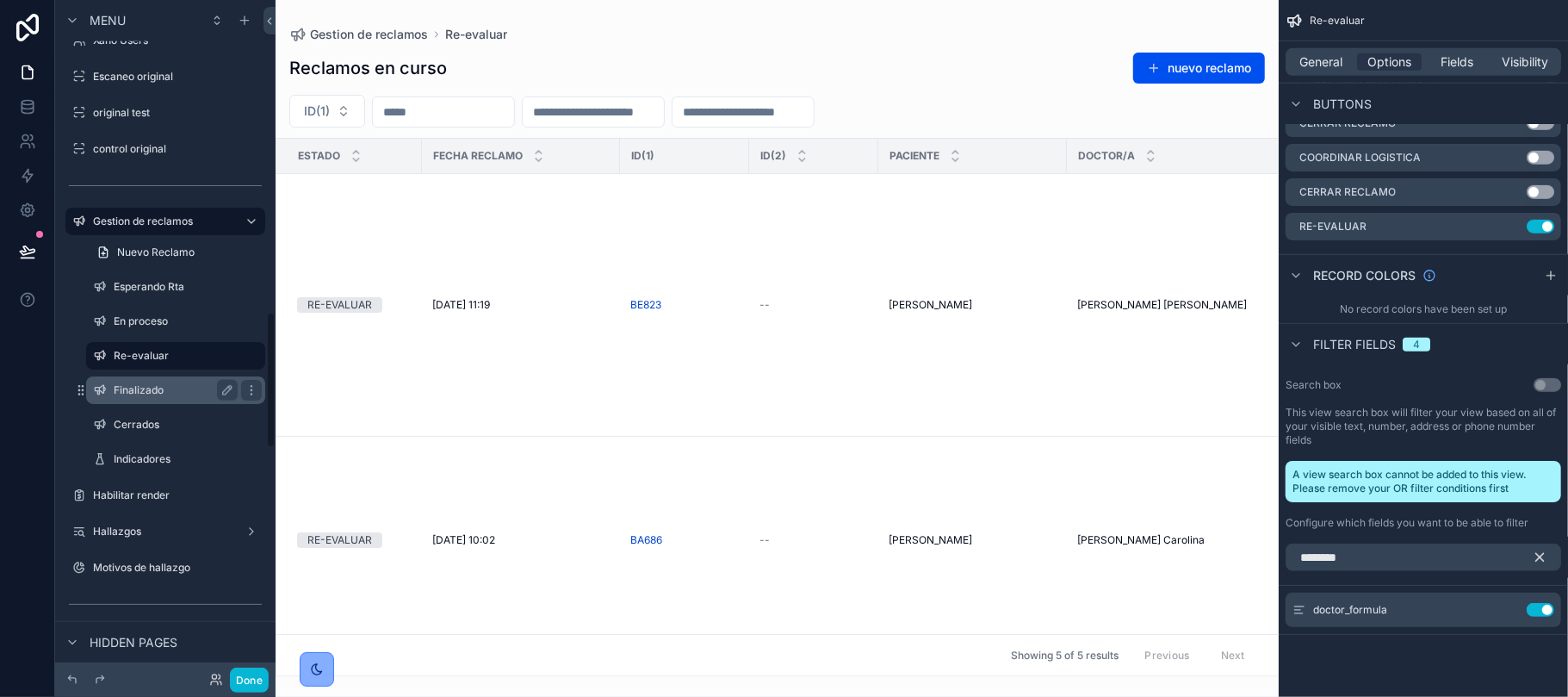
click at [150, 377] on div "Finalizado" at bounding box center [175, 390] width 173 height 28
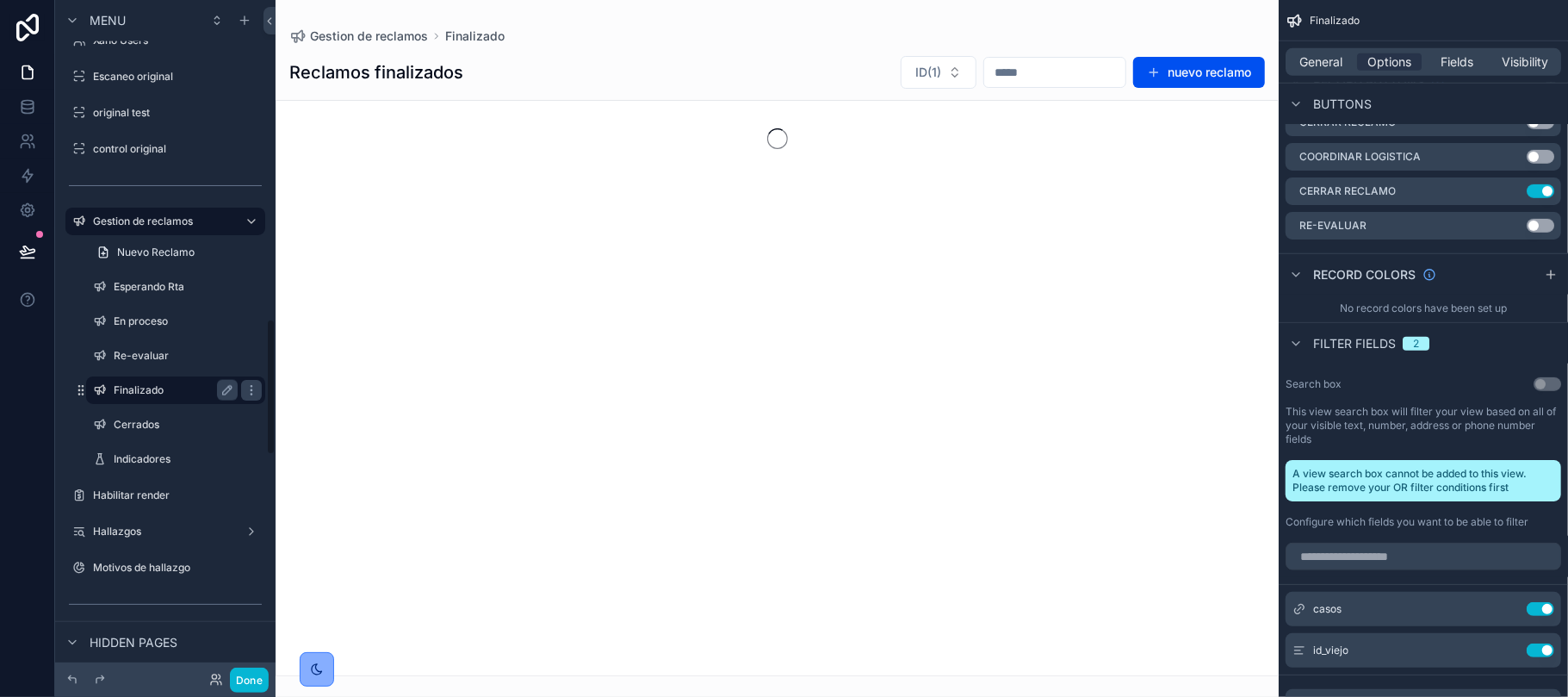
scroll to position [1575, 0]
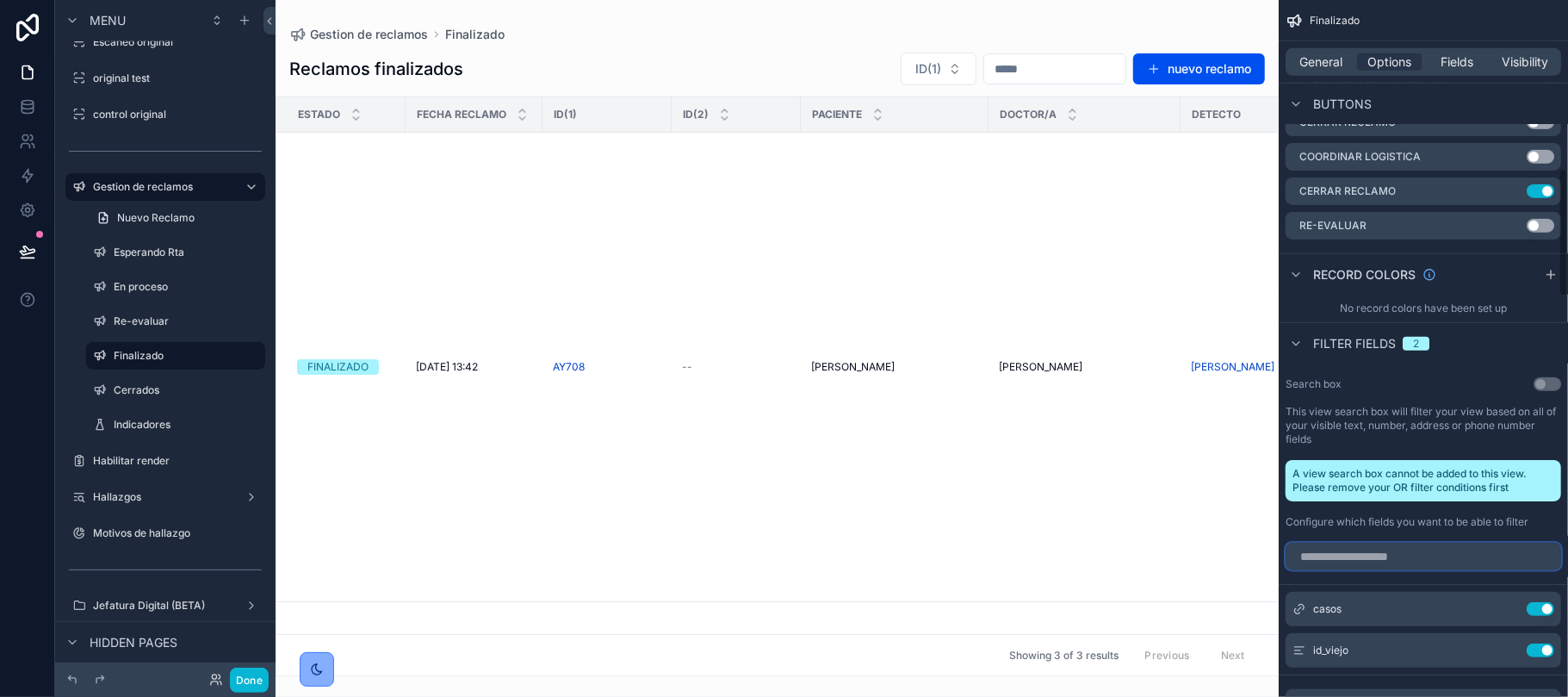
click at [1419, 545] on input "scrollable content" at bounding box center [1422, 556] width 275 height 28
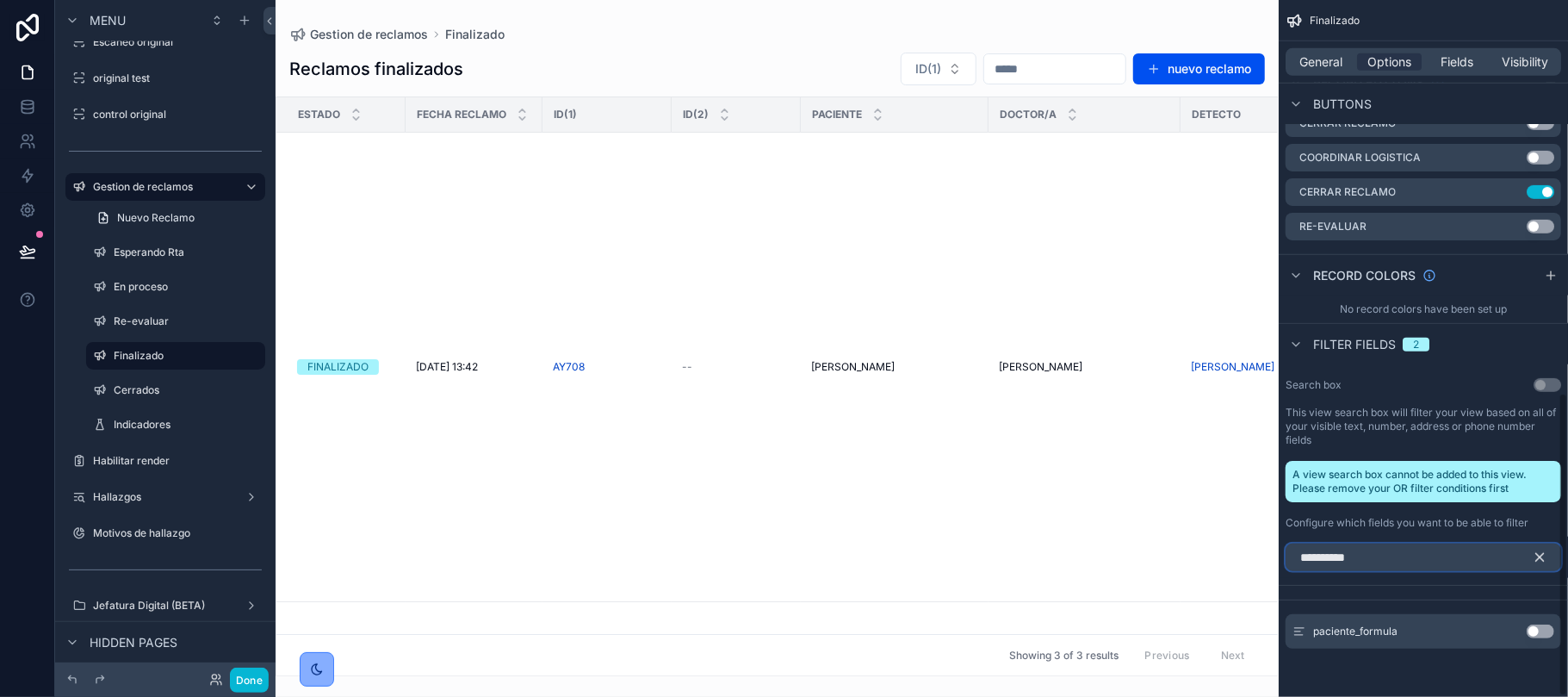
scroll to position [901, 0]
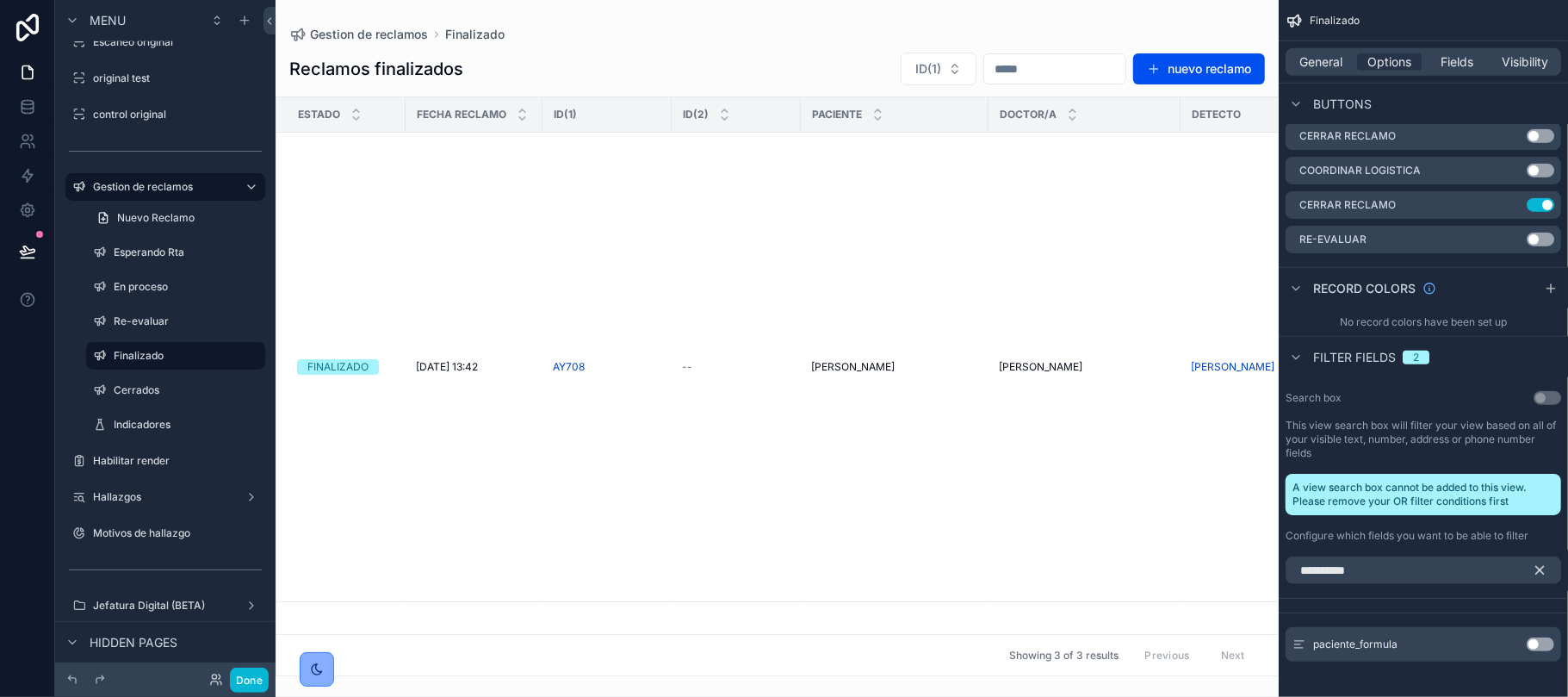
click at [1537, 638] on button "Use setting" at bounding box center [1540, 644] width 28 height 13
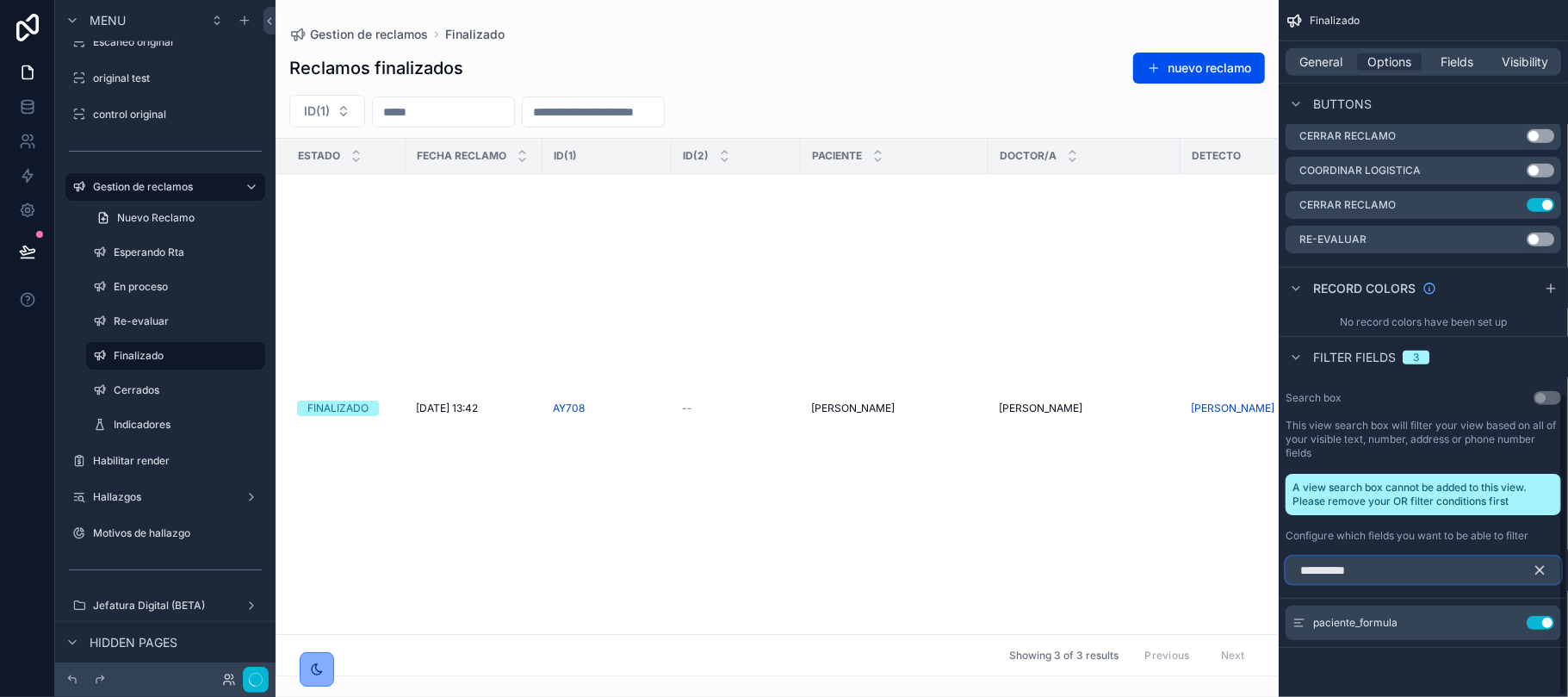
click at [1383, 556] on input "**********" at bounding box center [1422, 569] width 275 height 28
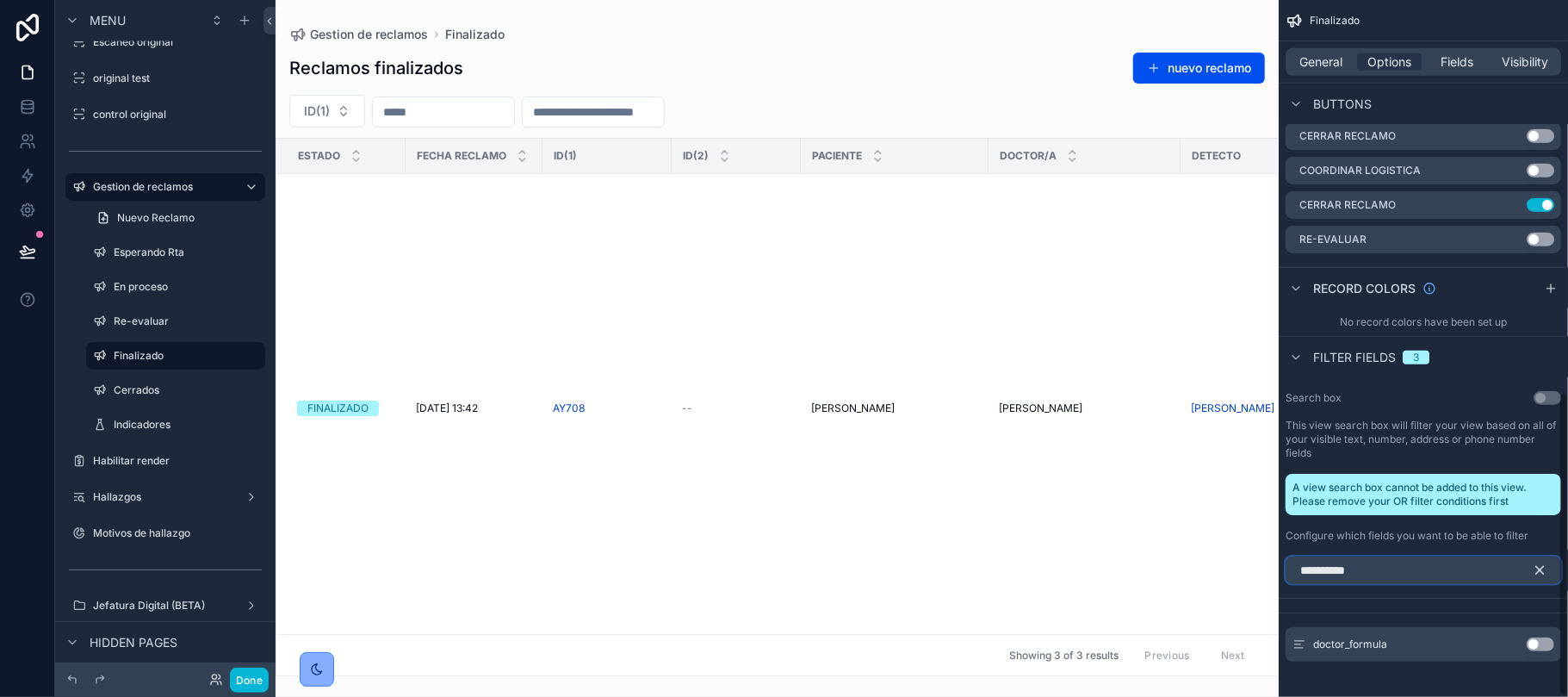
type input "**********"
click at [1546, 638] on button "Use setting" at bounding box center [1540, 644] width 28 height 13
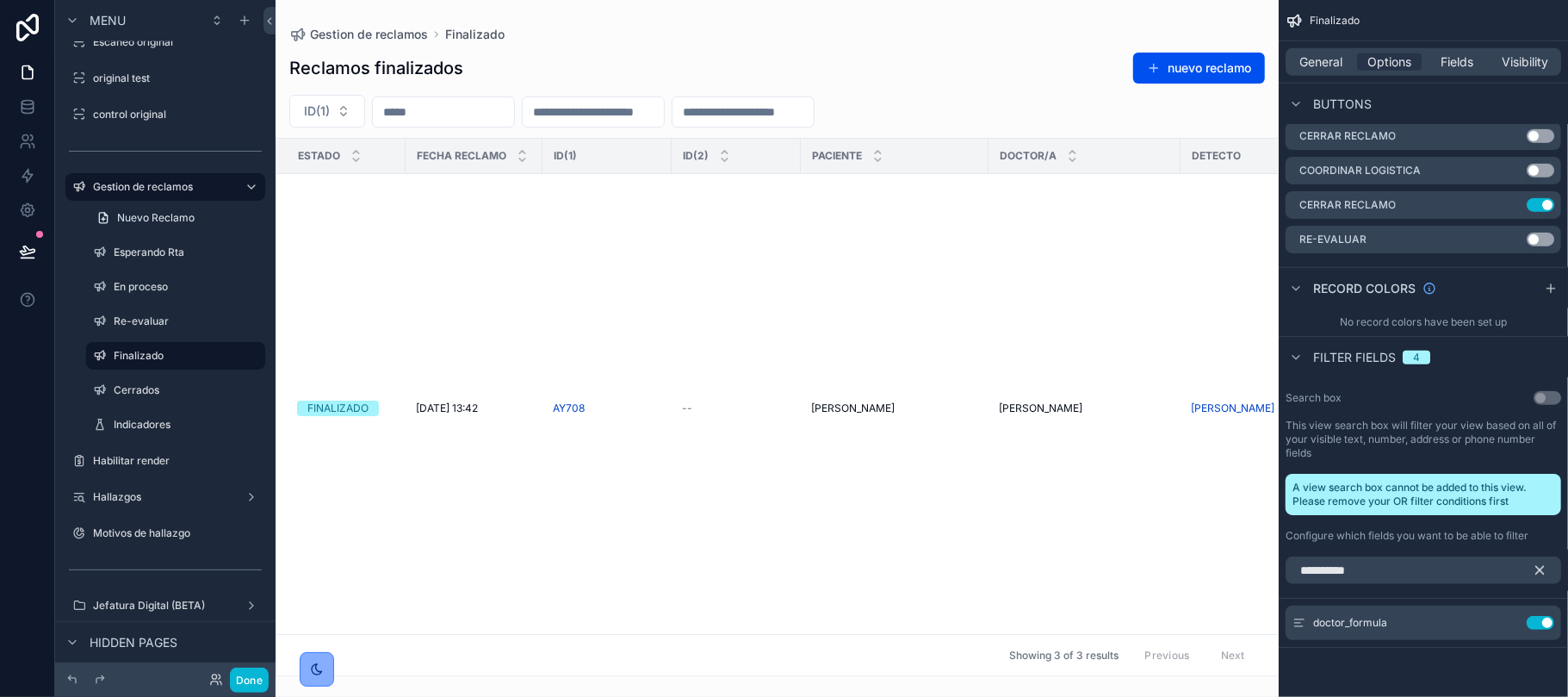
click at [1540, 563] on icon "scrollable content" at bounding box center [1539, 570] width 15 height 15
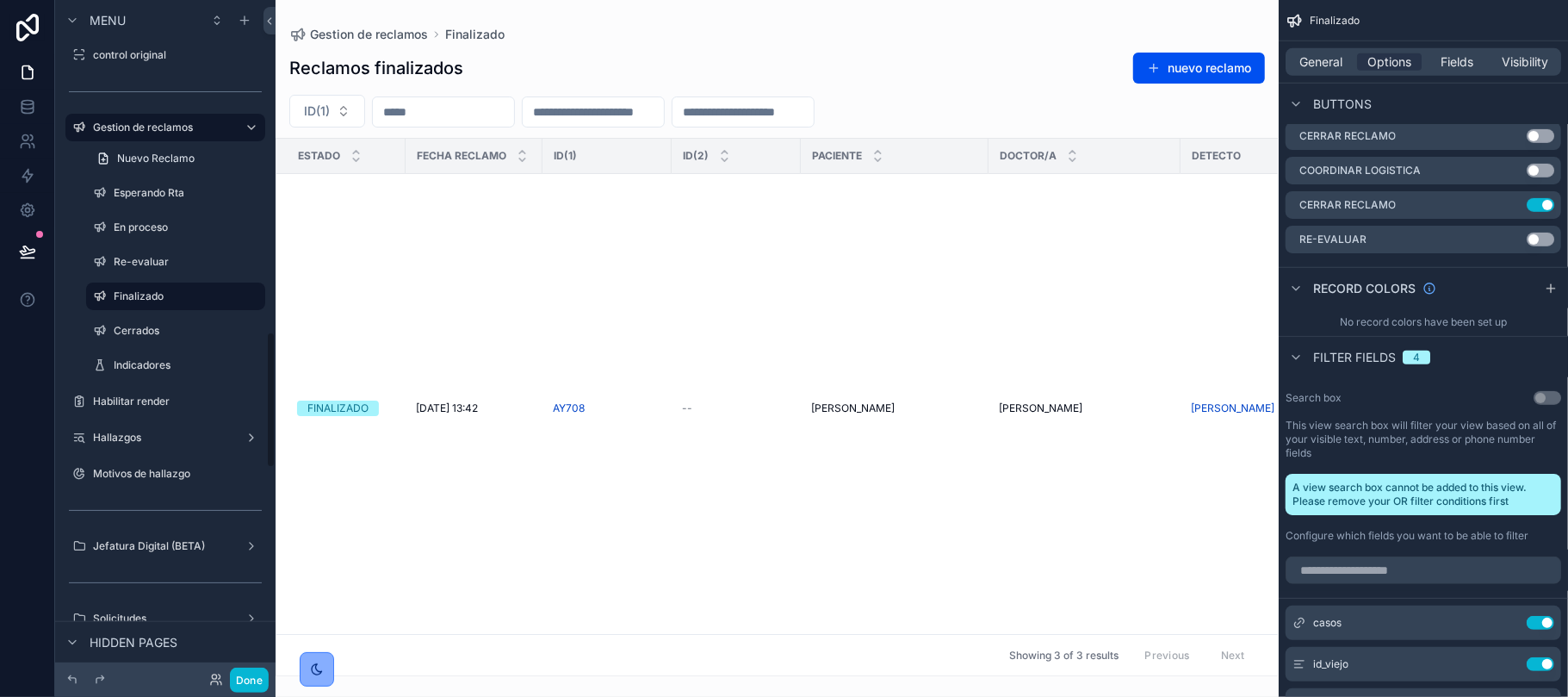
scroll to position [1633, 0]
click at [105, 235] on icon "scrollable content" at bounding box center [100, 229] width 13 height 13
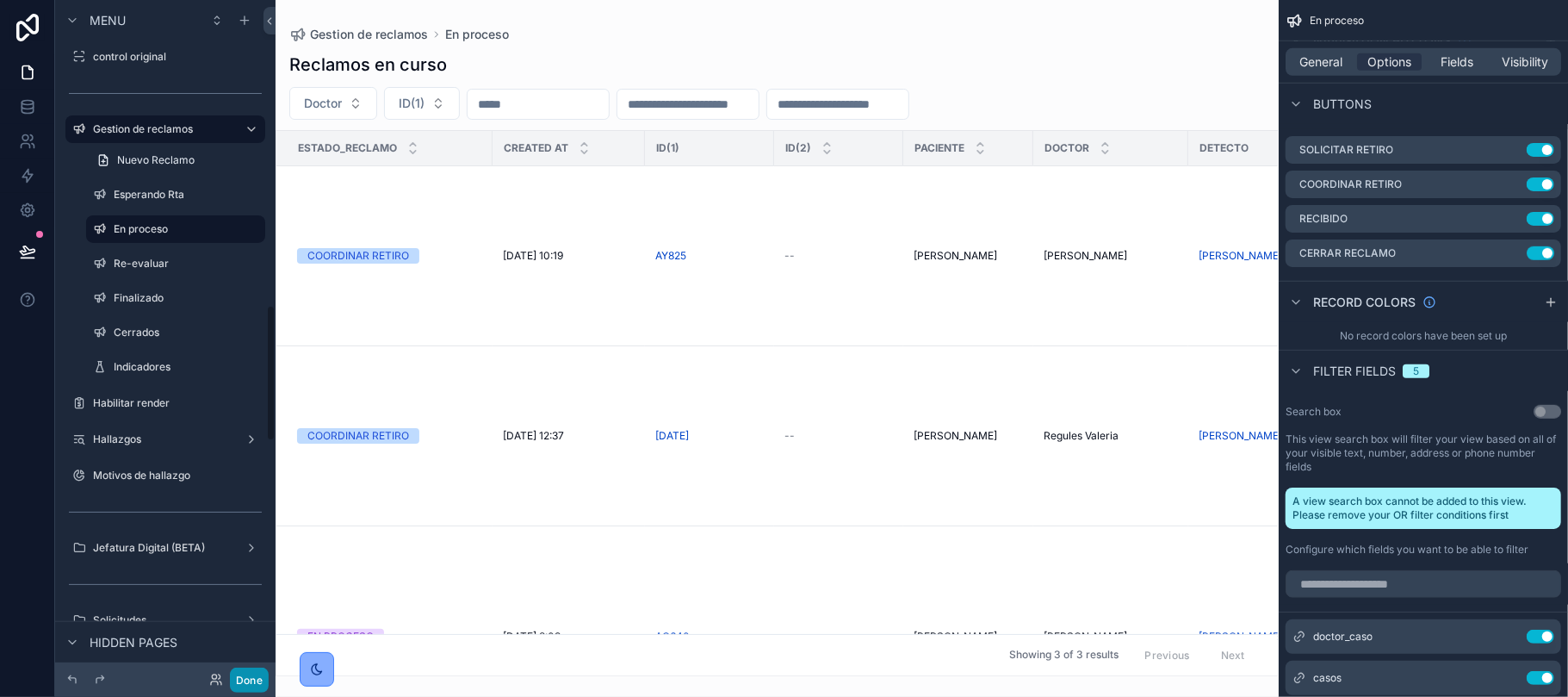
scroll to position [1506, 0]
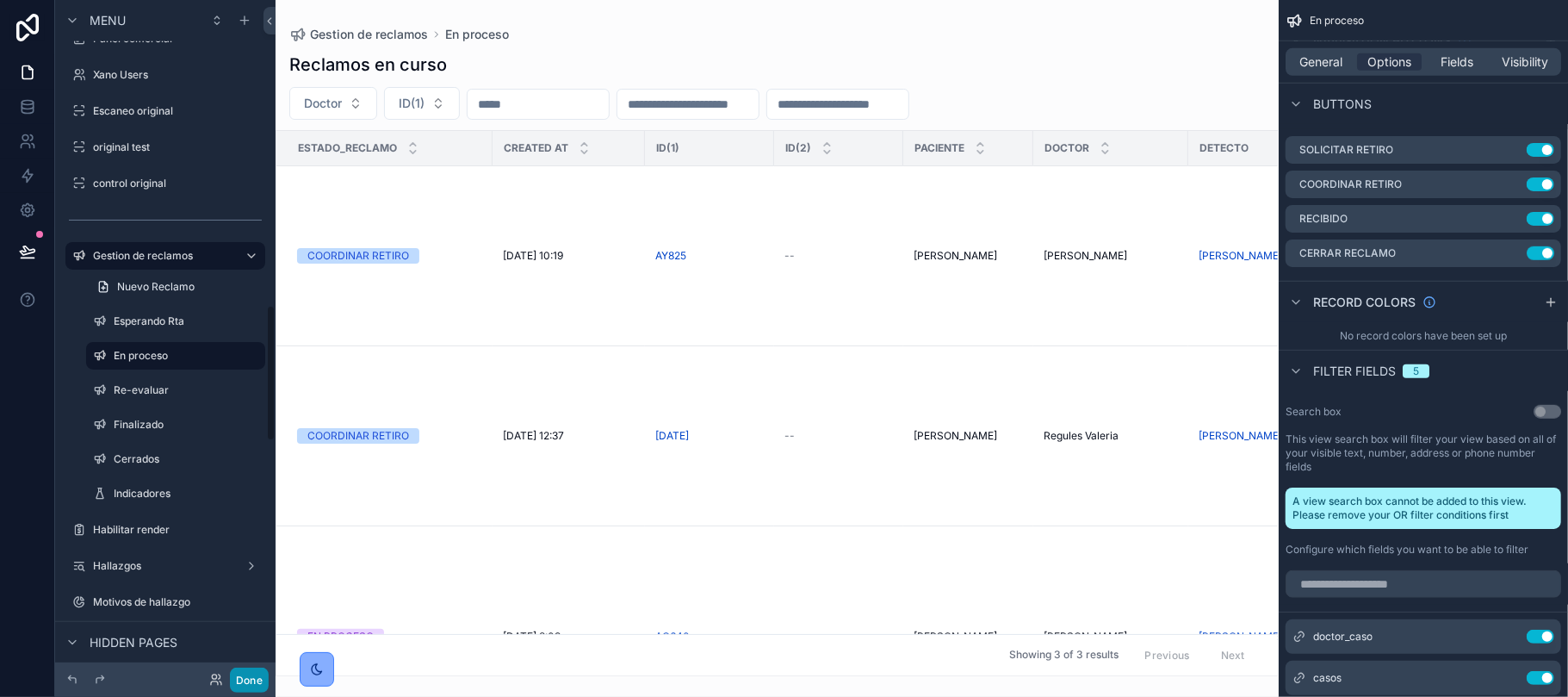
click at [248, 679] on button "Done" at bounding box center [249, 680] width 38 height 25
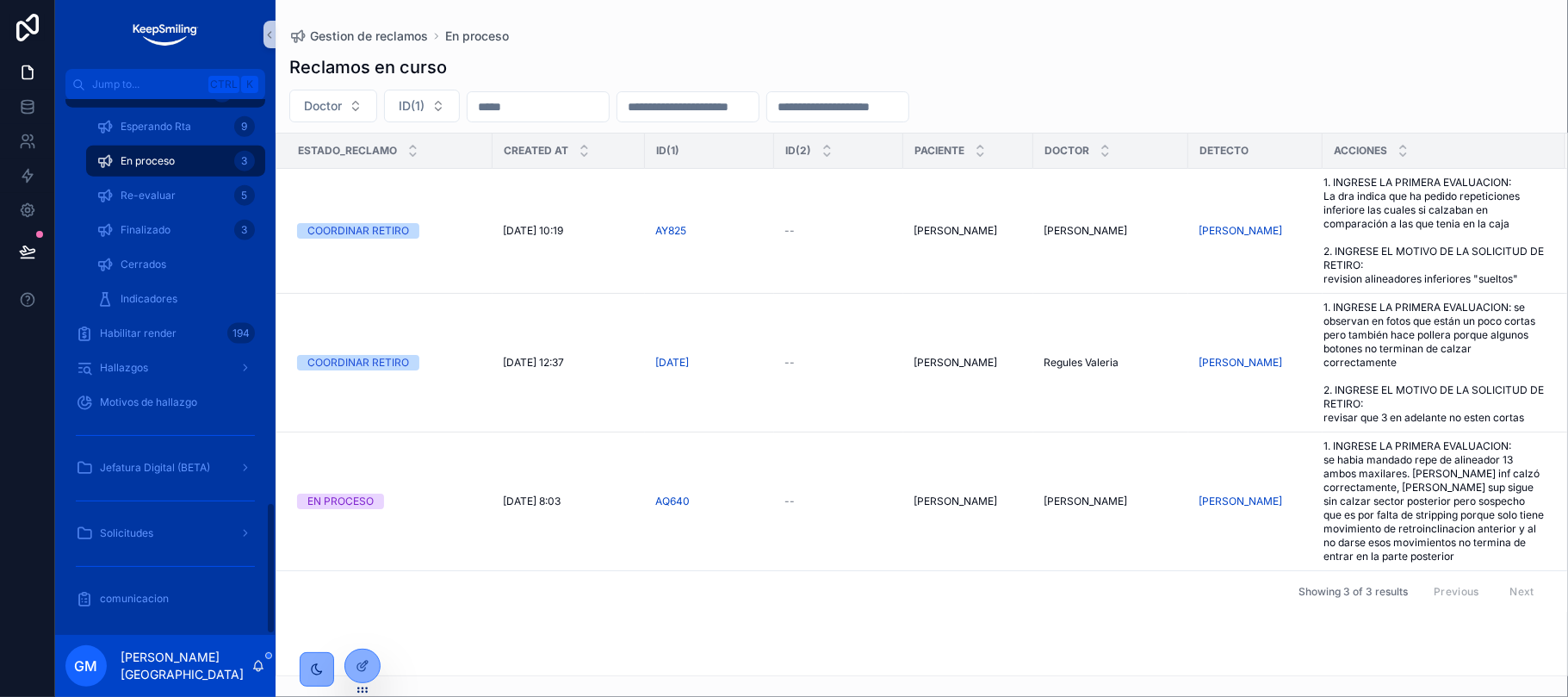
scroll to position [1631, 0]
click at [176, 512] on div "scrollable content" at bounding box center [165, 500] width 199 height 28
click at [167, 546] on link "Solicitudes" at bounding box center [165, 532] width 199 height 31
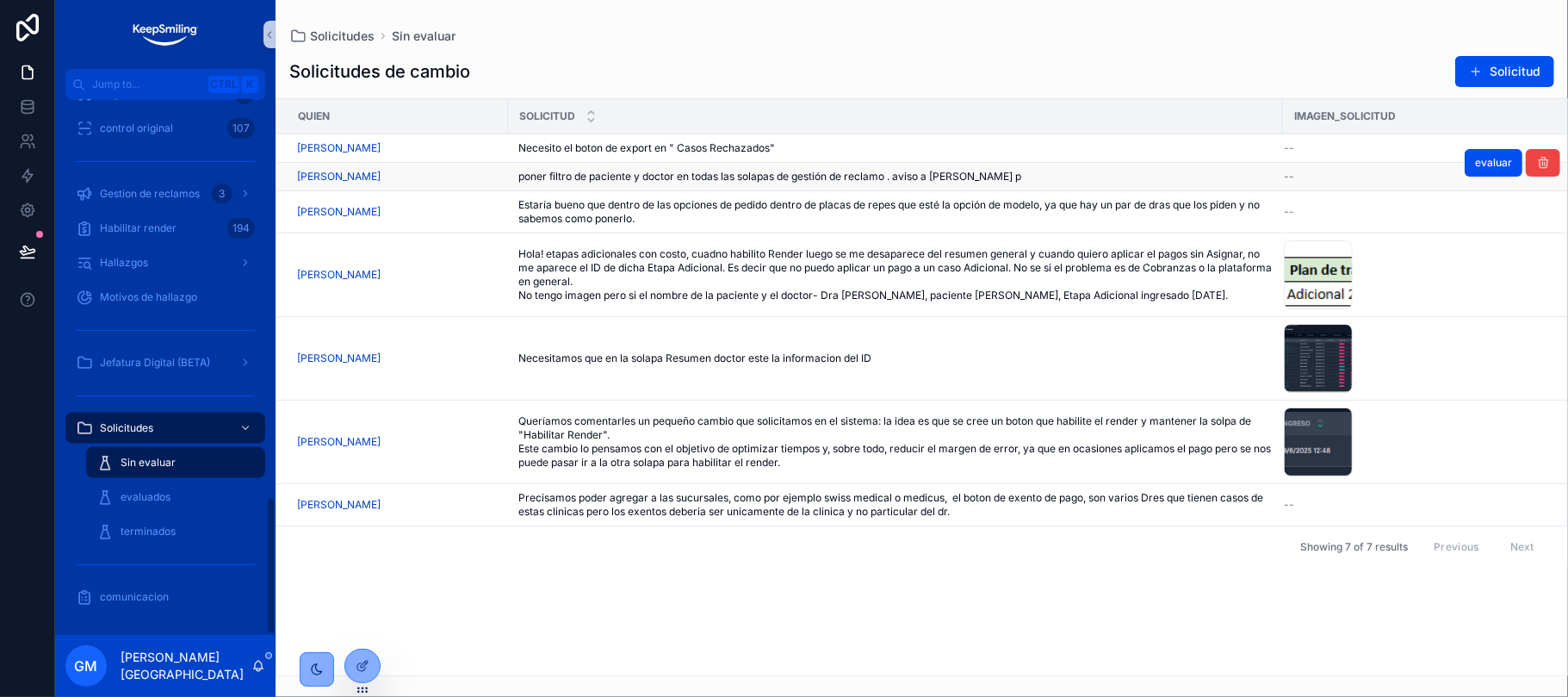
scroll to position [1528, 0]
click at [1482, 136] on span "evaluar" at bounding box center [1493, 134] width 37 height 13
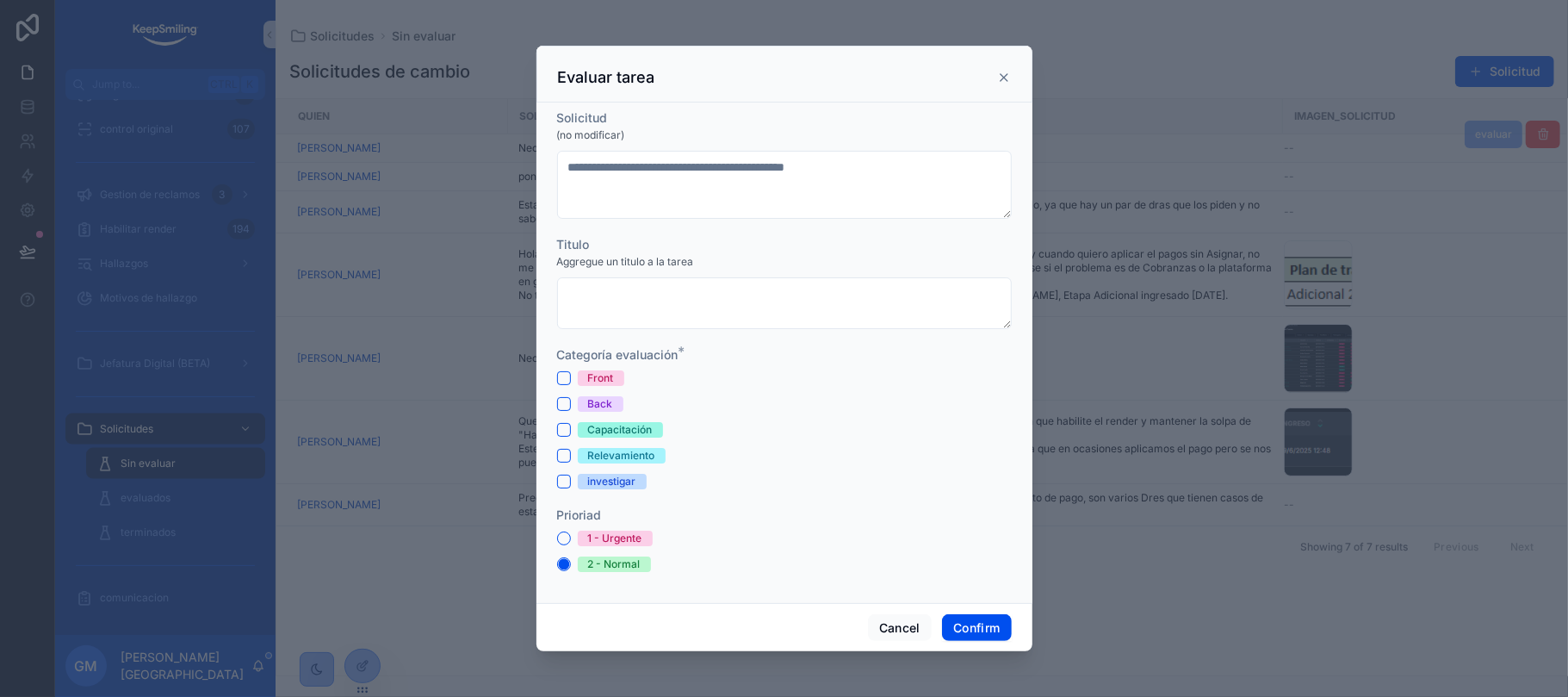
click at [565, 384] on div "Front" at bounding box center [784, 378] width 454 height 15
click at [562, 381] on button "Front" at bounding box center [564, 378] width 13 height 13
click at [962, 631] on button "Confirm" at bounding box center [977, 627] width 69 height 28
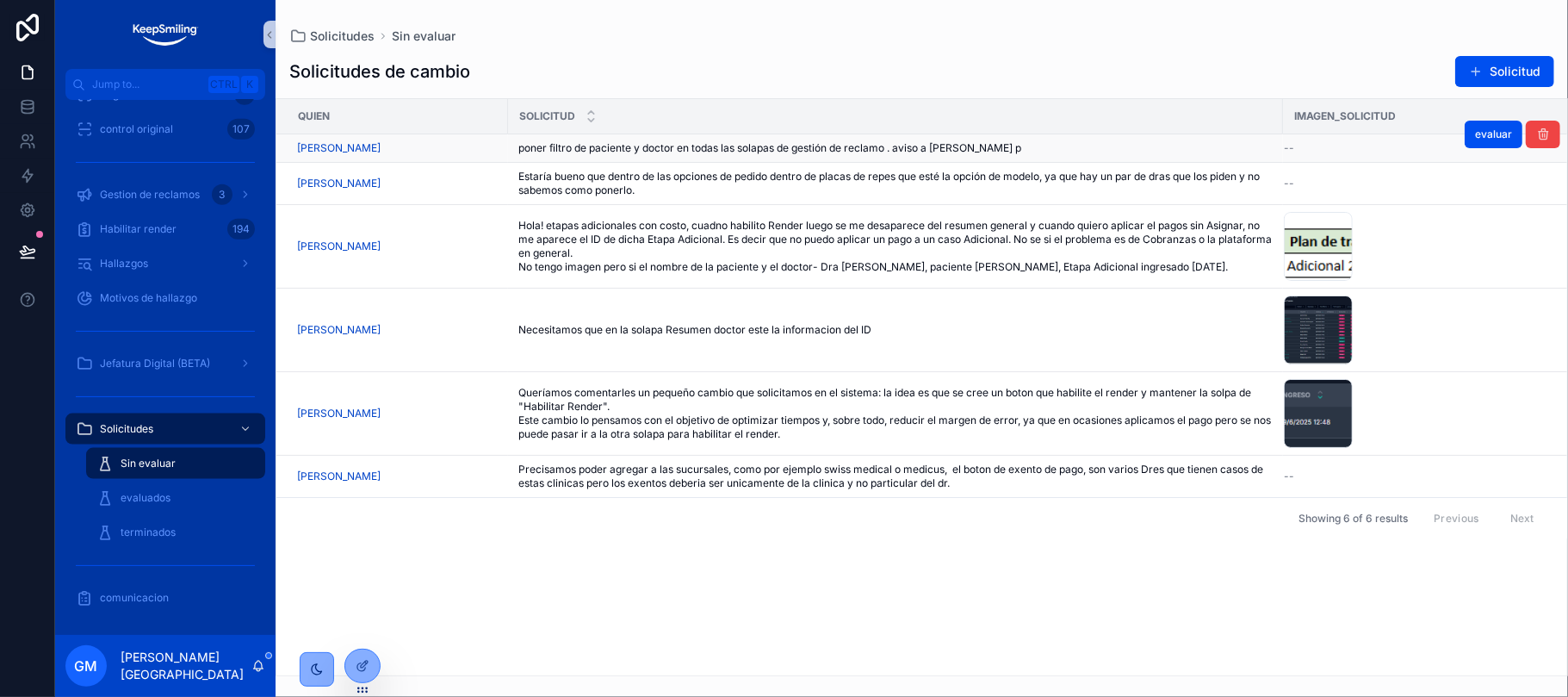
click at [1488, 149] on button "evaluar" at bounding box center [1493, 134] width 58 height 28
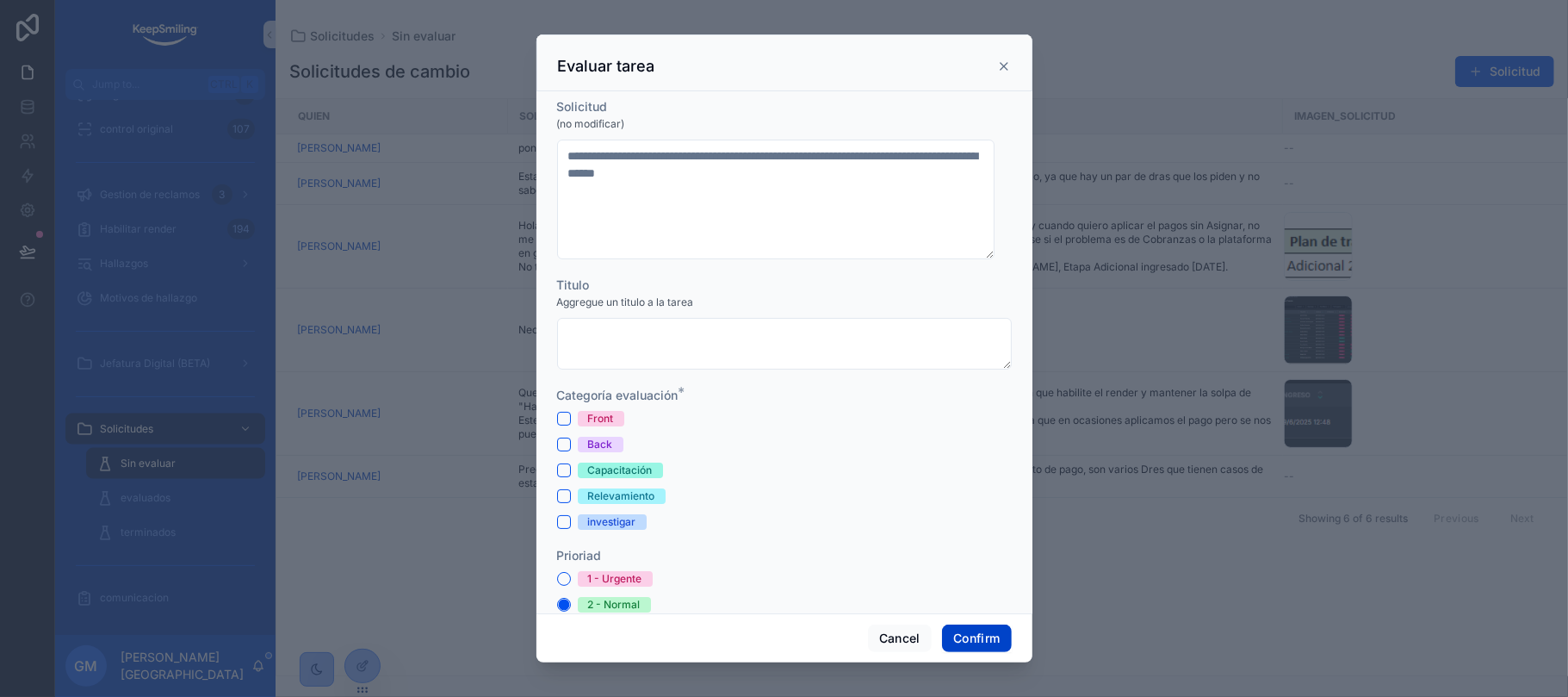
click at [986, 641] on button "Confirm" at bounding box center [977, 638] width 69 height 28
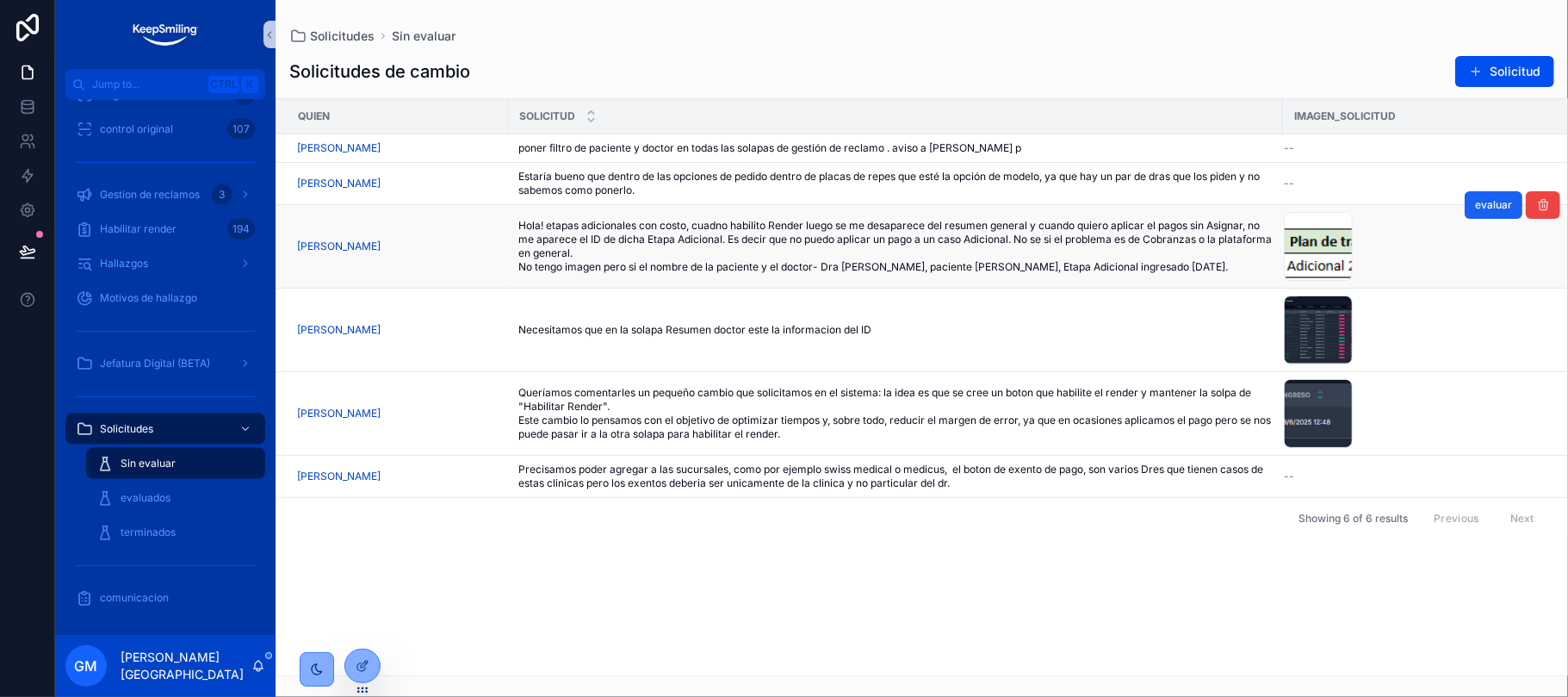
click at [1488, 215] on button "evaluar" at bounding box center [1493, 204] width 58 height 28
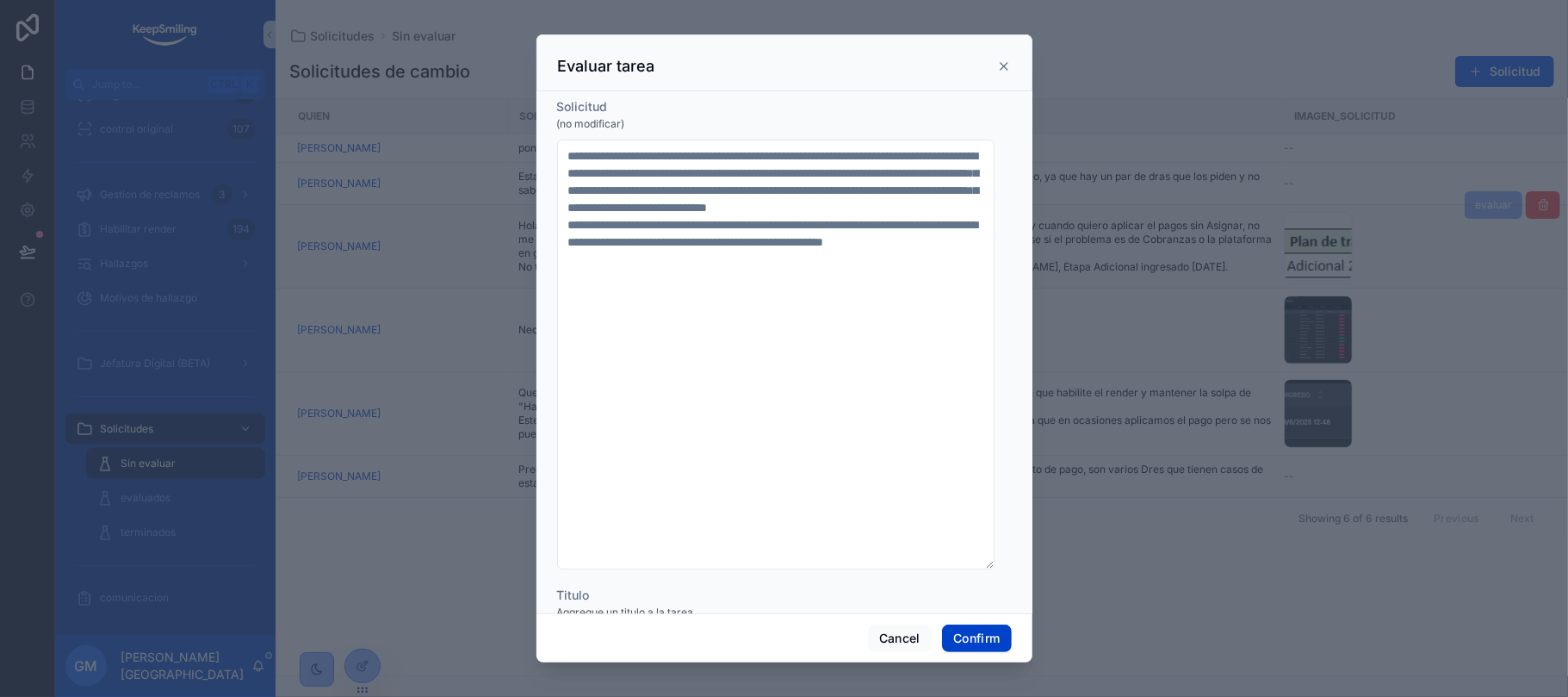
click at [979, 639] on button "Confirm" at bounding box center [977, 638] width 69 height 28
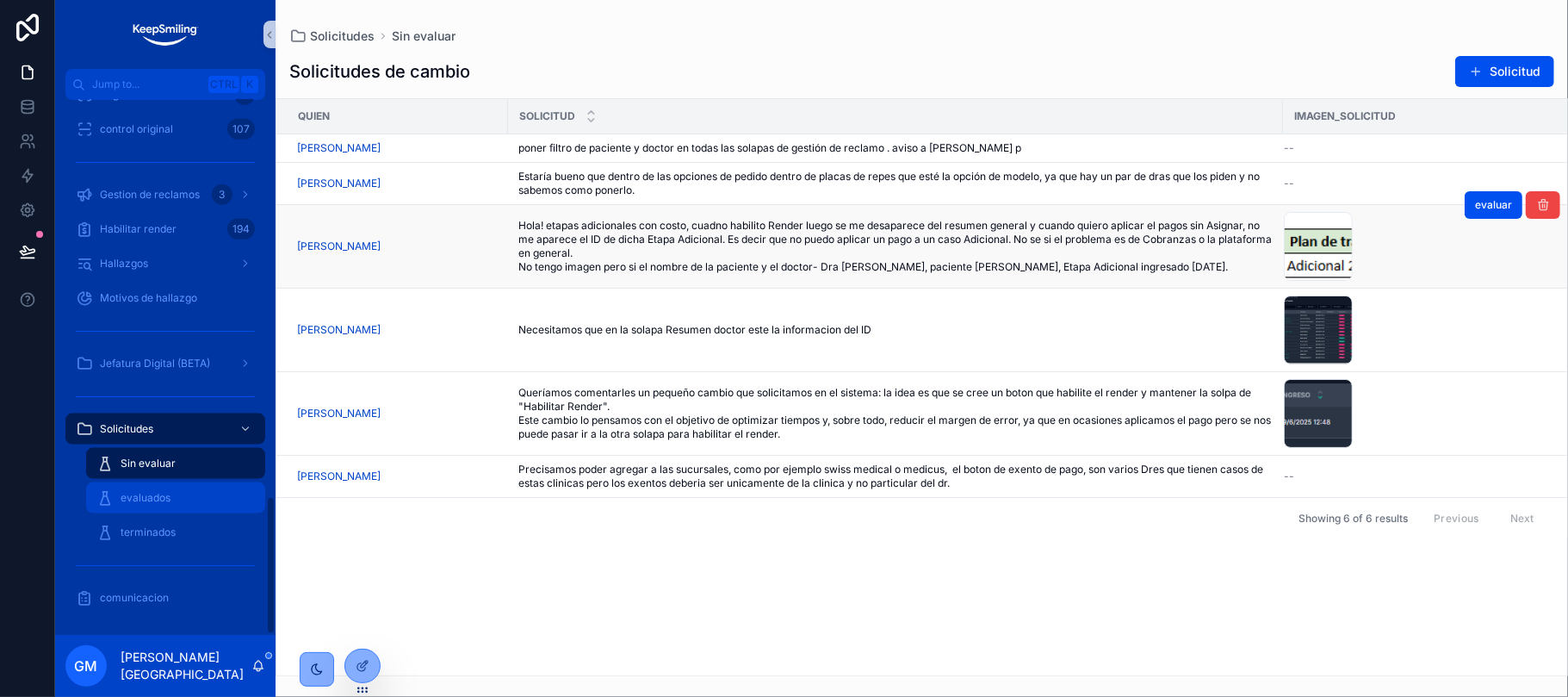
click at [147, 497] on span "evaluados" at bounding box center [146, 498] width 50 height 13
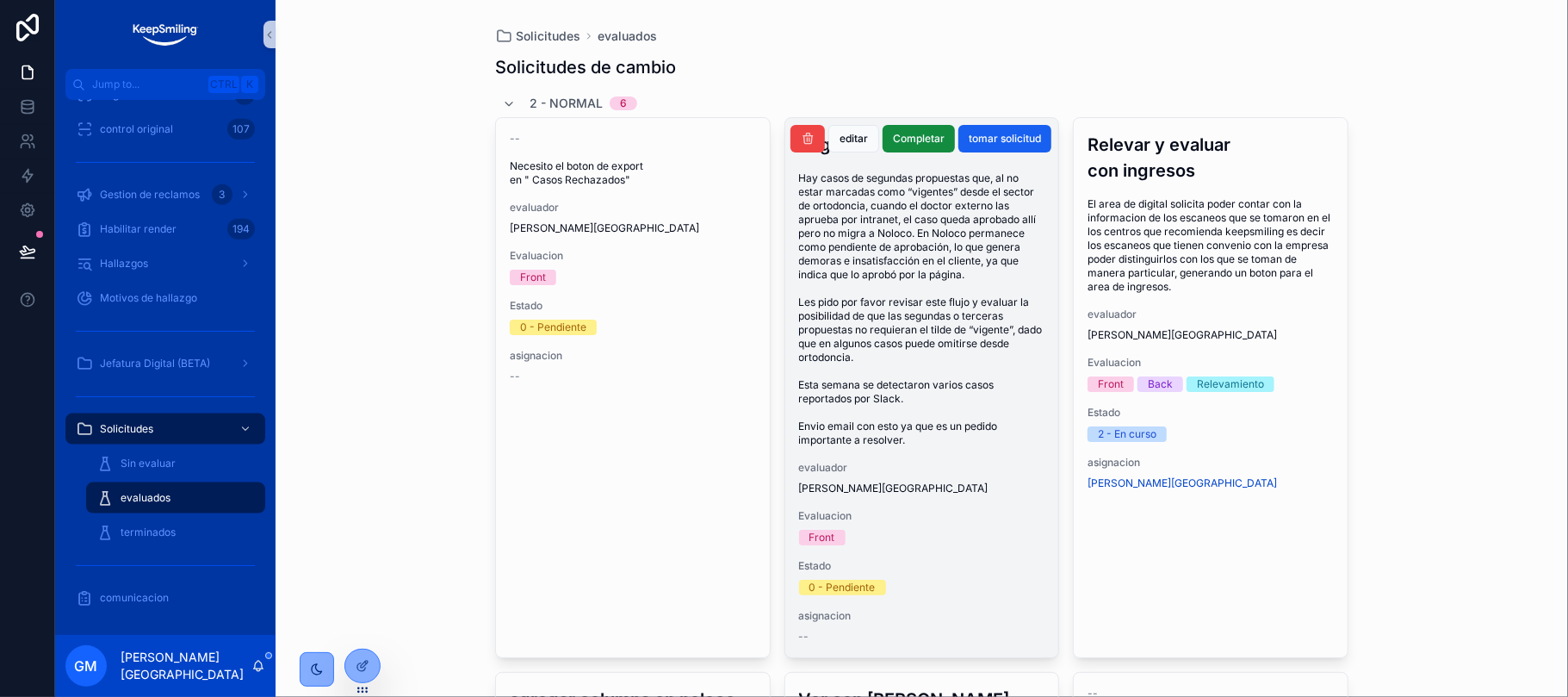
click at [1012, 142] on span "tomar solicitud" at bounding box center [1004, 138] width 72 height 13
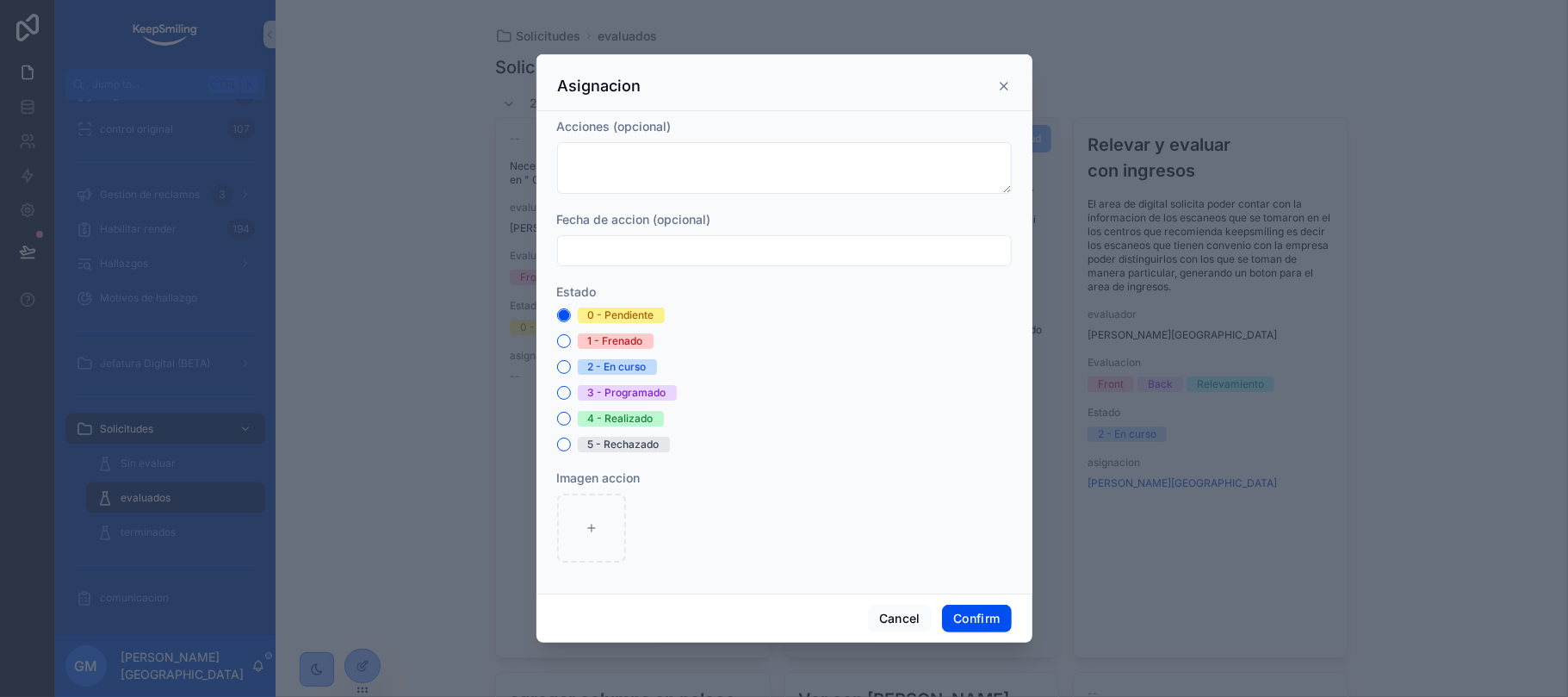
click at [1010, 87] on div "Asignacion" at bounding box center [784, 82] width 496 height 57
click at [1001, 87] on icon at bounding box center [1003, 86] width 13 height 13
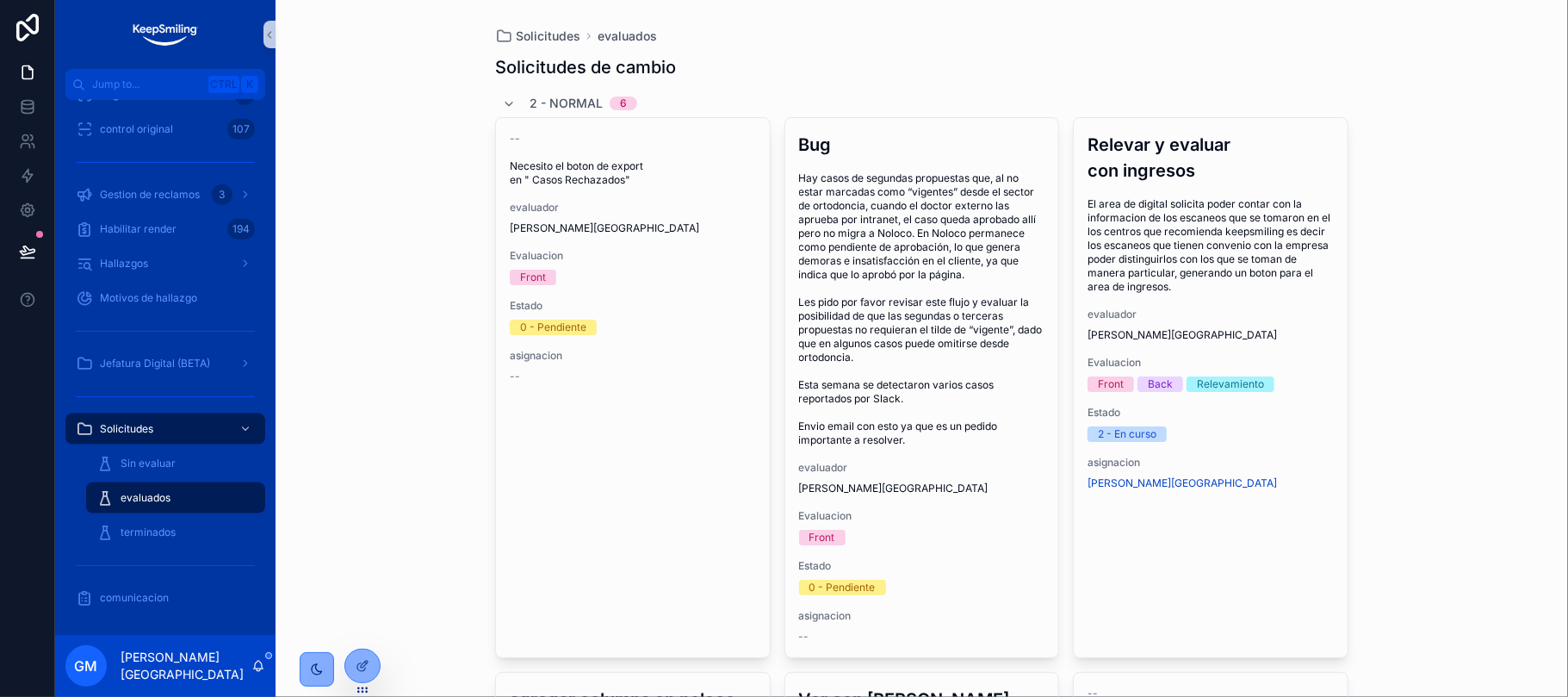
click at [0, 0] on span "tomar solicitud" at bounding box center [0, 0] width 0 height 0
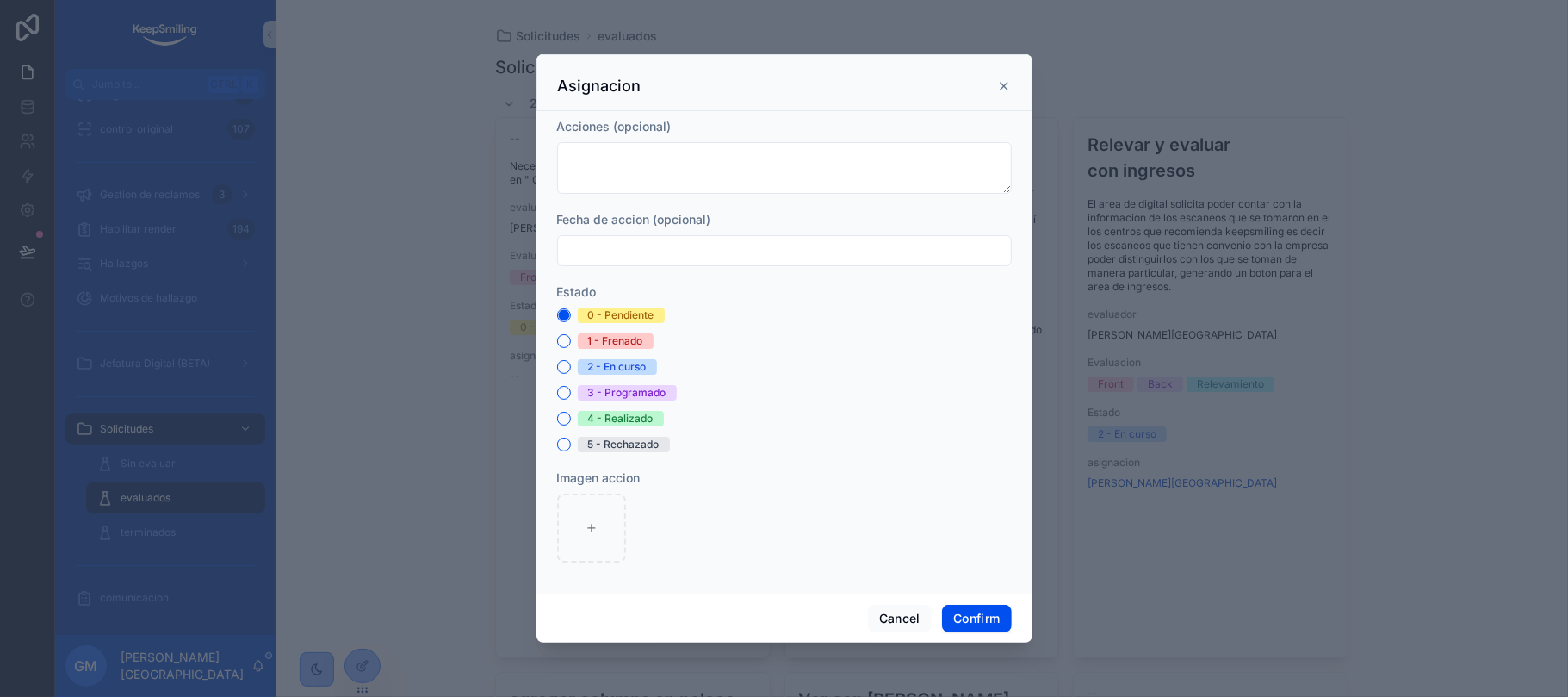
click at [599, 372] on div "2 - En curso" at bounding box center [617, 367] width 58 height 15
click at [571, 372] on button "2 - En curso" at bounding box center [564, 366] width 13 height 13
click at [986, 617] on button "Confirm" at bounding box center [977, 618] width 69 height 28
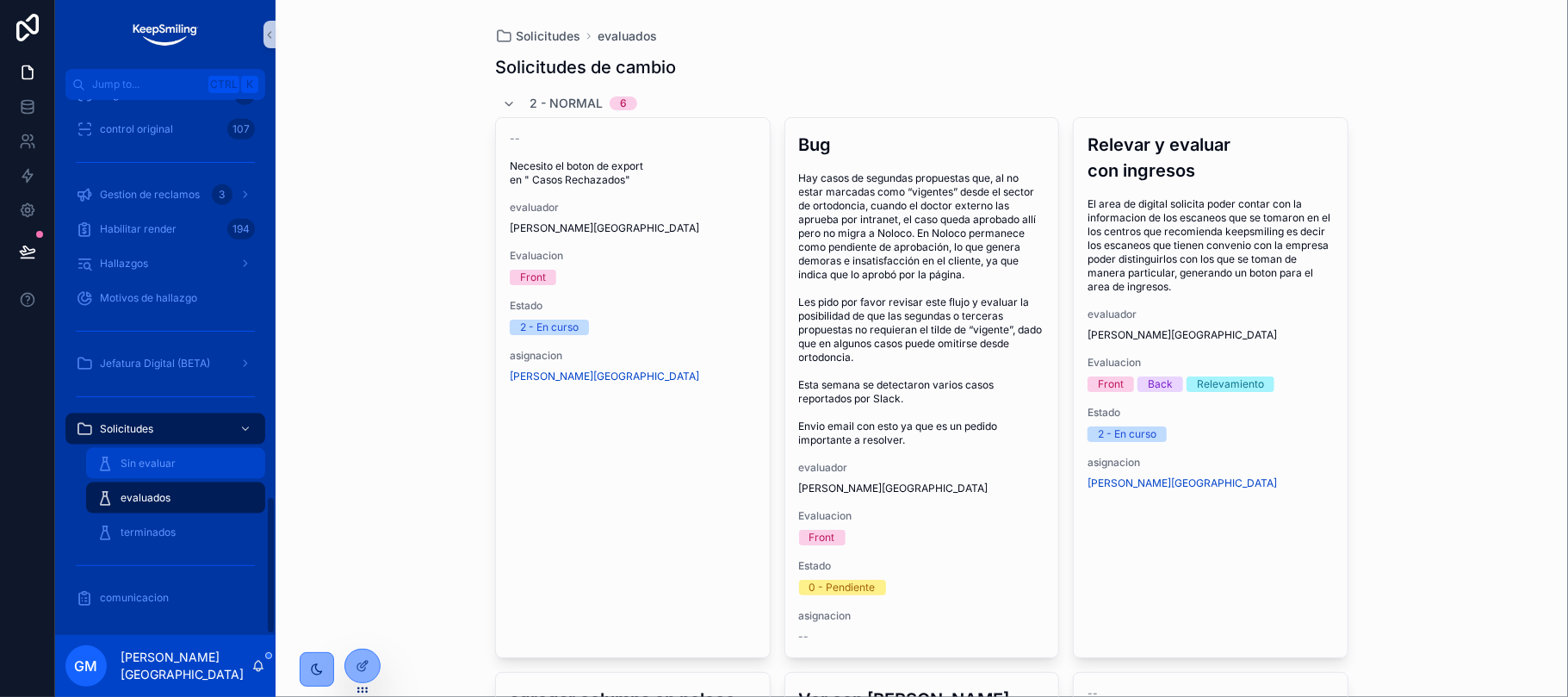
click at [186, 472] on div "Sin evaluar" at bounding box center [175, 463] width 158 height 28
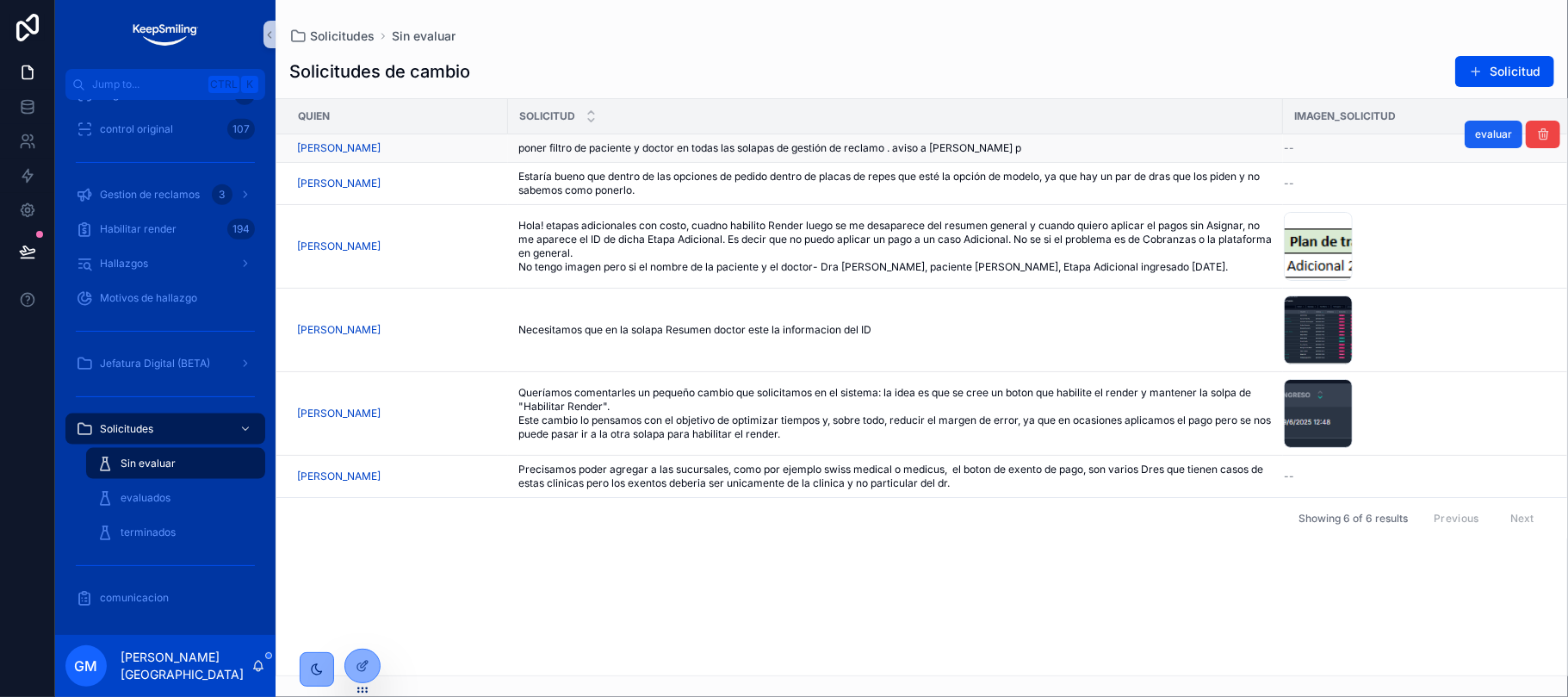
click at [1487, 134] on span "evaluar" at bounding box center [1493, 134] width 37 height 13
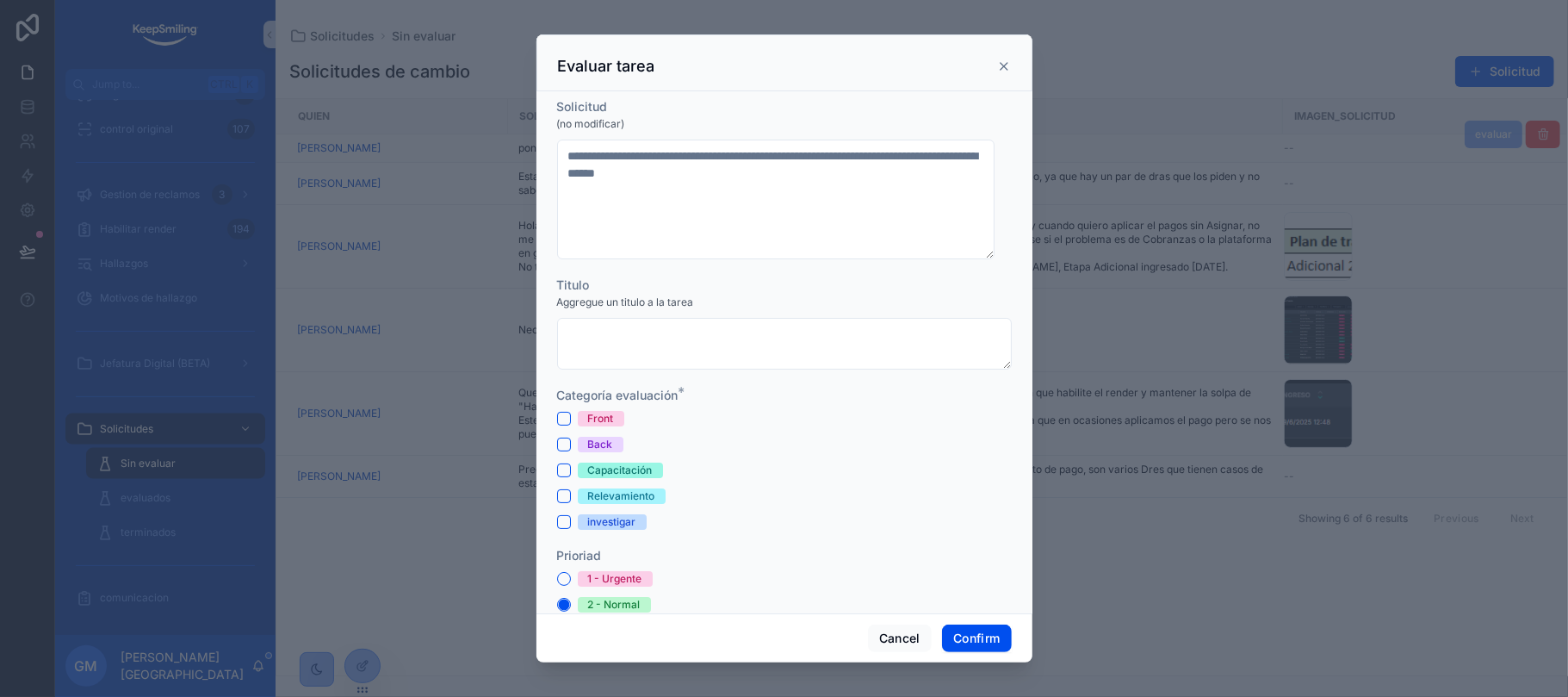
click at [604, 449] on div "Back" at bounding box center [601, 444] width 25 height 15
click at [571, 449] on button "Back" at bounding box center [564, 444] width 13 height 13
click at [590, 428] on div "Front Back Capacitación Relevamiento investigar" at bounding box center [784, 470] width 454 height 119
click at [588, 418] on div "Front" at bounding box center [601, 418] width 26 height 15
click at [571, 418] on button "Front" at bounding box center [564, 418] width 13 height 13
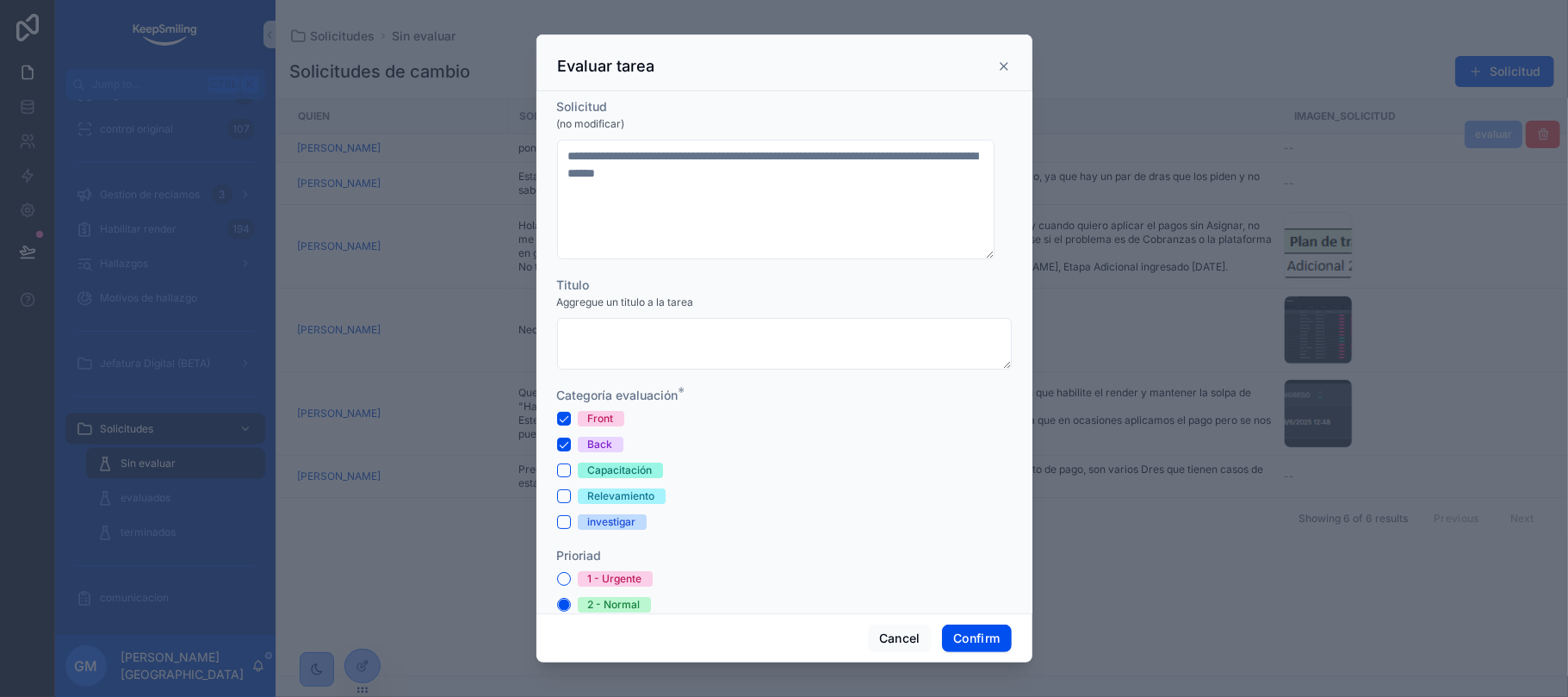
click at [565, 455] on div "Front Back Capacitación Relevamiento investigar" at bounding box center [784, 470] width 454 height 119
click at [562, 438] on button "Back" at bounding box center [564, 444] width 13 height 13
click at [973, 632] on button "Confirm" at bounding box center [977, 638] width 69 height 28
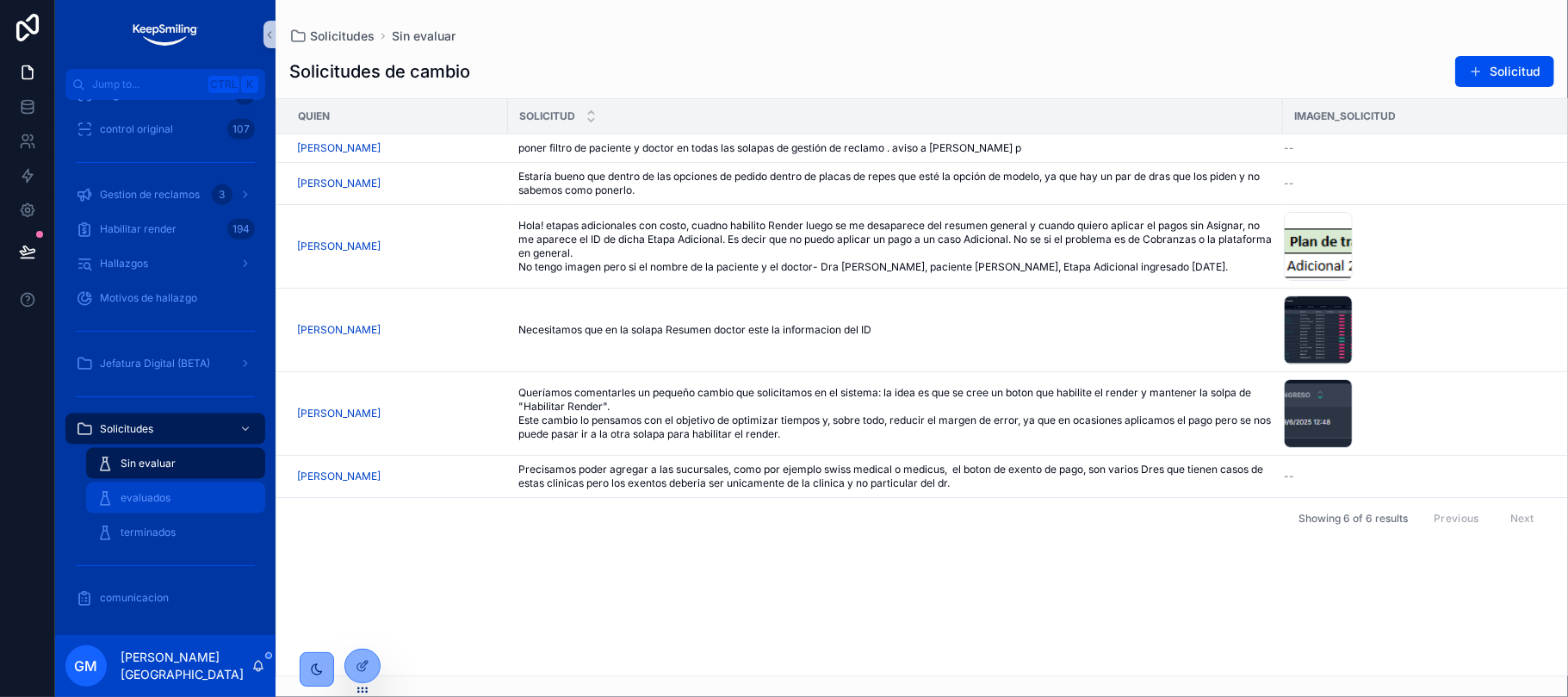
click at [131, 507] on div "evaluados" at bounding box center [175, 498] width 158 height 28
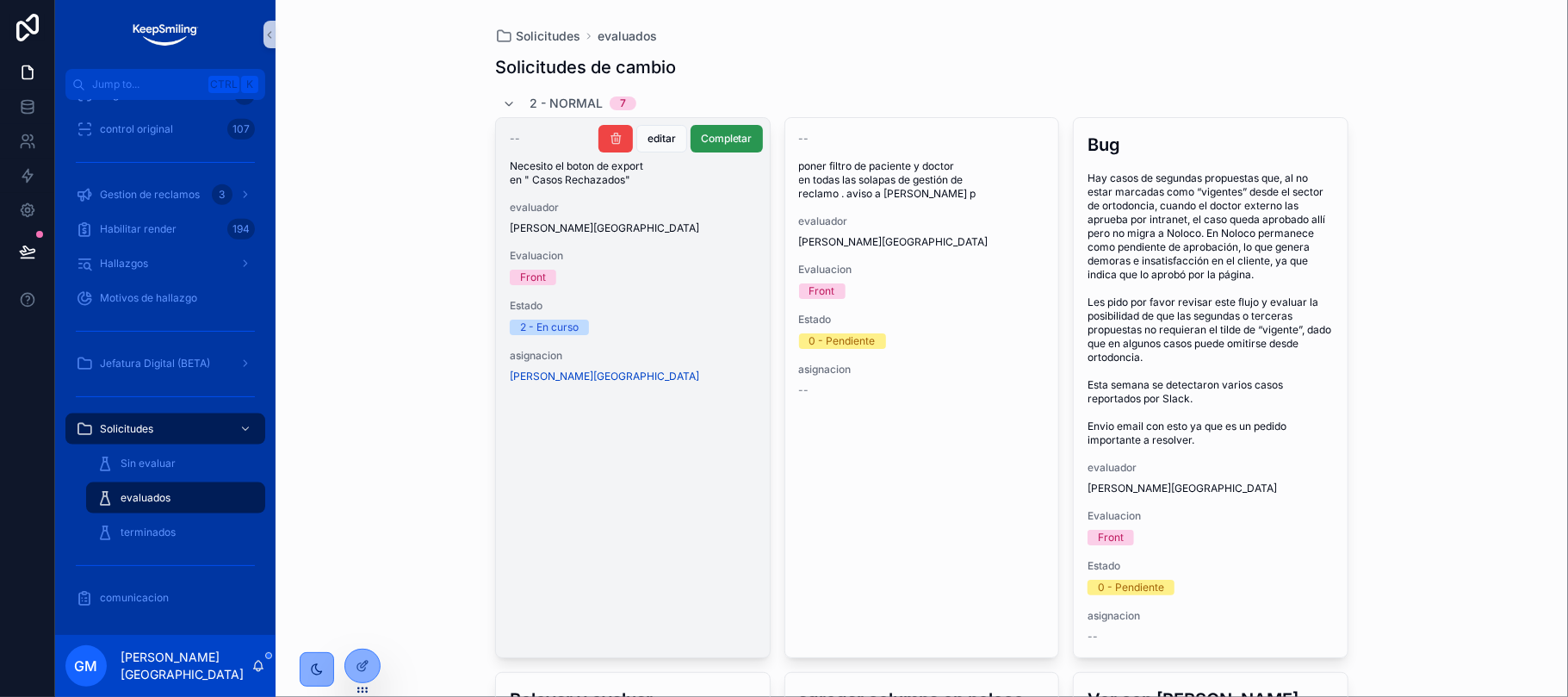
click at [735, 142] on span "Completar" at bounding box center [726, 138] width 52 height 13
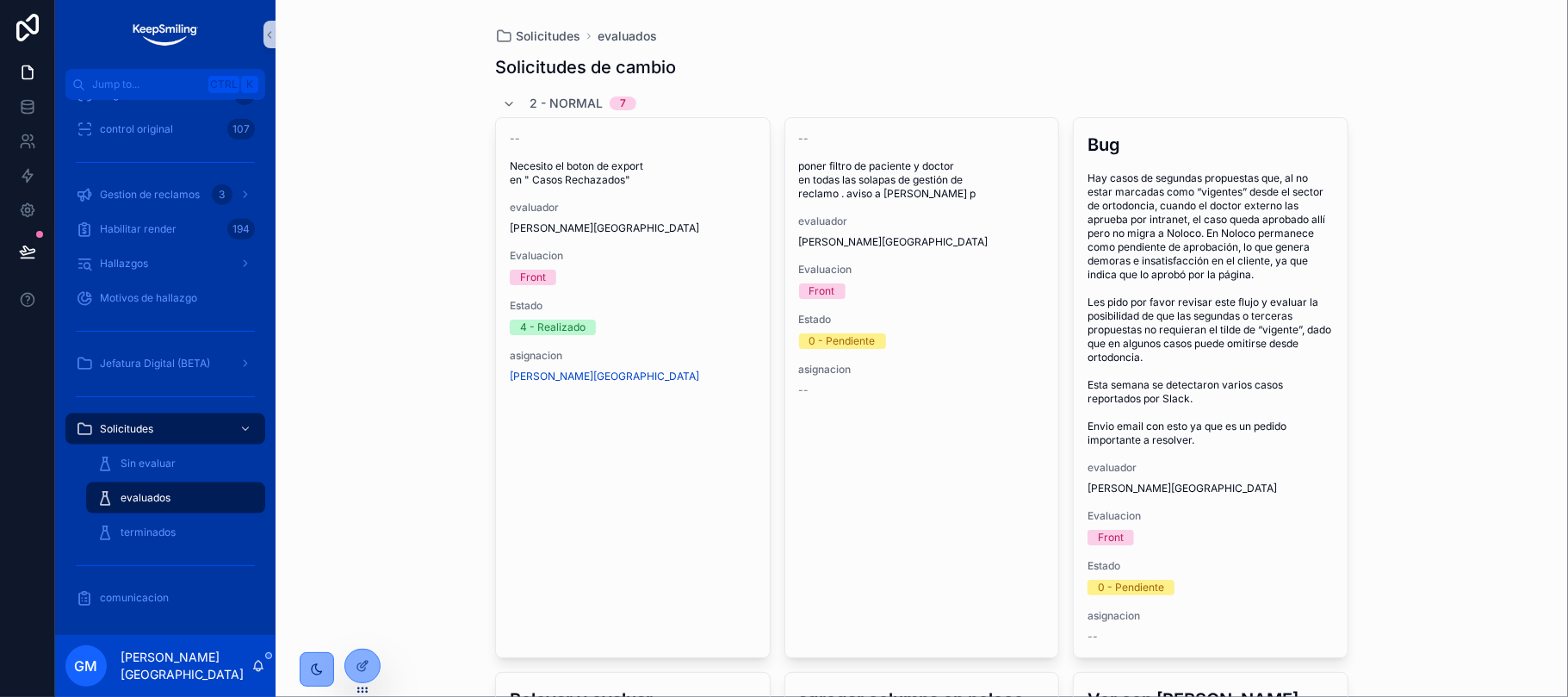
click at [0, 0] on span "tomar solicitud" at bounding box center [0, 0] width 0 height 0
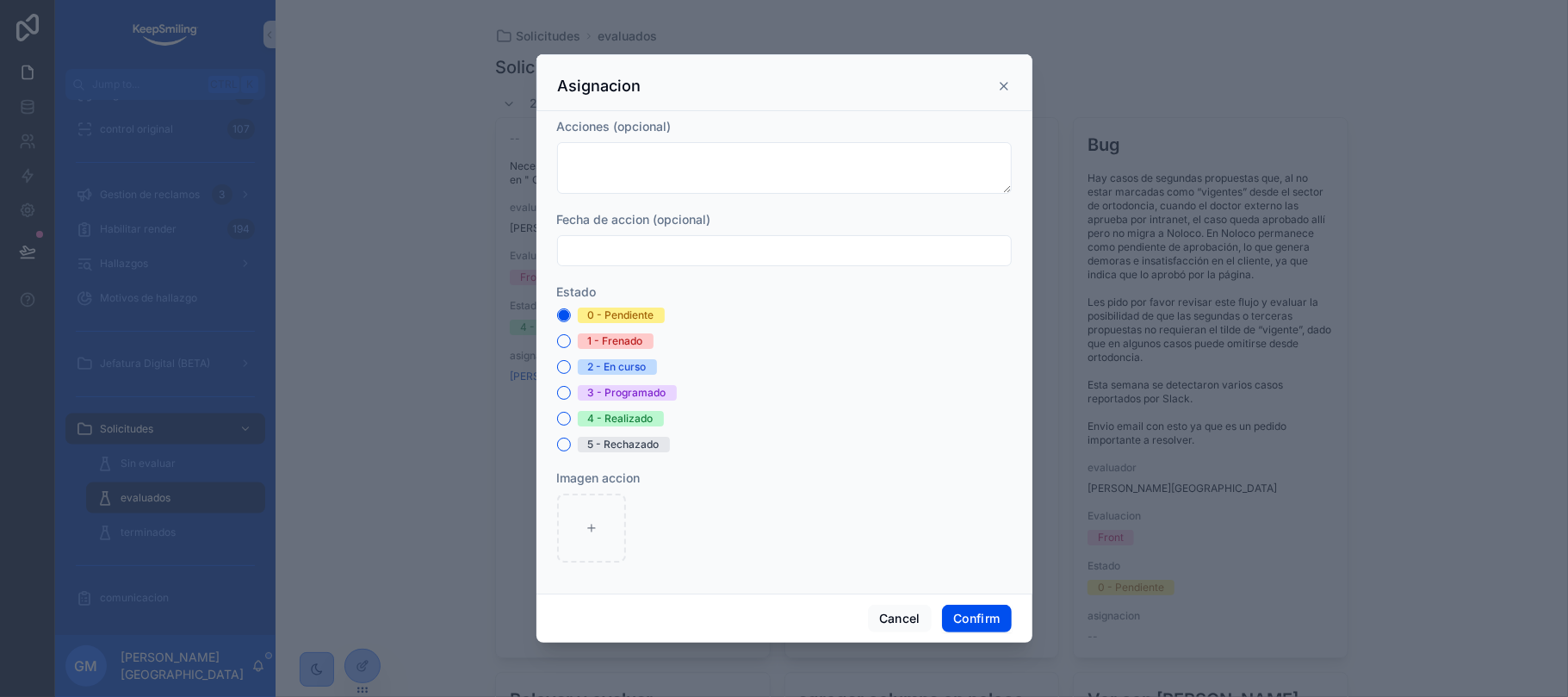
click at [579, 377] on div "0 - Pendiente 1 - Frenado 2 - En curso 3 - Programado 4 - Realizado 5 - Rechaza…" at bounding box center [784, 380] width 454 height 145
click at [571, 369] on div "2 - En curso" at bounding box center [784, 367] width 454 height 15
click at [557, 369] on button "2 - En curso" at bounding box center [564, 366] width 13 height 13
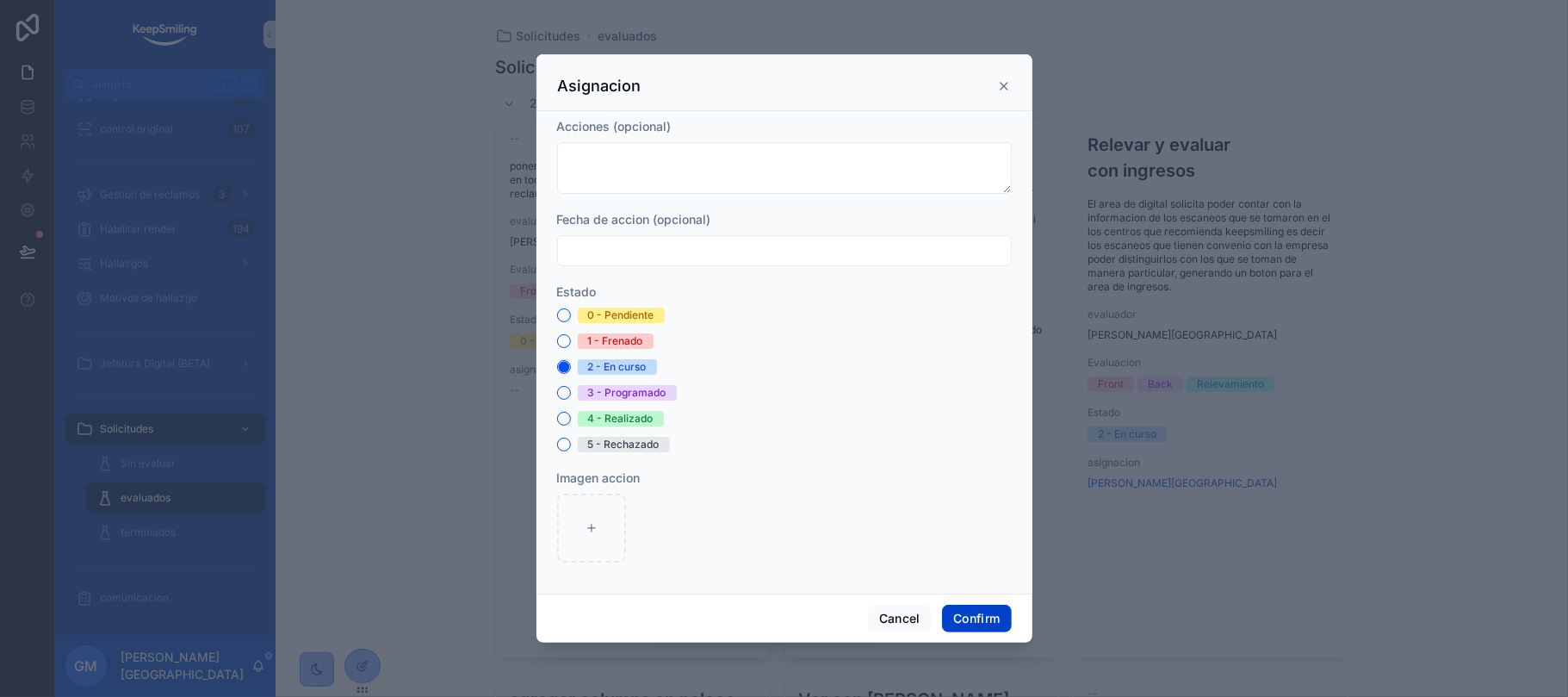
click at [968, 617] on button "Confirm" at bounding box center [977, 618] width 69 height 28
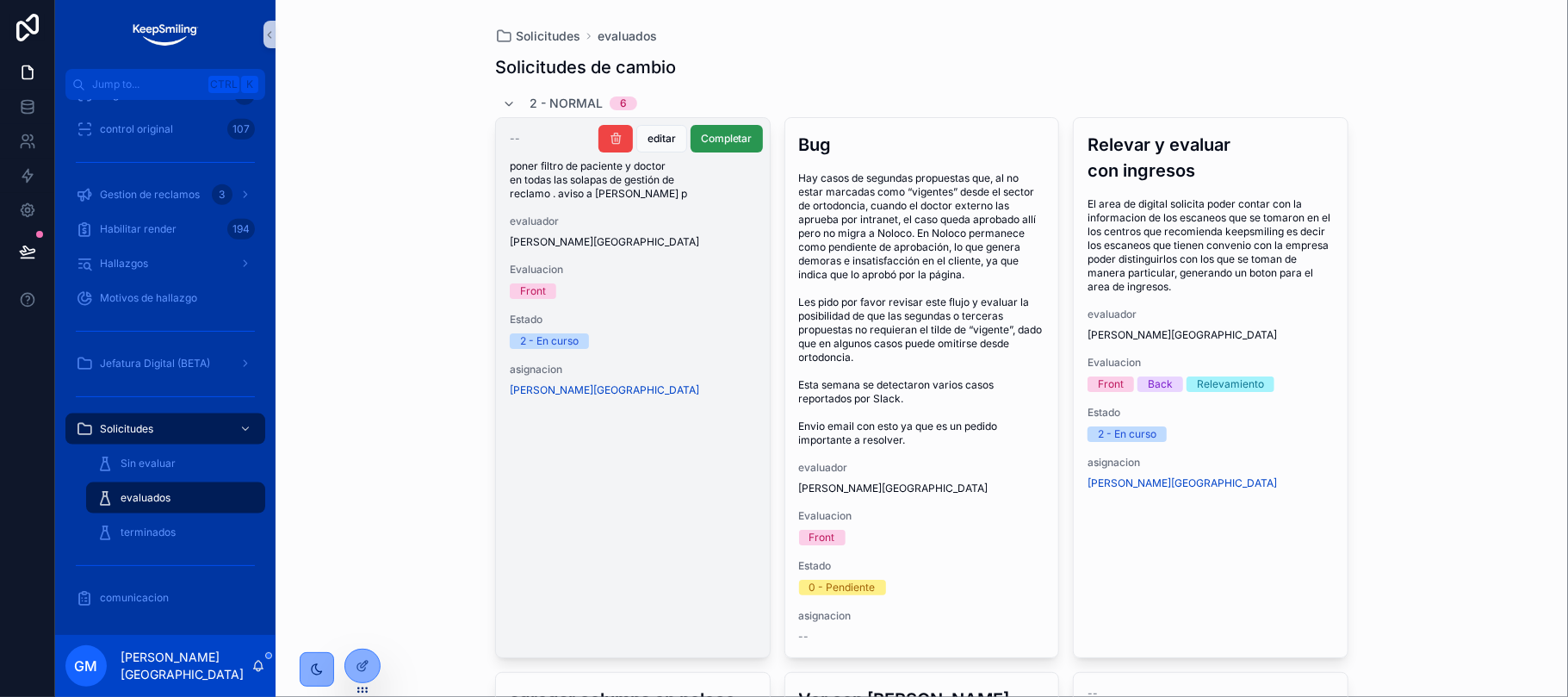
click at [716, 143] on span "Completar" at bounding box center [726, 138] width 52 height 13
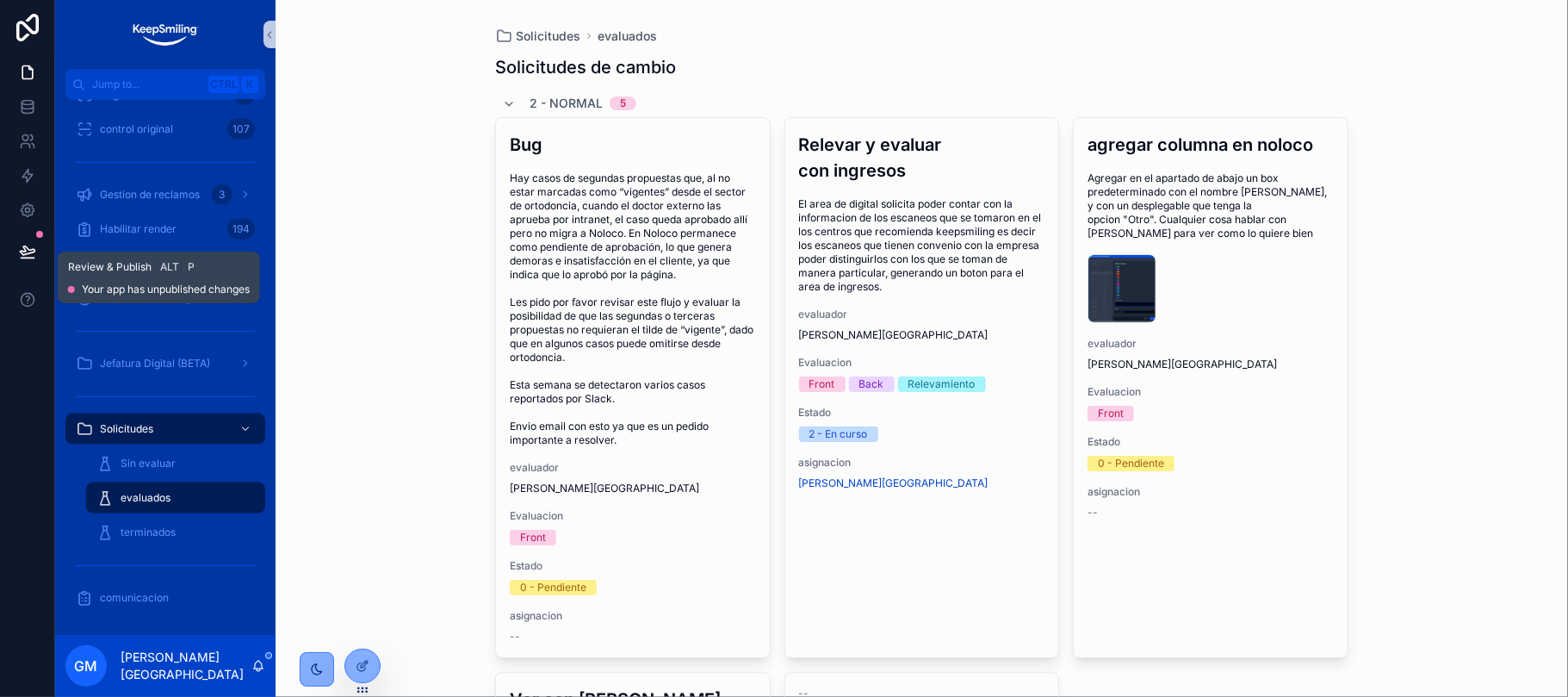
click at [21, 252] on icon at bounding box center [28, 251] width 17 height 17
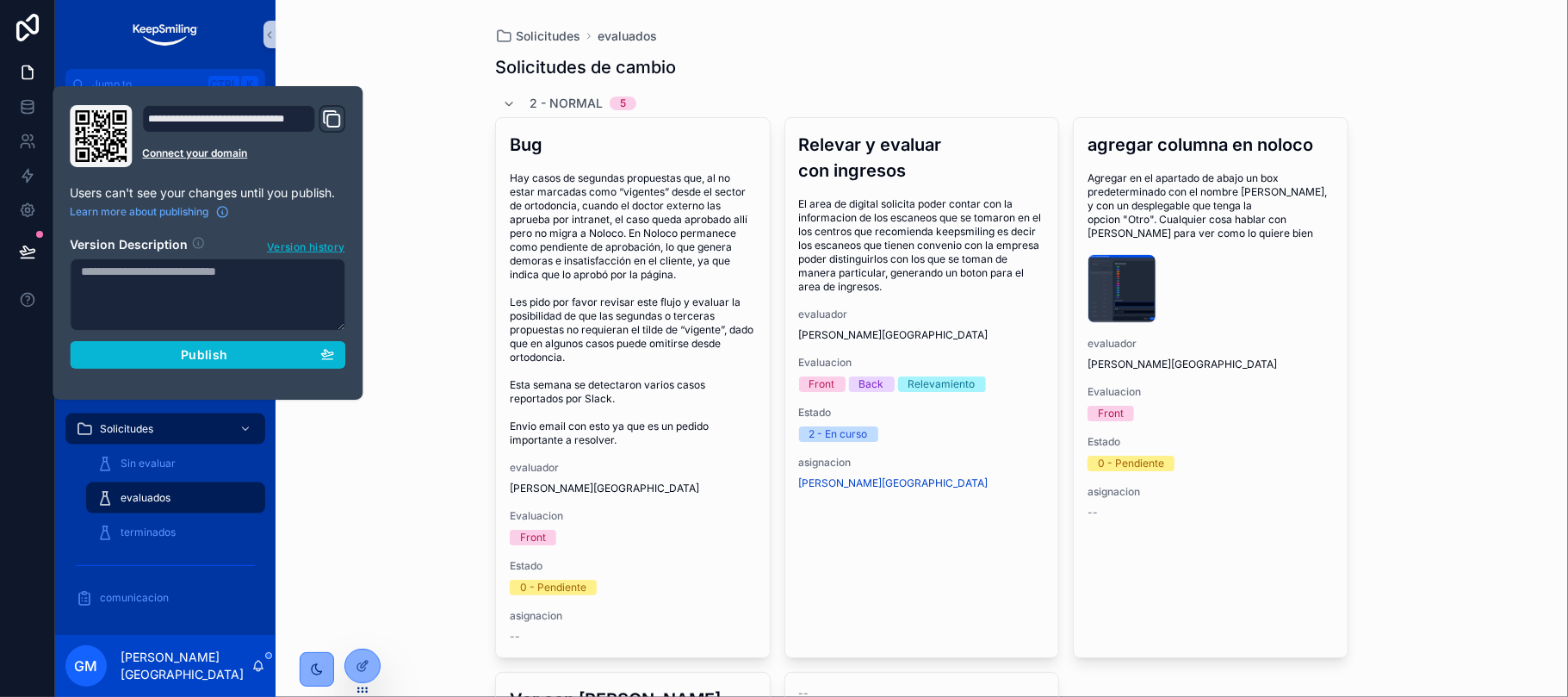
click at [143, 277] on textarea at bounding box center [207, 293] width 275 height 72
type textarea "**********"
click at [195, 356] on span "Publish" at bounding box center [204, 356] width 47 height 15
